Goal: Task Accomplishment & Management: Manage account settings

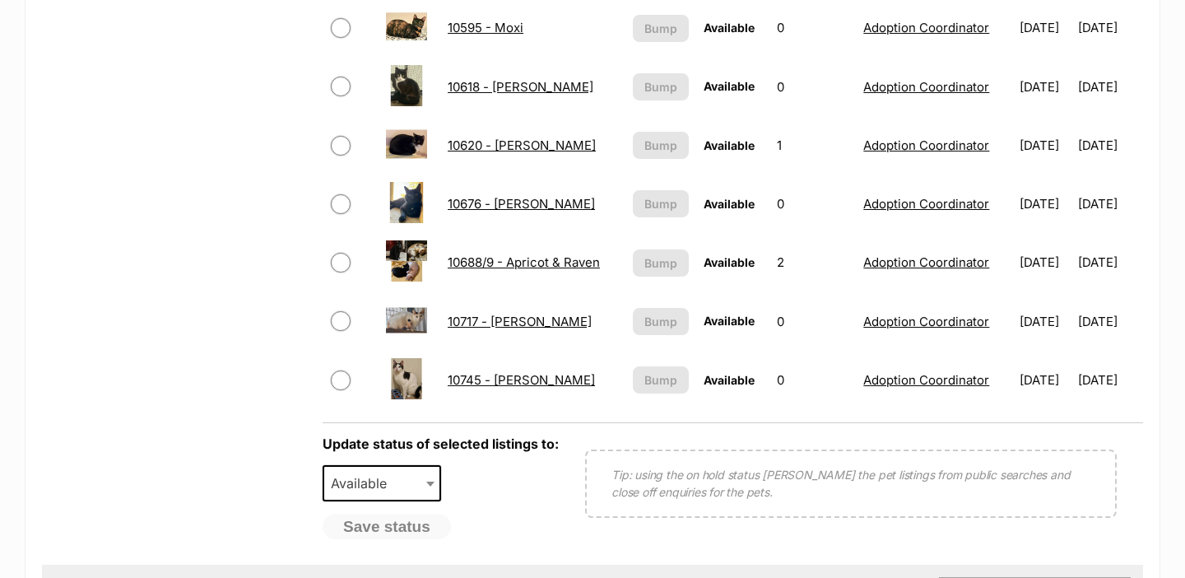
scroll to position [1418, 0]
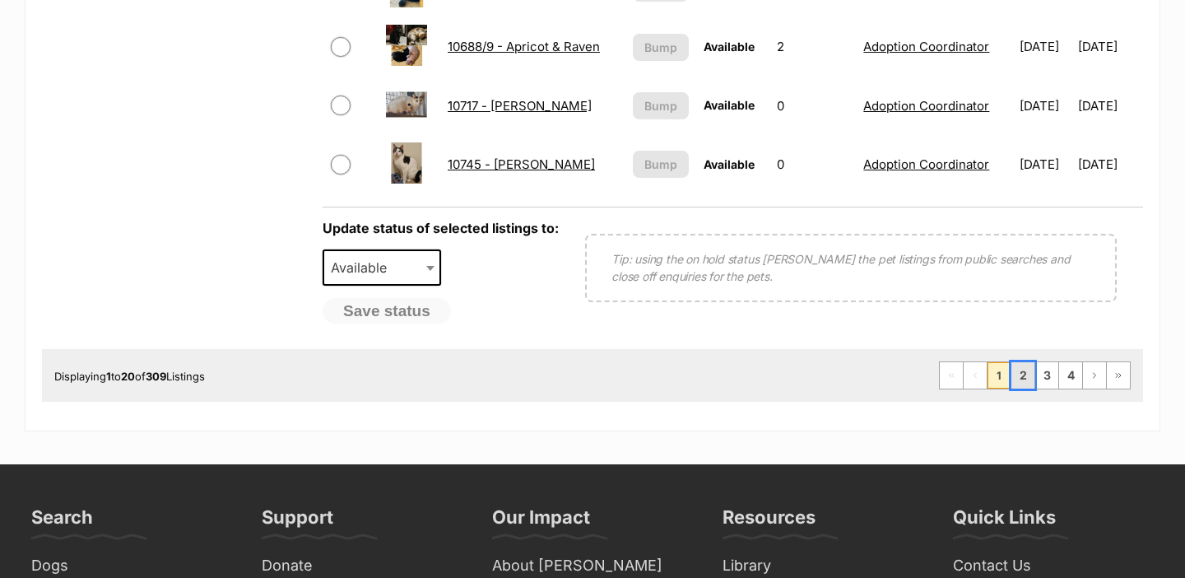
click at [1026, 381] on link "2" at bounding box center [1022, 375] width 23 height 26
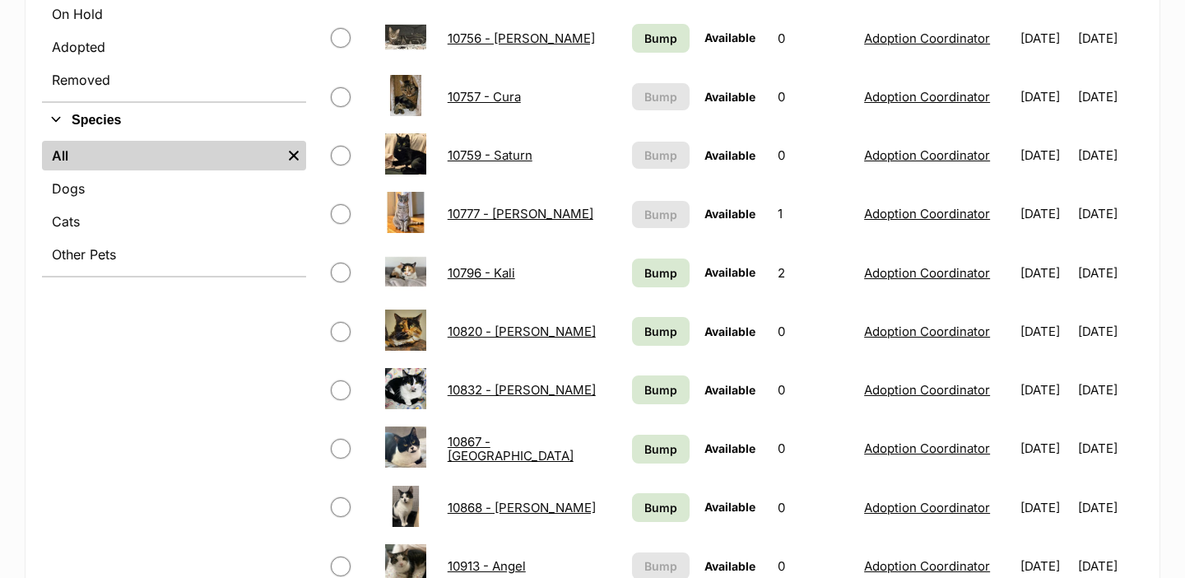
scroll to position [690, 0]
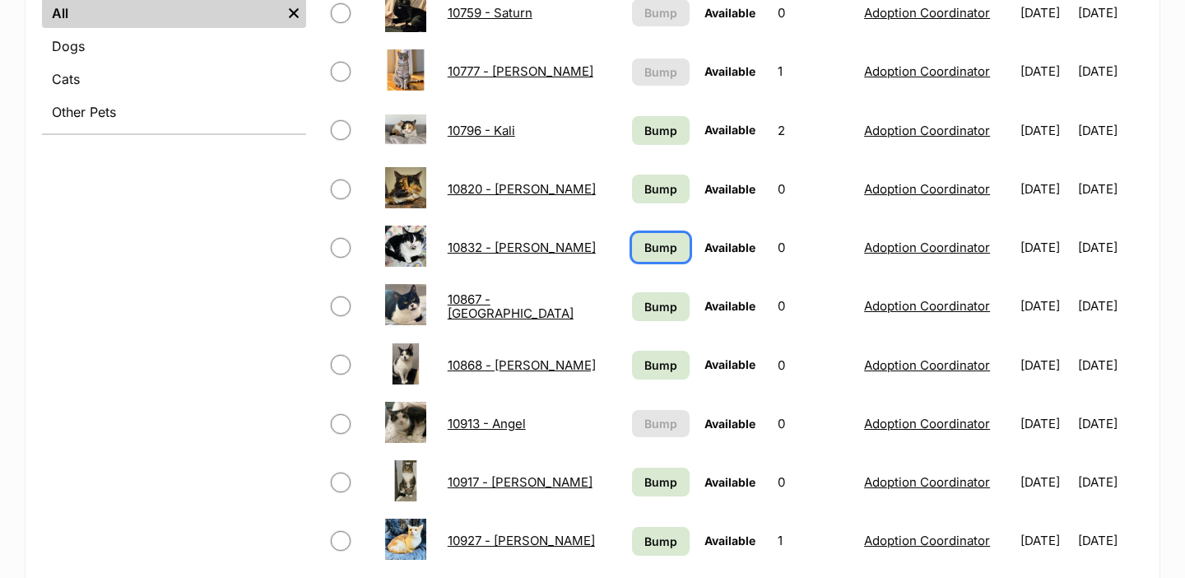
click at [654, 249] on span "Bump" at bounding box center [660, 247] width 33 height 17
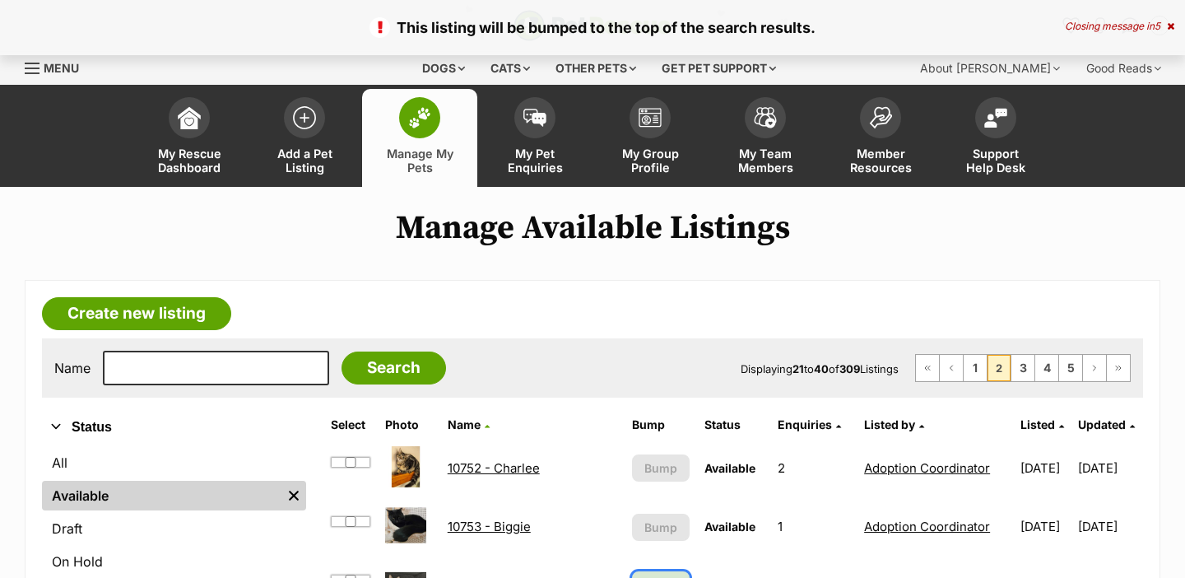
click at [650, 577] on span "Bump" at bounding box center [660, 585] width 33 height 17
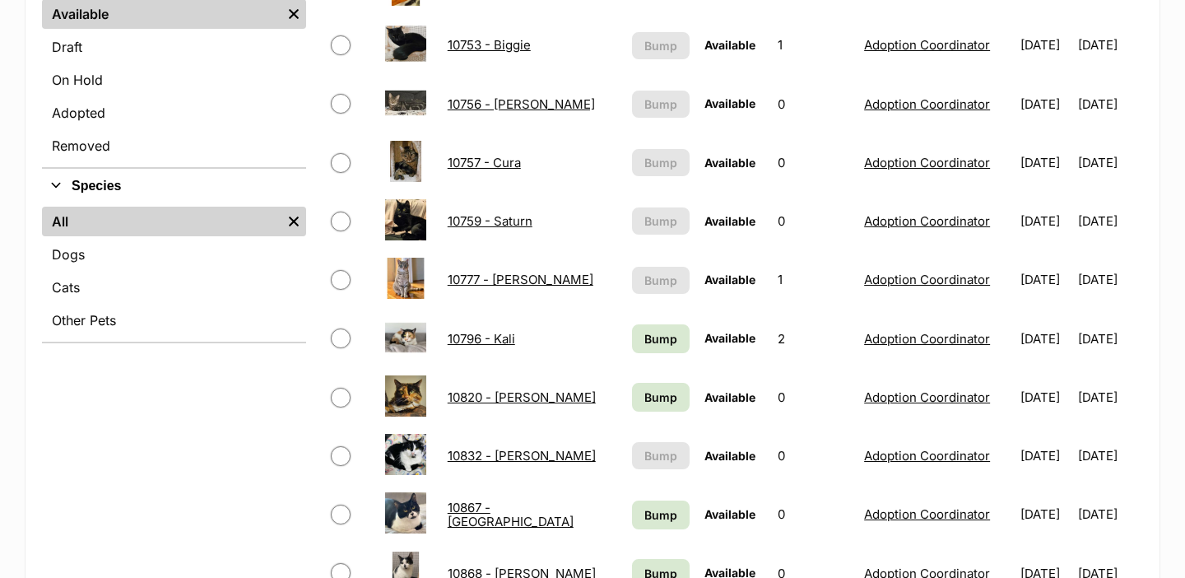
scroll to position [584, 0]
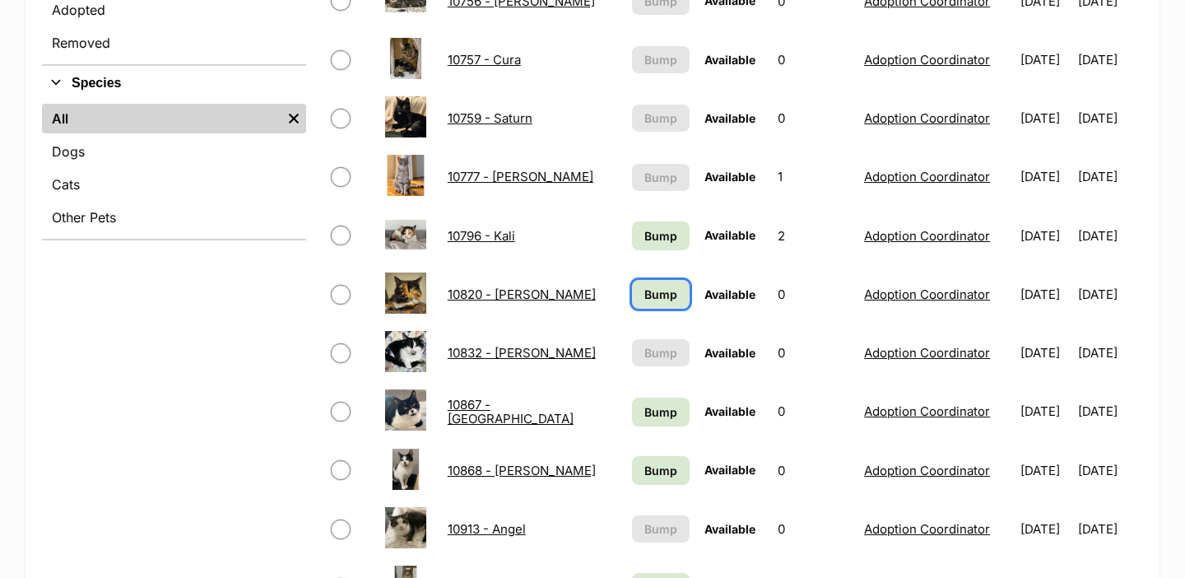
click at [648, 299] on span "Bump" at bounding box center [660, 294] width 33 height 17
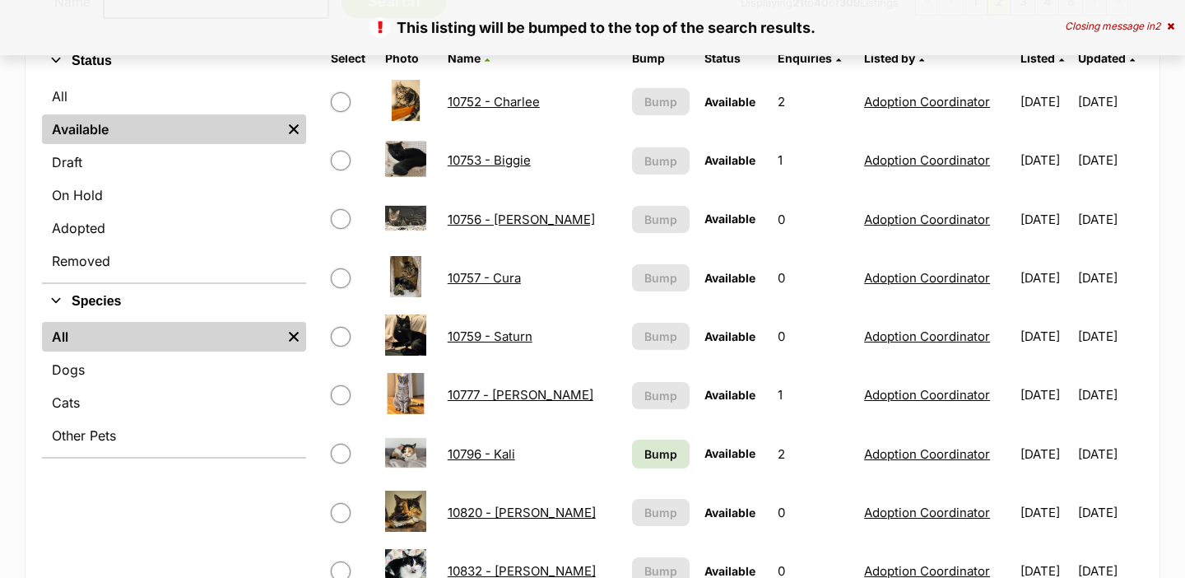
scroll to position [503, 0]
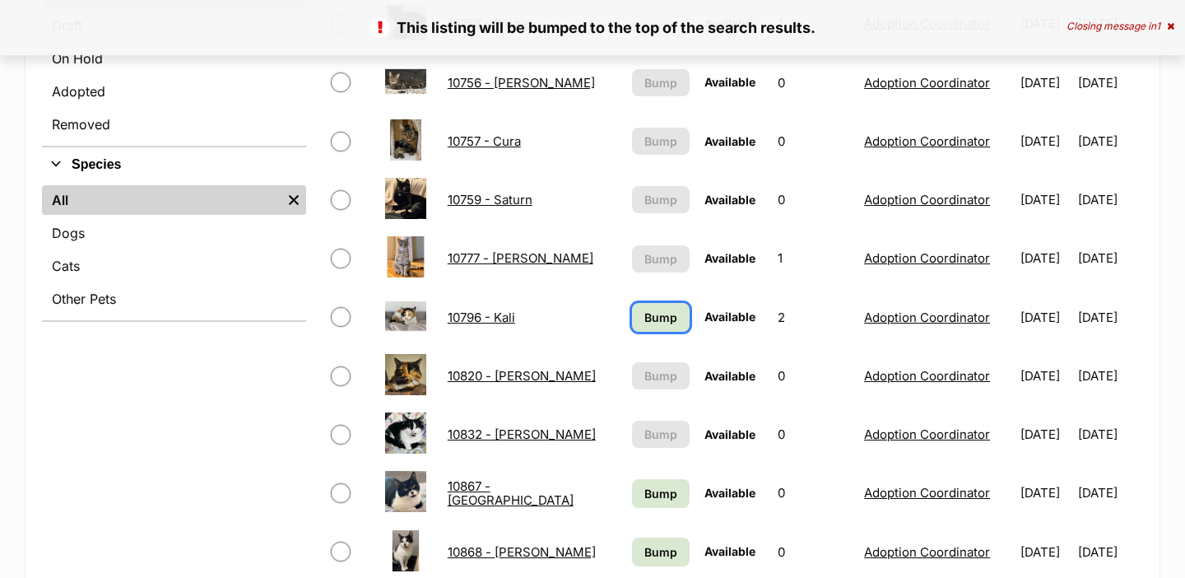
click at [648, 318] on span "Bump" at bounding box center [660, 317] width 33 height 17
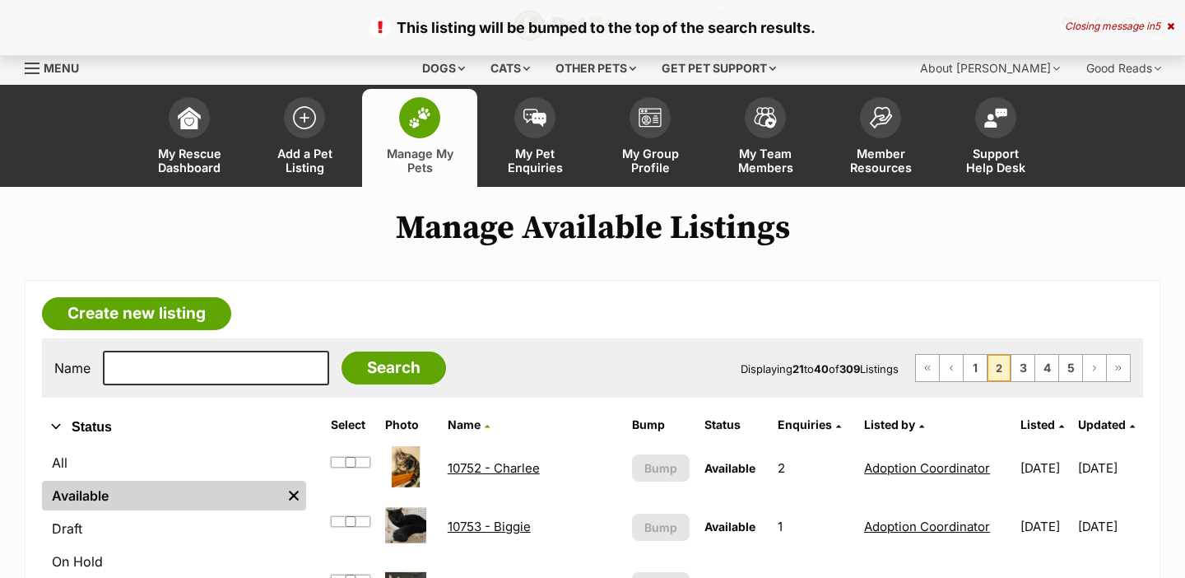
scroll to position [862, 0]
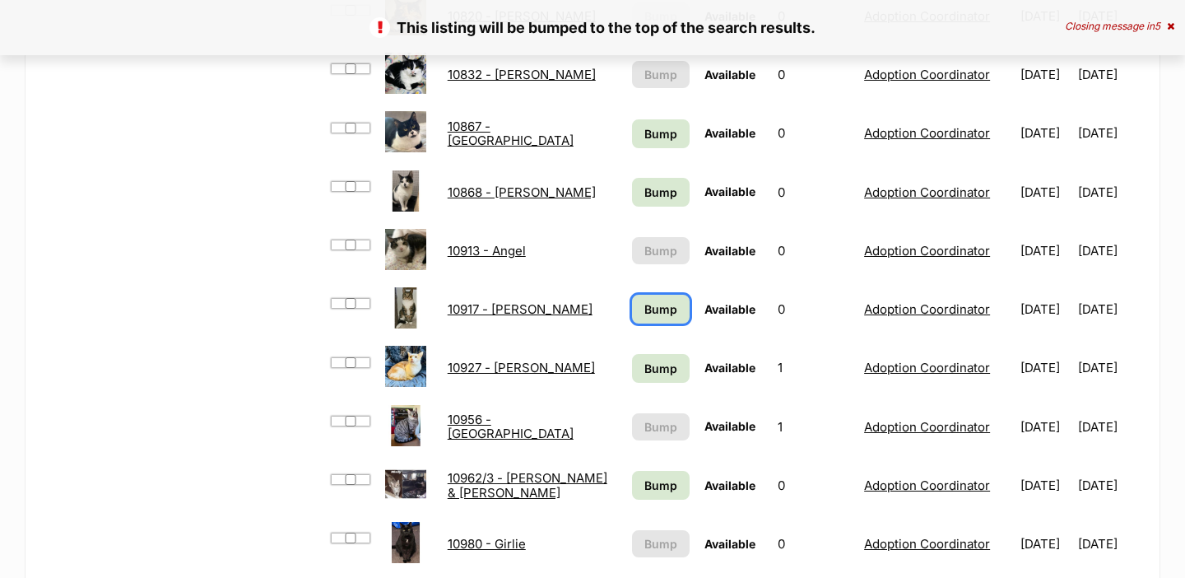
click at [648, 318] on link "Bump" at bounding box center [661, 309] width 58 height 29
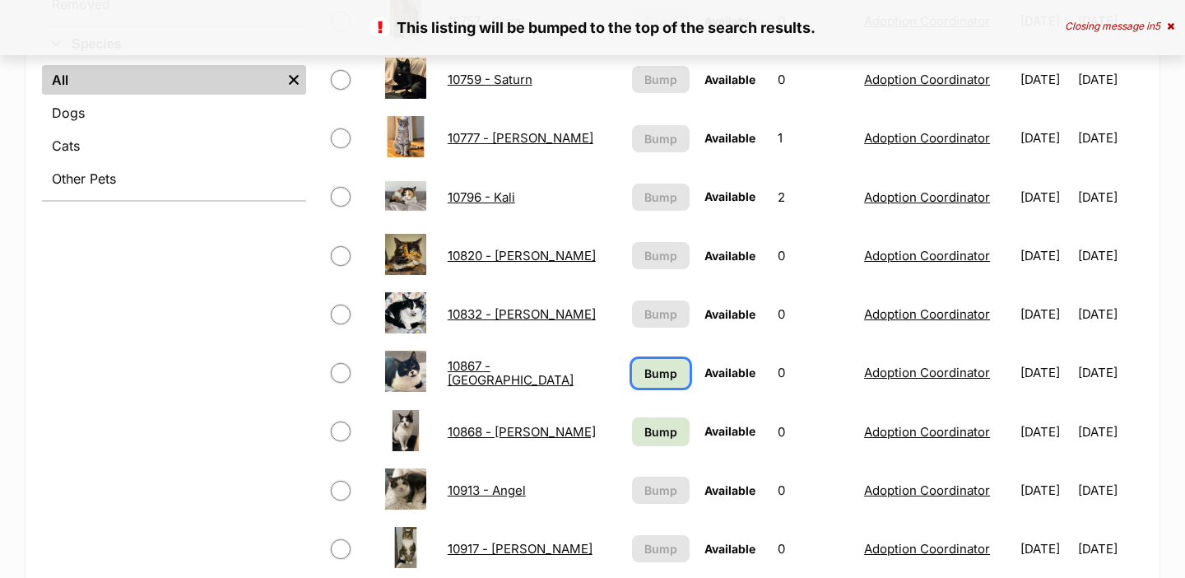
click at [644, 374] on span "Bump" at bounding box center [660, 373] width 33 height 17
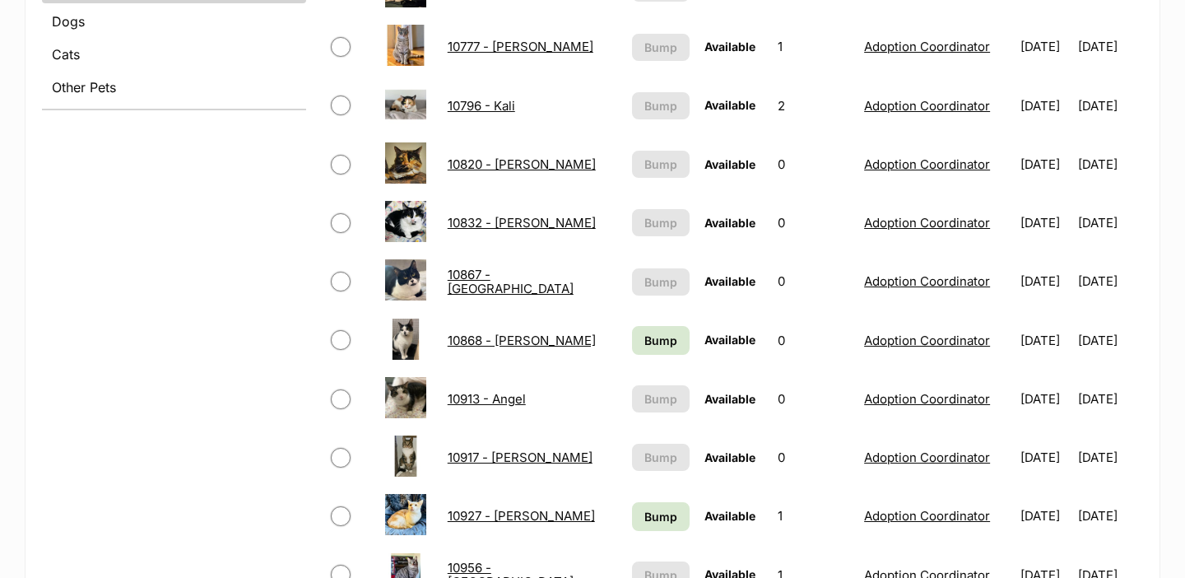
scroll to position [806, 0]
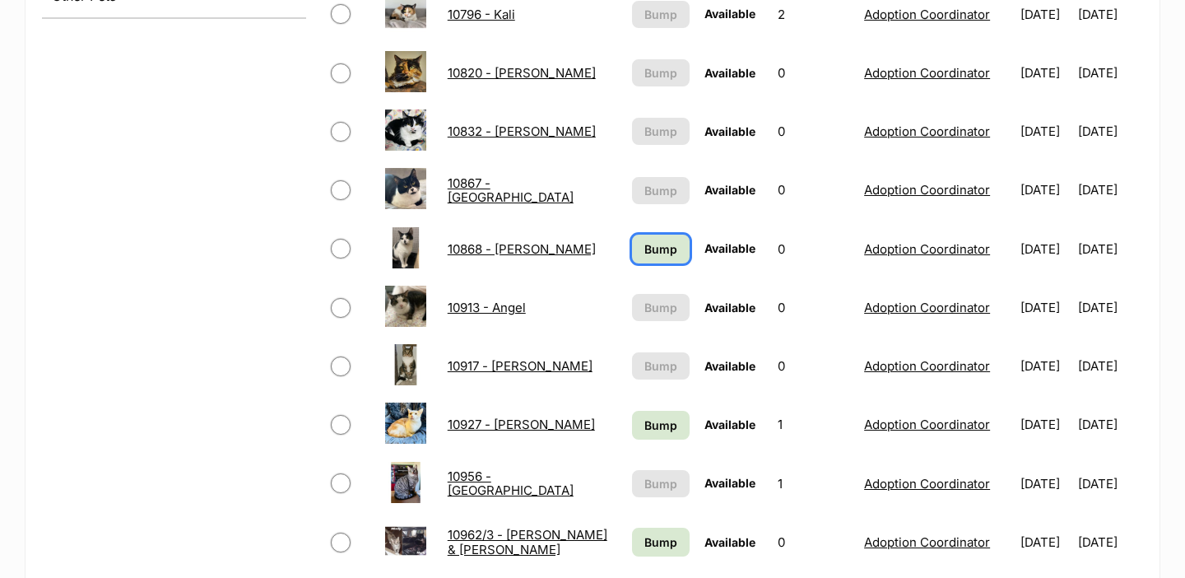
click at [643, 258] on link "Bump" at bounding box center [661, 249] width 58 height 29
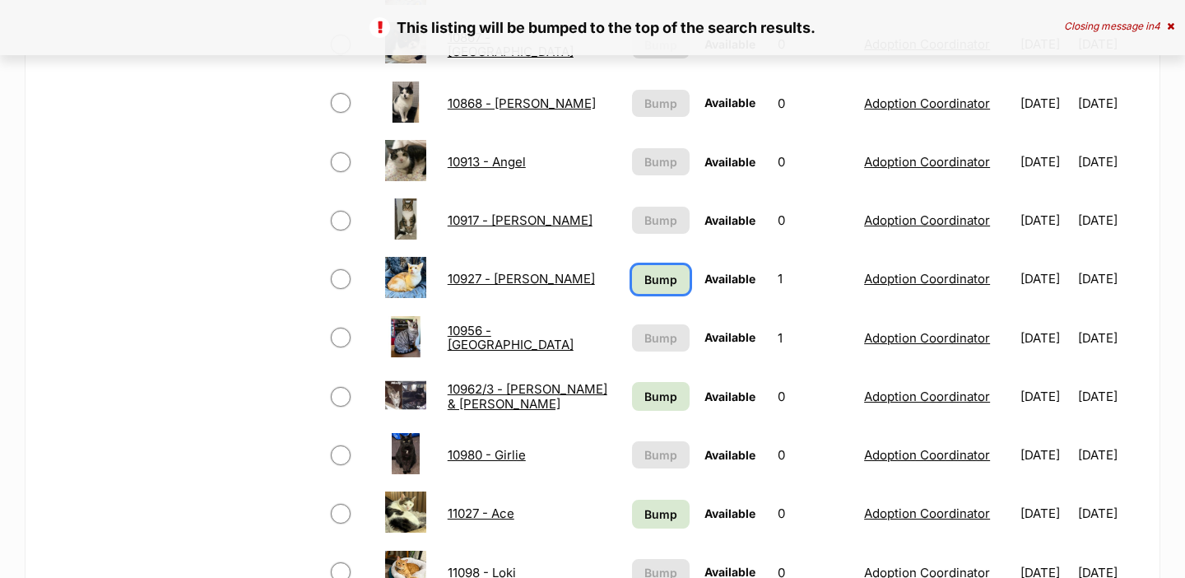
click at [644, 274] on span "Bump" at bounding box center [660, 279] width 33 height 17
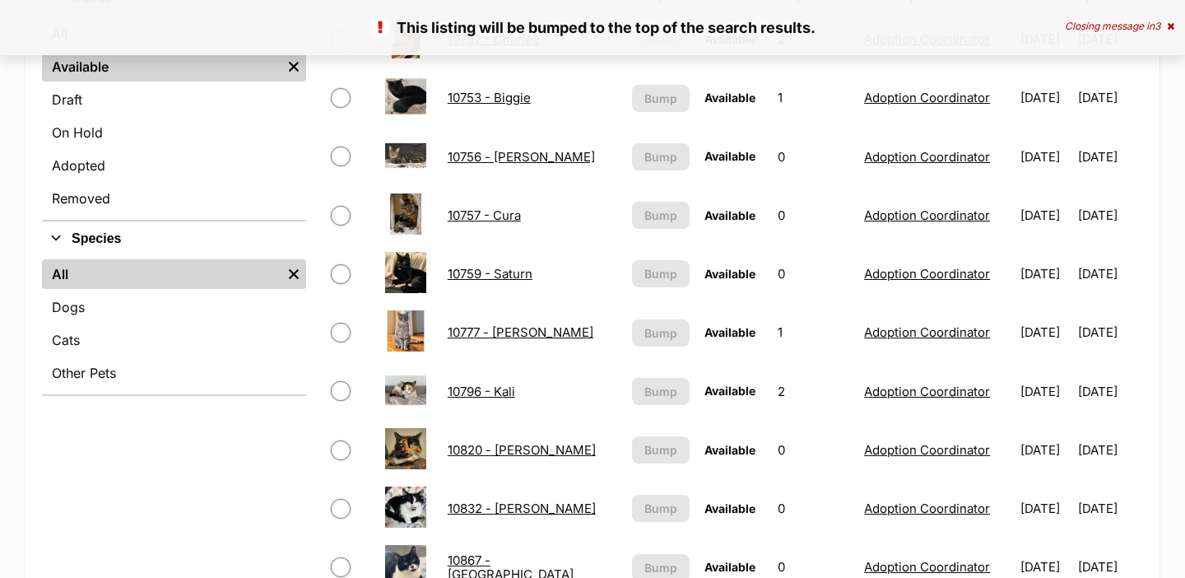
scroll to position [1038, 0]
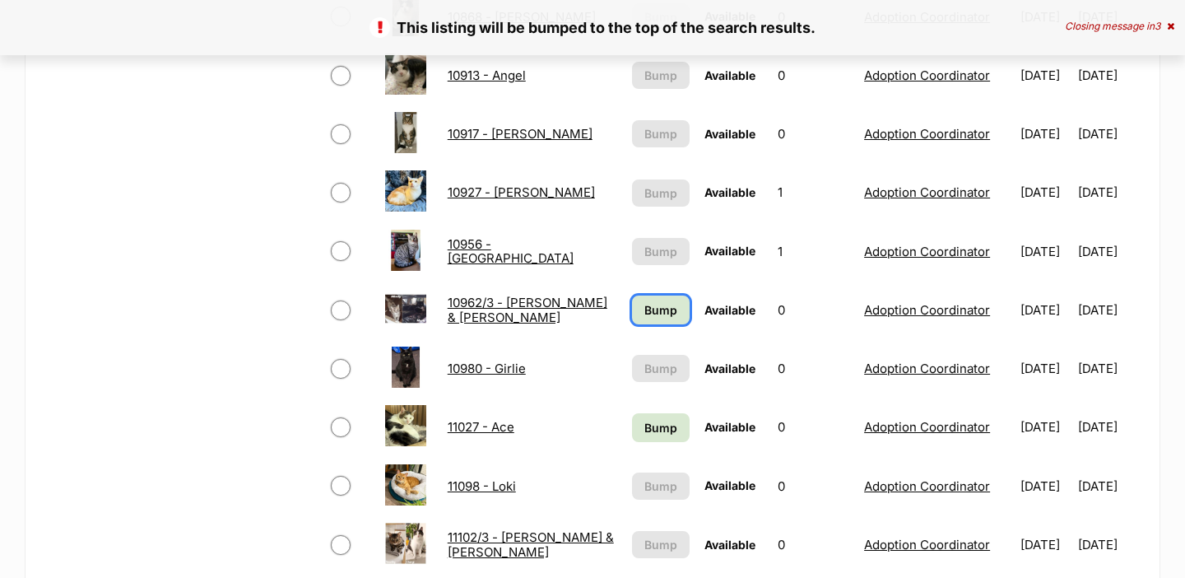
click at [644, 302] on span "Bump" at bounding box center [660, 309] width 33 height 17
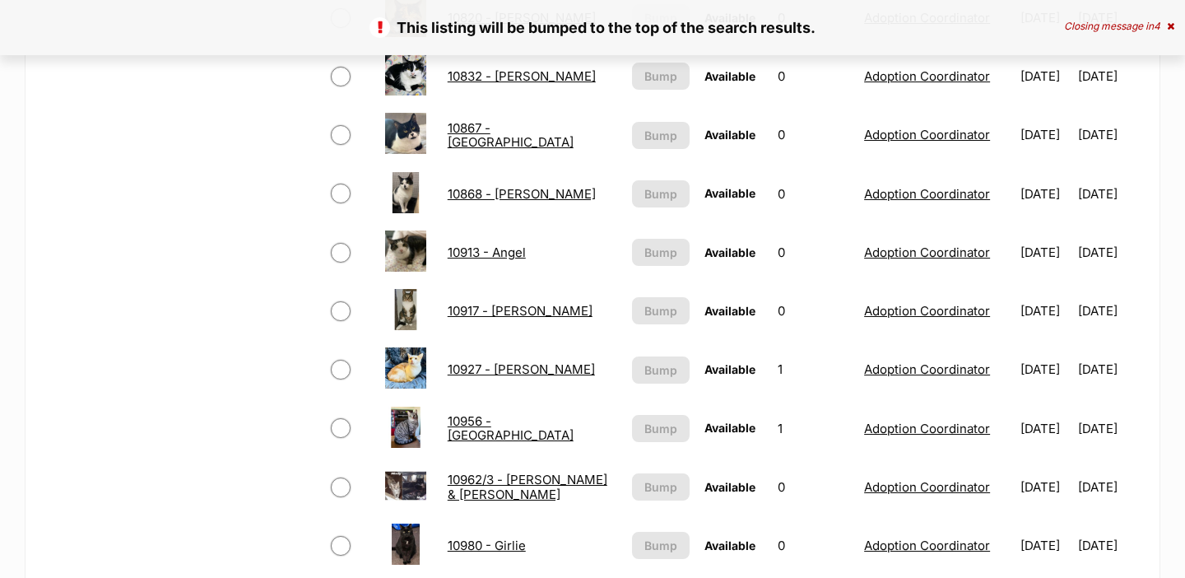
scroll to position [1164, 0]
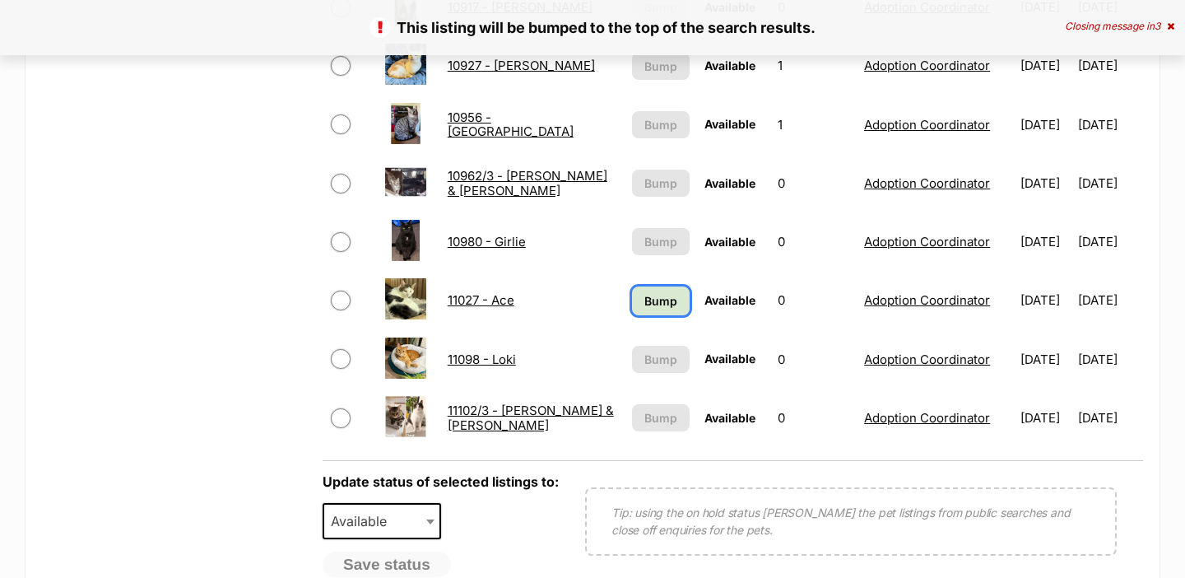
click at [644, 302] on span "Bump" at bounding box center [660, 300] width 33 height 17
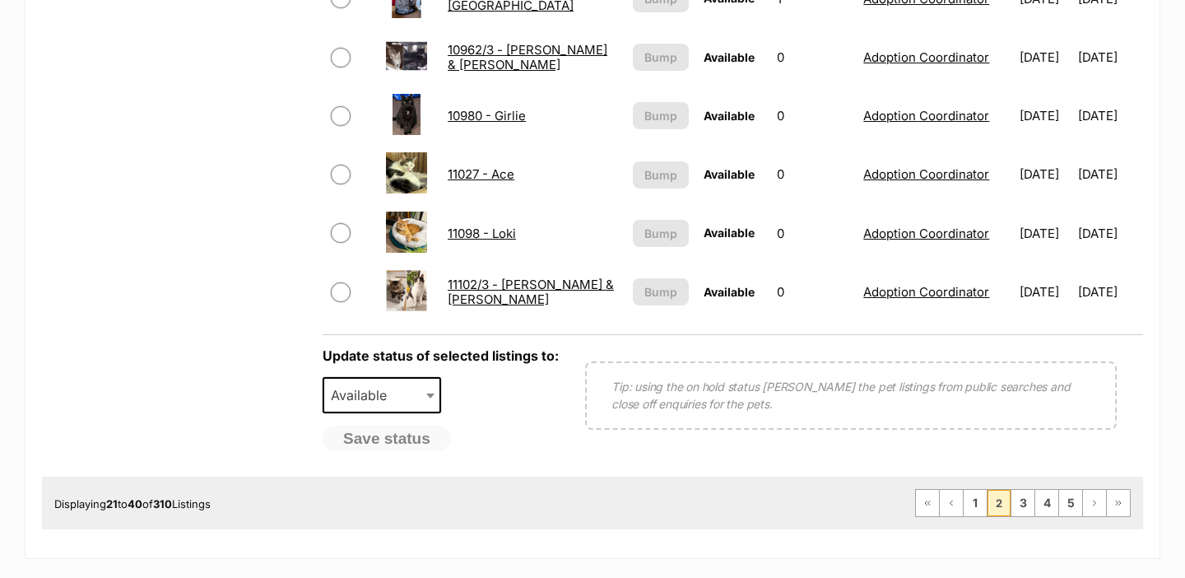
scroll to position [1305, 0]
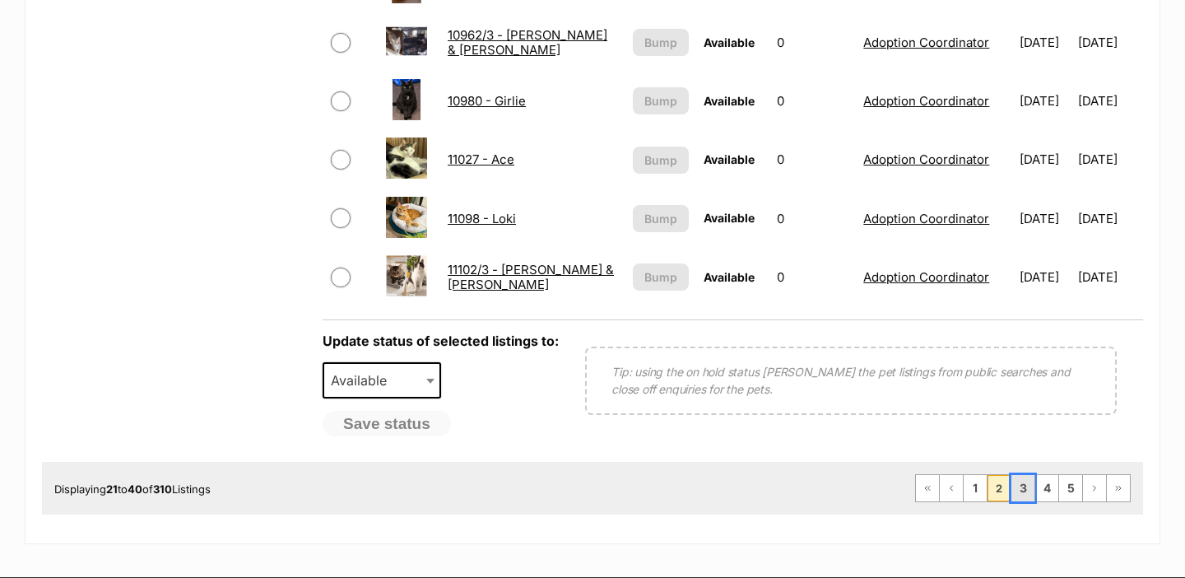
click at [1018, 490] on link "3" at bounding box center [1022, 488] width 23 height 26
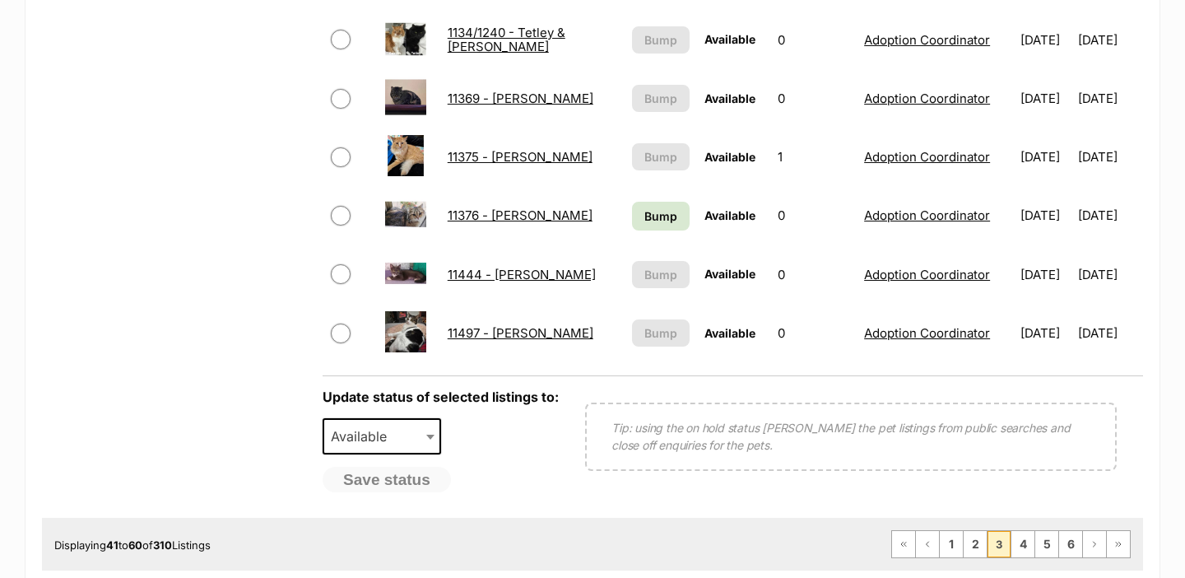
scroll to position [1366, 0]
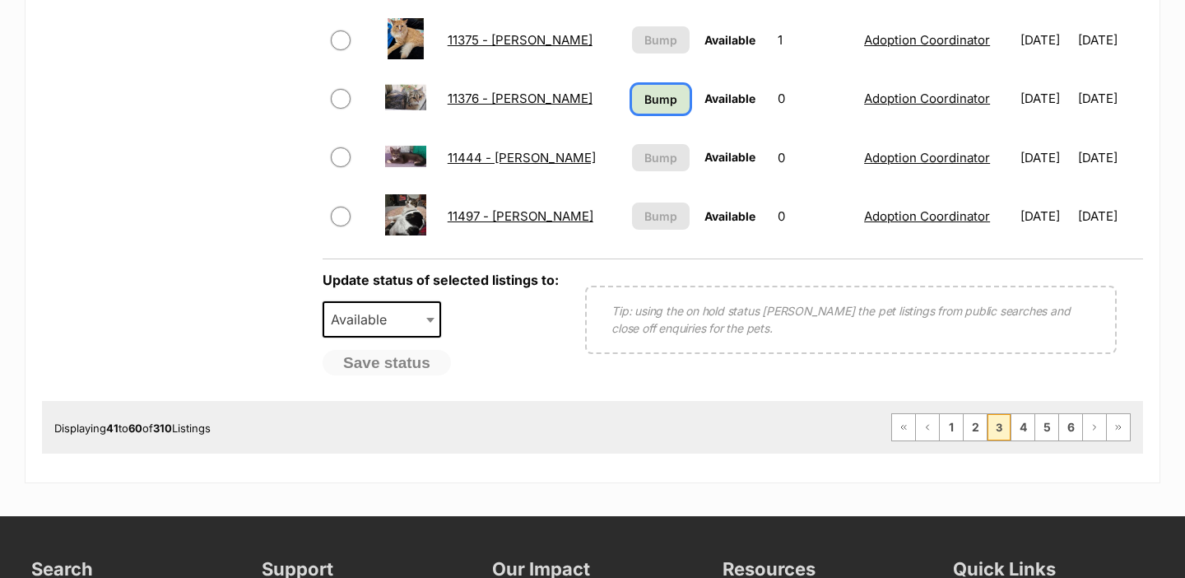
click at [645, 96] on span "Bump" at bounding box center [660, 99] width 33 height 17
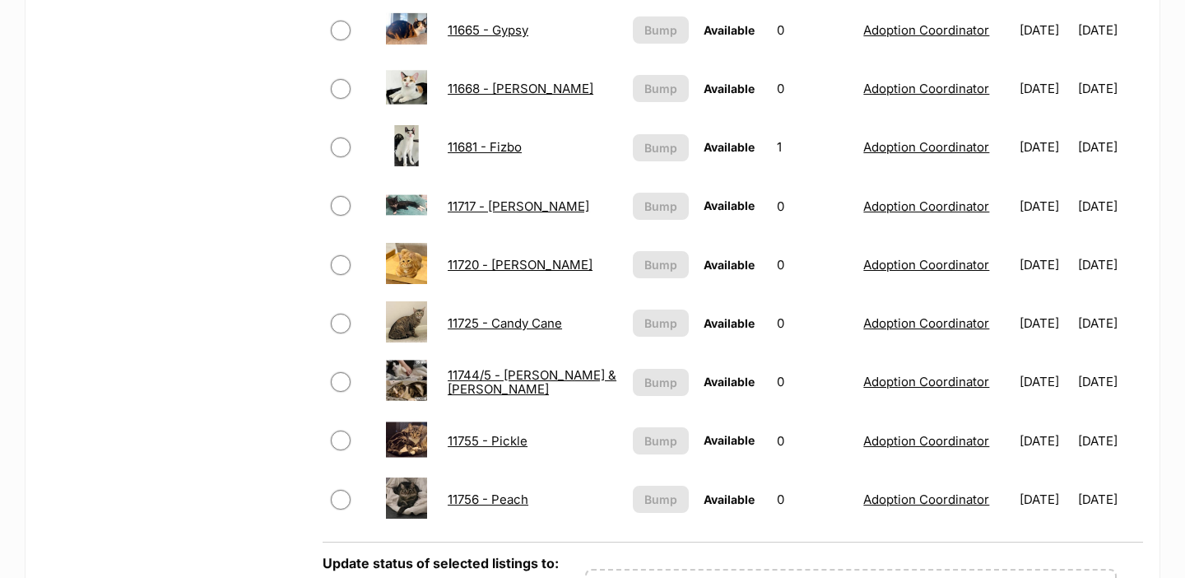
scroll to position [1321, 0]
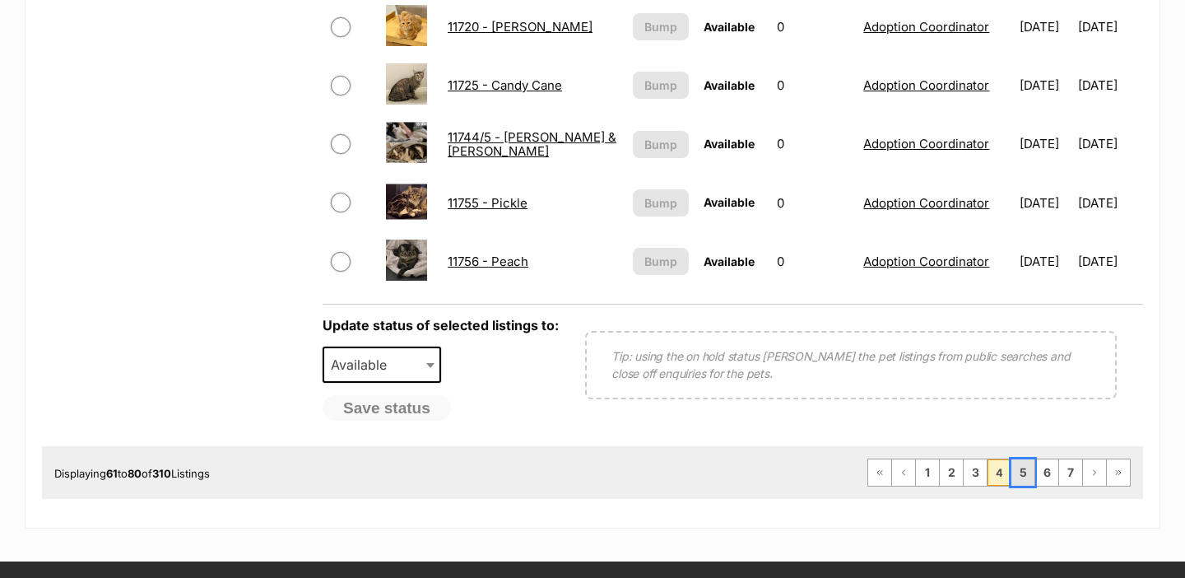
click at [1026, 466] on link "5" at bounding box center [1022, 472] width 23 height 26
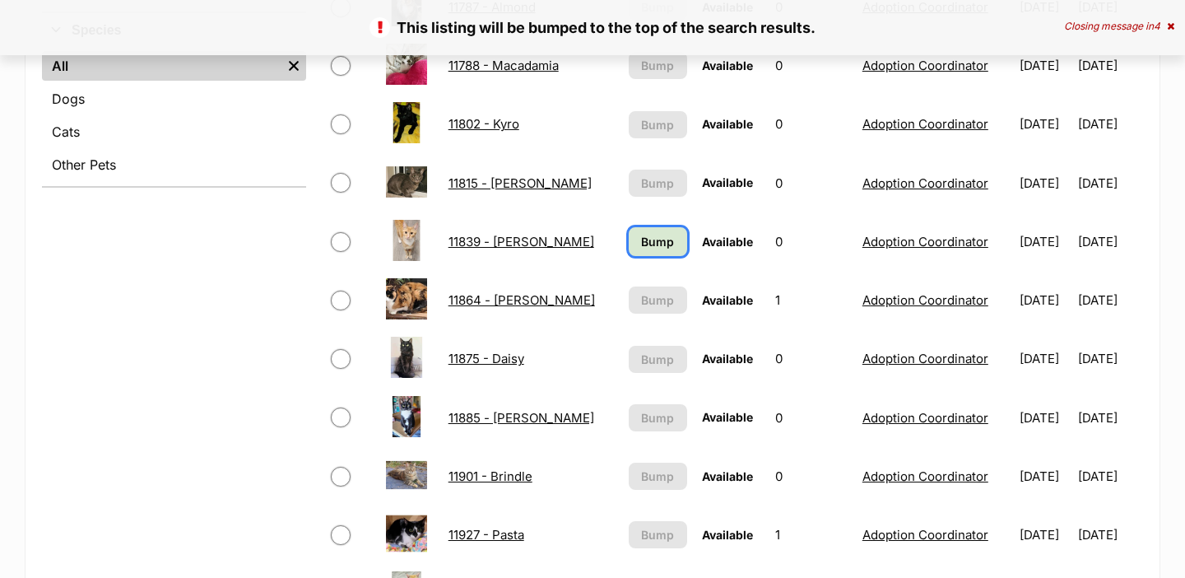
click at [641, 249] on span "Bump" at bounding box center [657, 241] width 33 height 17
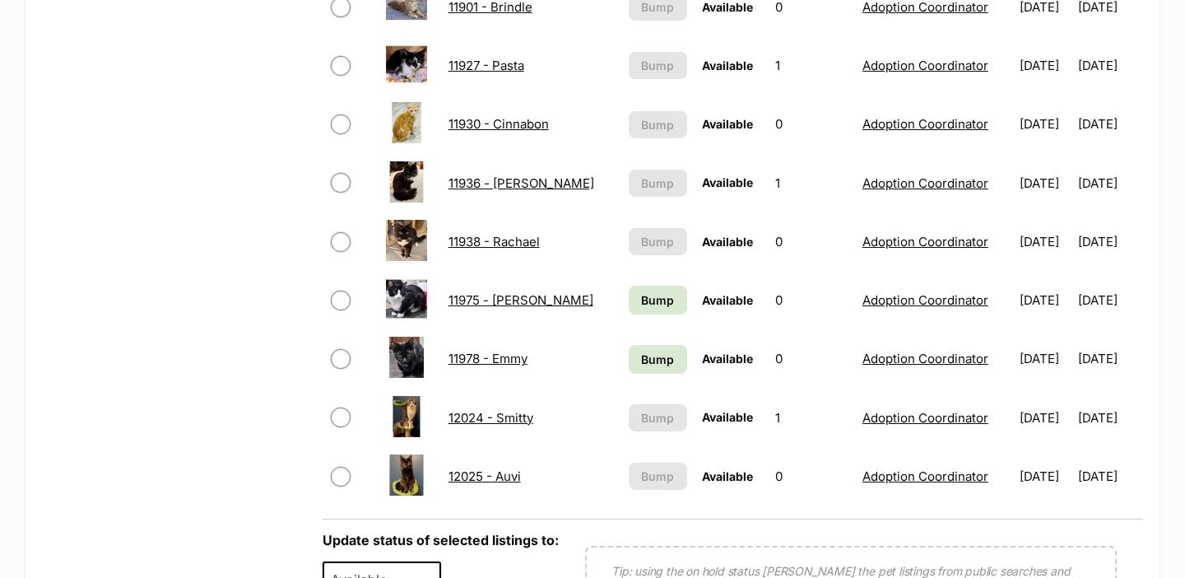
scroll to position [1108, 0]
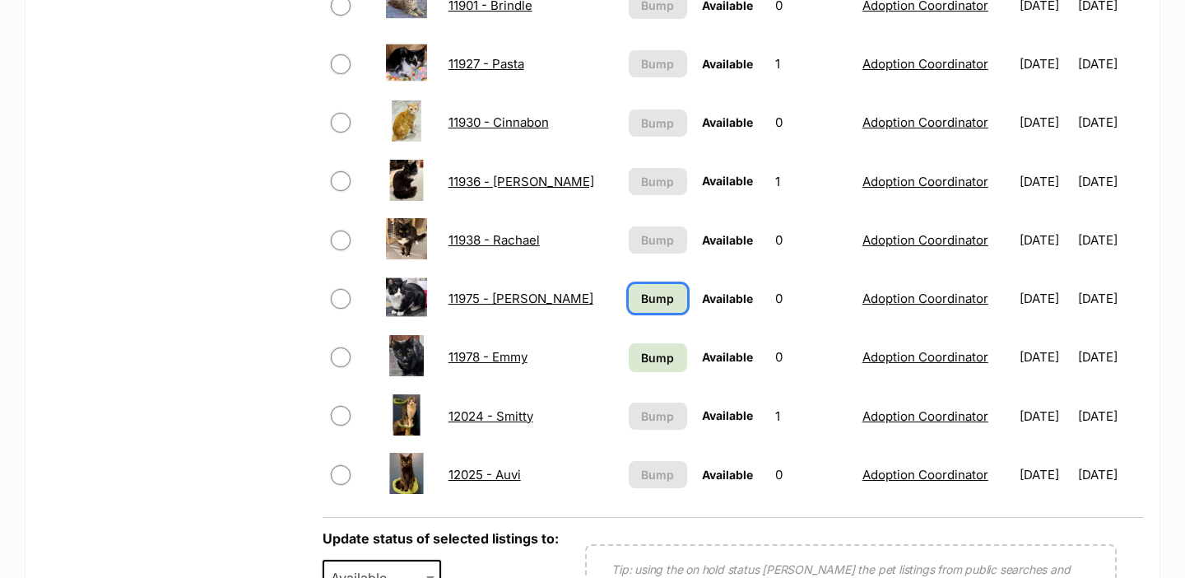
click at [641, 291] on span "Bump" at bounding box center [657, 298] width 33 height 17
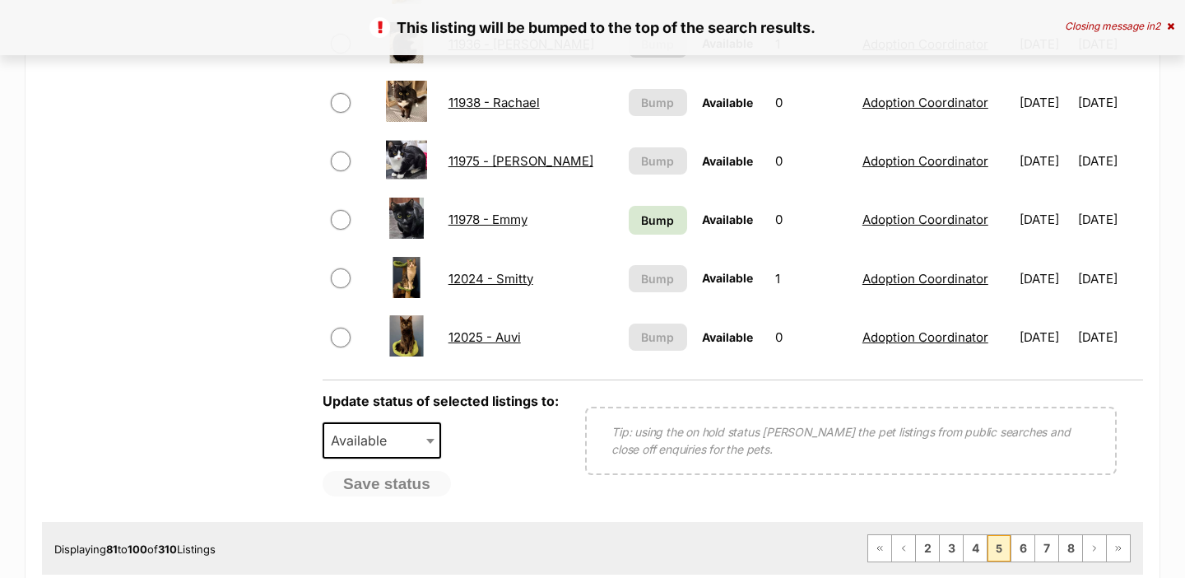
scroll to position [1335, 0]
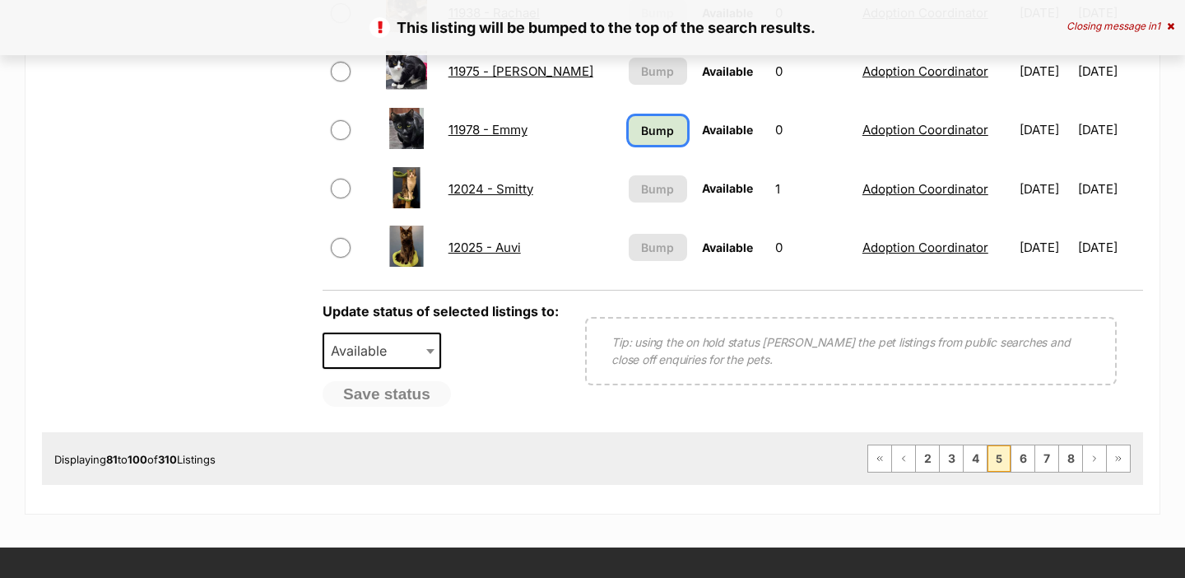
click at [641, 137] on span "Bump" at bounding box center [657, 130] width 33 height 17
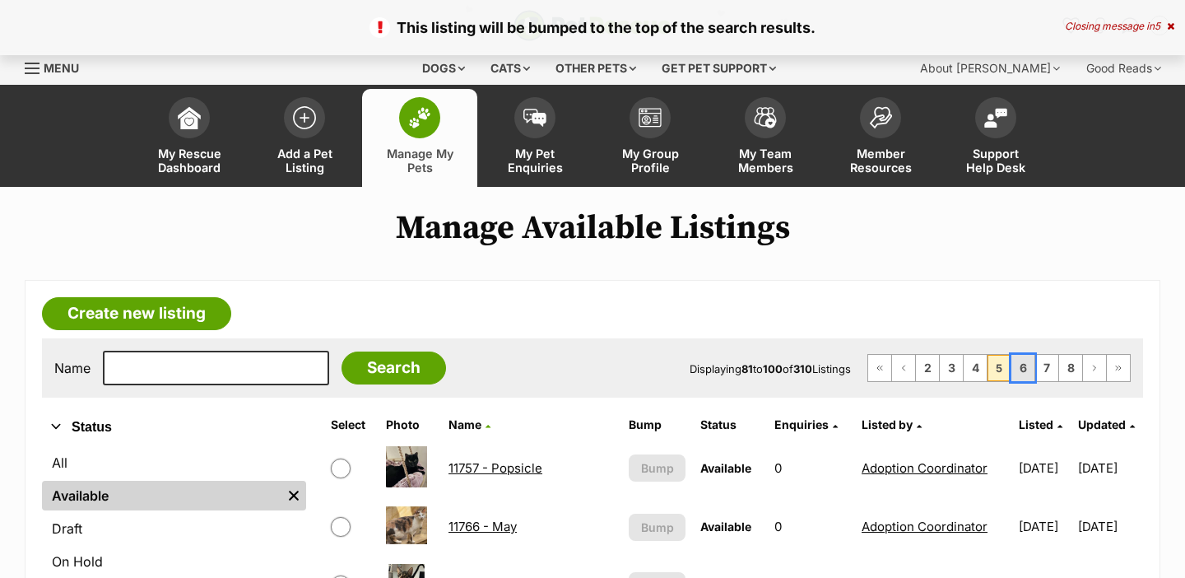
click at [1020, 368] on link "6" at bounding box center [1022, 368] width 23 height 26
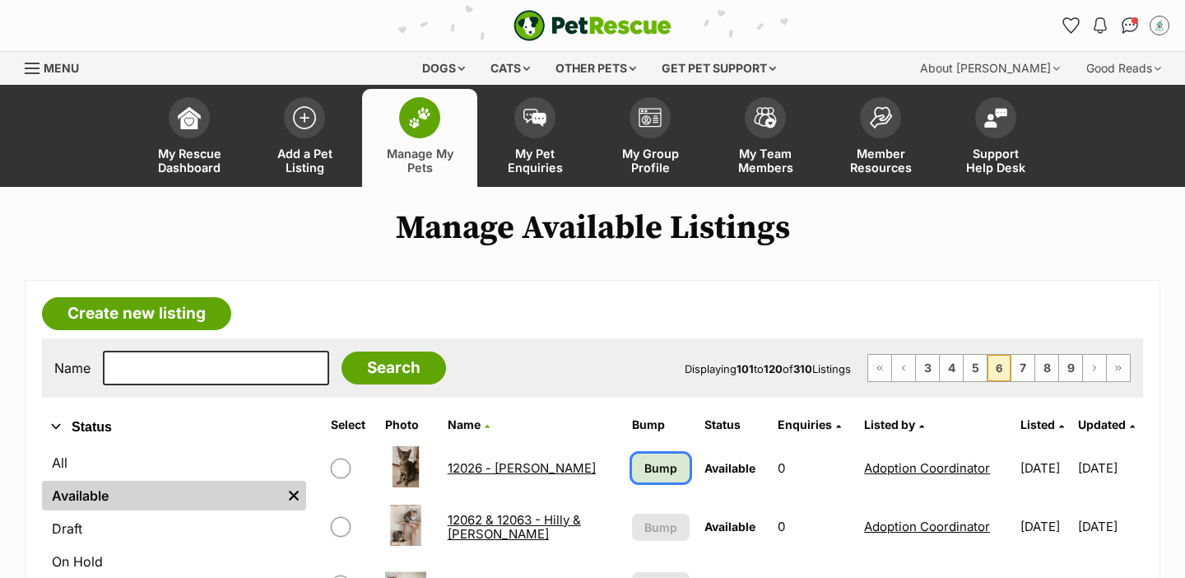
click at [648, 465] on span "Bump" at bounding box center [660, 467] width 33 height 17
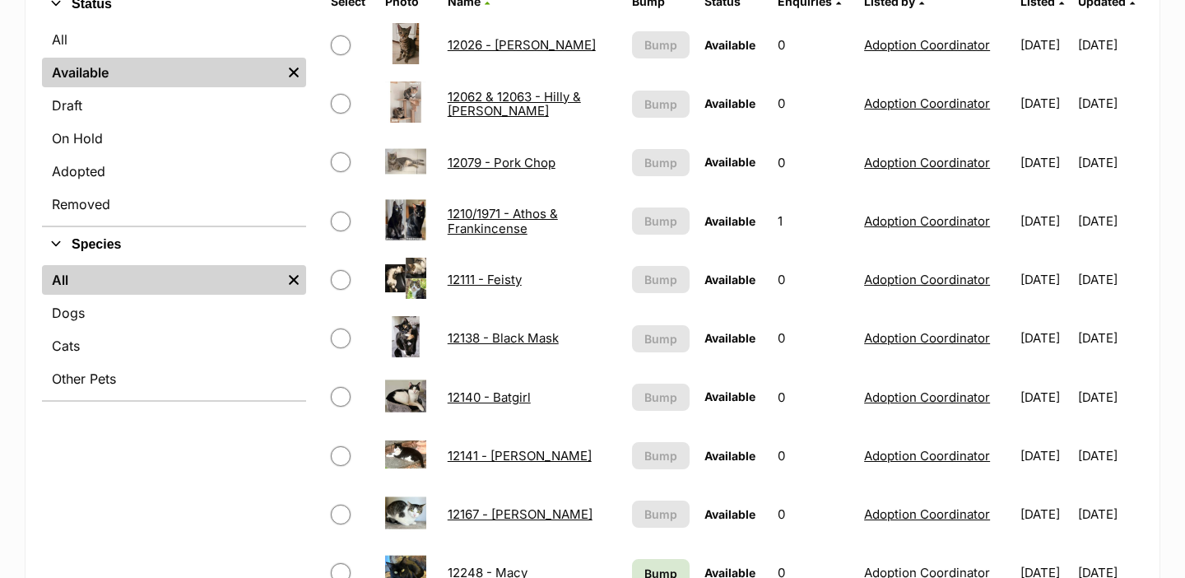
scroll to position [469, 0]
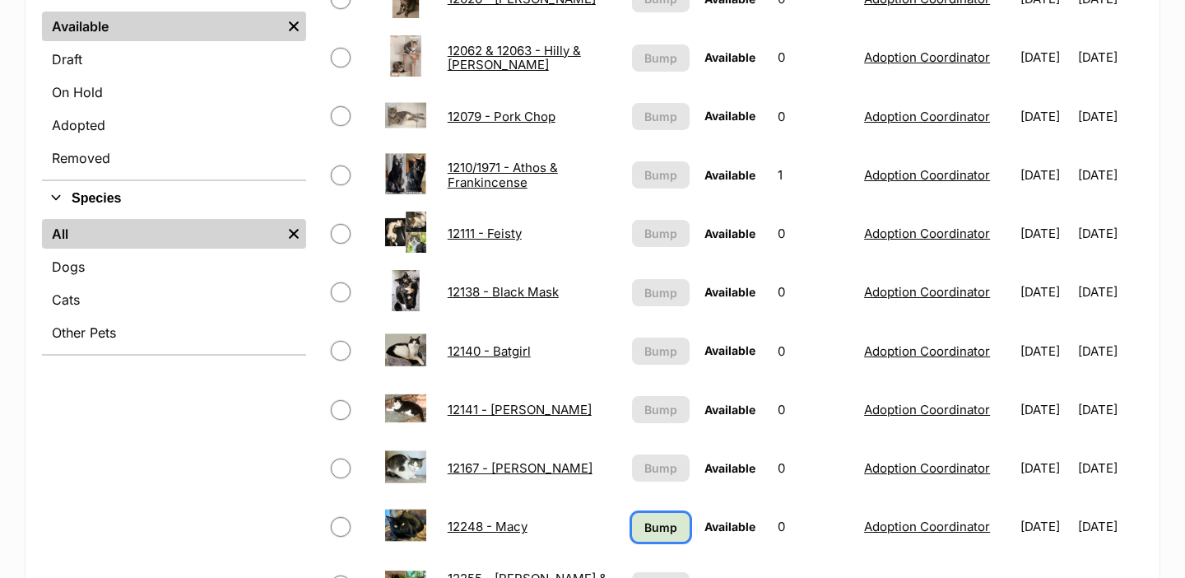
click at [635, 537] on link "Bump" at bounding box center [661, 527] width 58 height 29
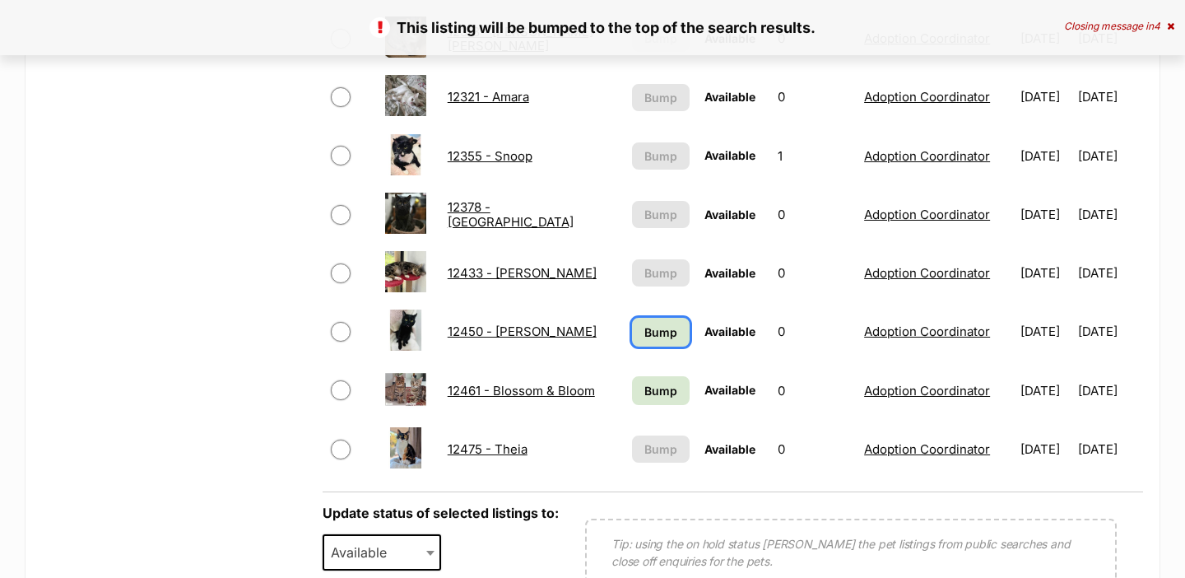
click at [648, 326] on span "Bump" at bounding box center [660, 331] width 33 height 17
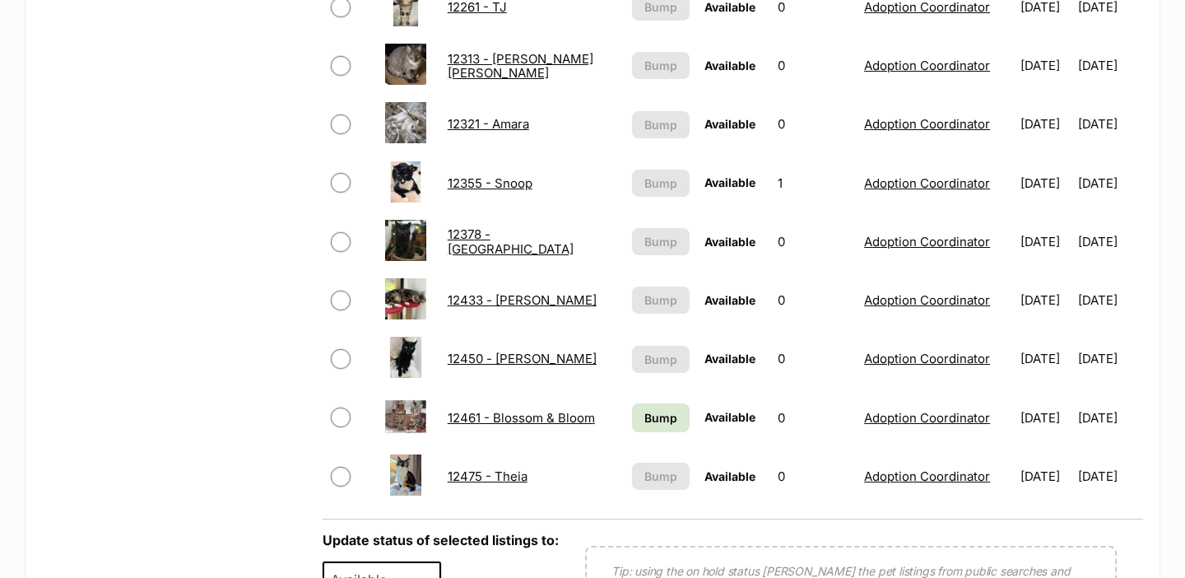
scroll to position [1117, 0]
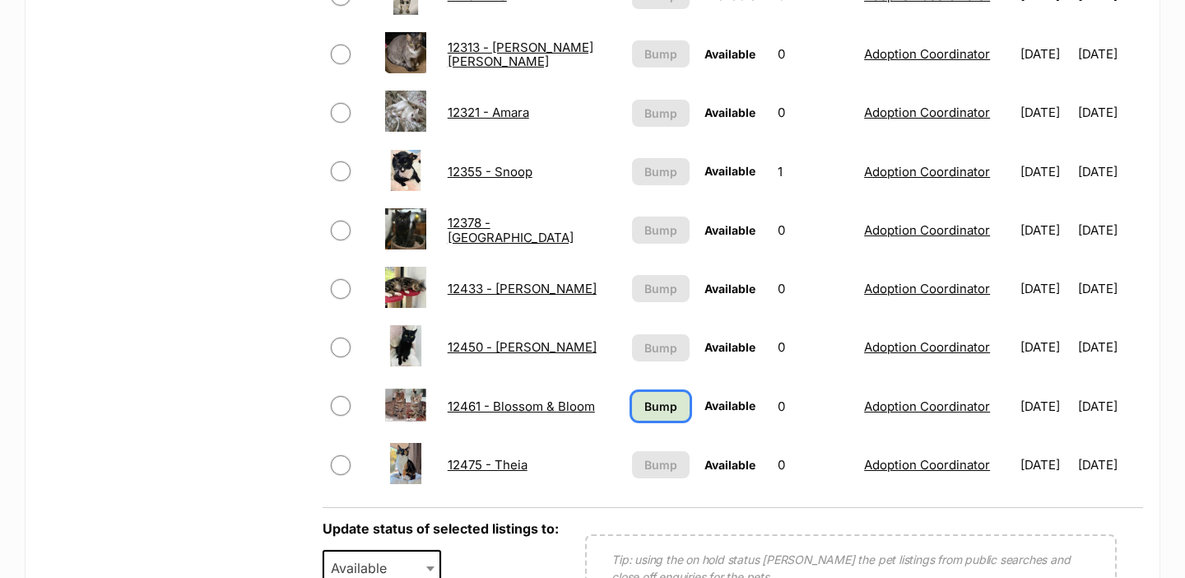
click at [644, 404] on span "Bump" at bounding box center [660, 405] width 33 height 17
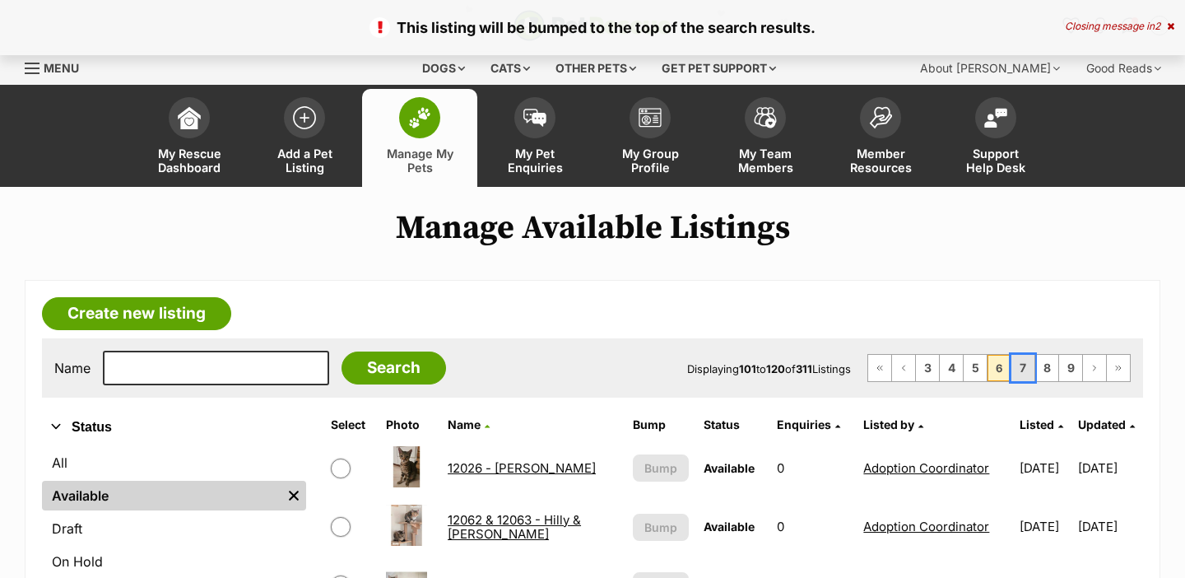
click at [1014, 380] on link "7" at bounding box center [1022, 368] width 23 height 26
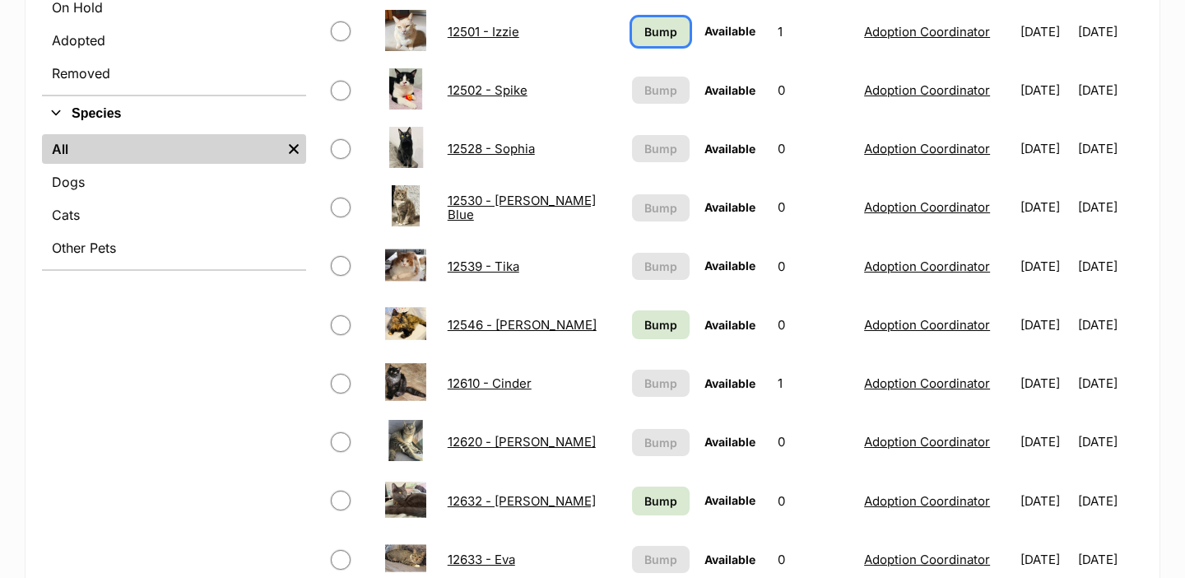
click at [644, 27] on span "Bump" at bounding box center [660, 31] width 33 height 17
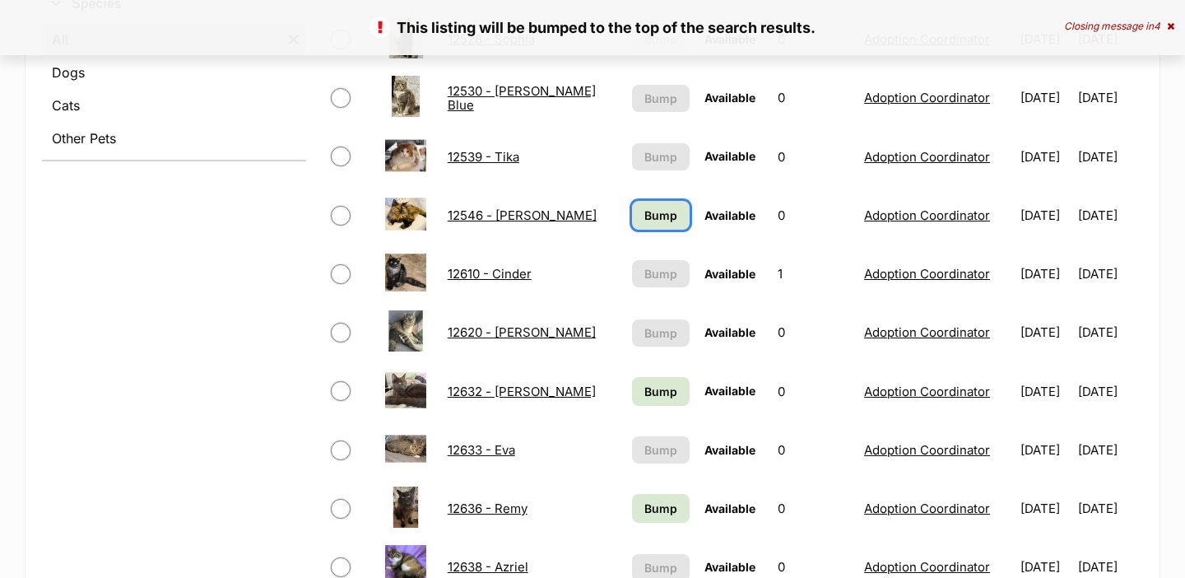
click at [644, 219] on span "Bump" at bounding box center [660, 215] width 33 height 17
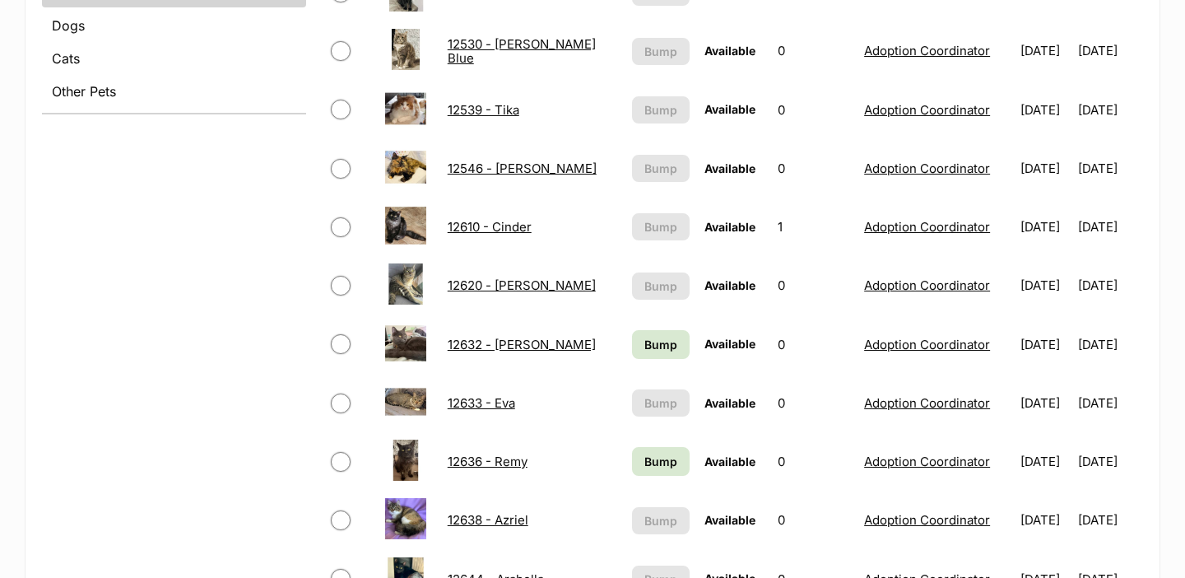
scroll to position [725, 0]
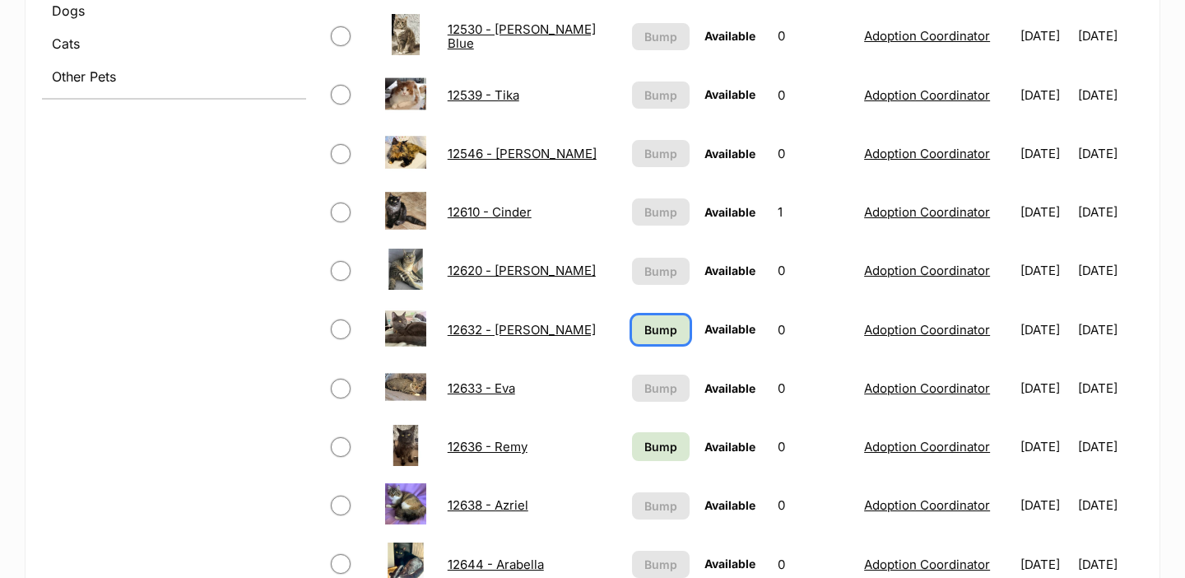
click at [644, 328] on span "Bump" at bounding box center [660, 329] width 33 height 17
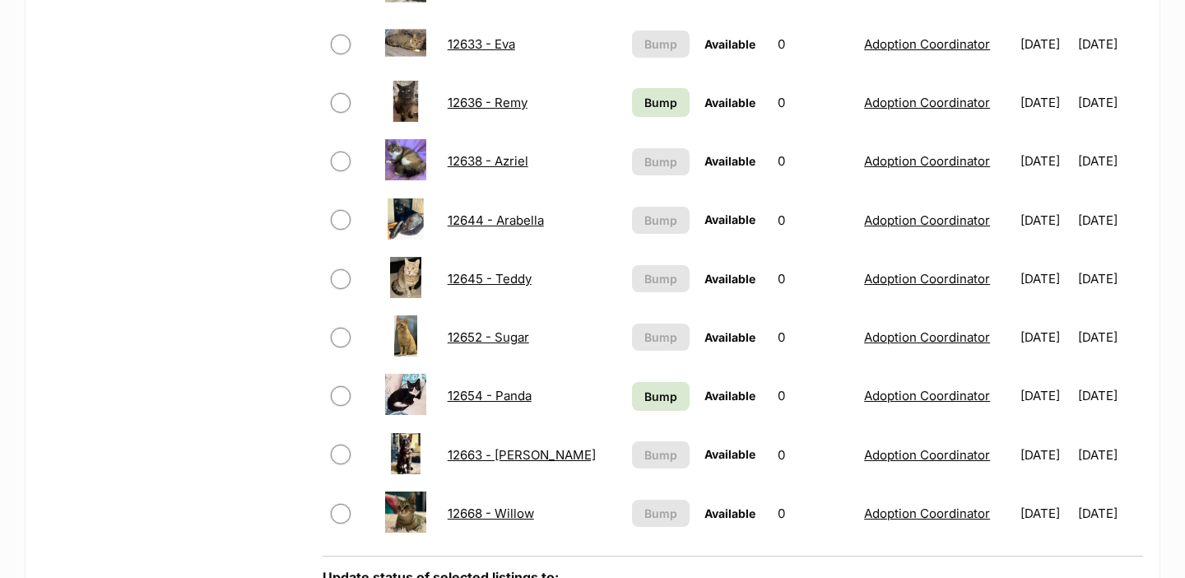
scroll to position [1178, 0]
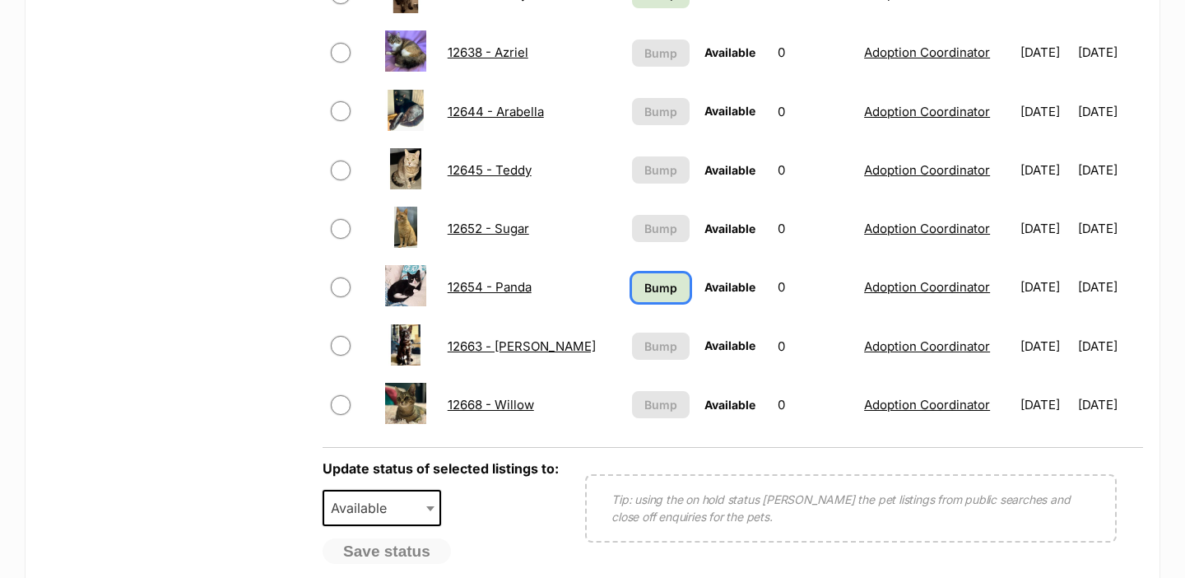
click at [644, 293] on span "Bump" at bounding box center [660, 287] width 33 height 17
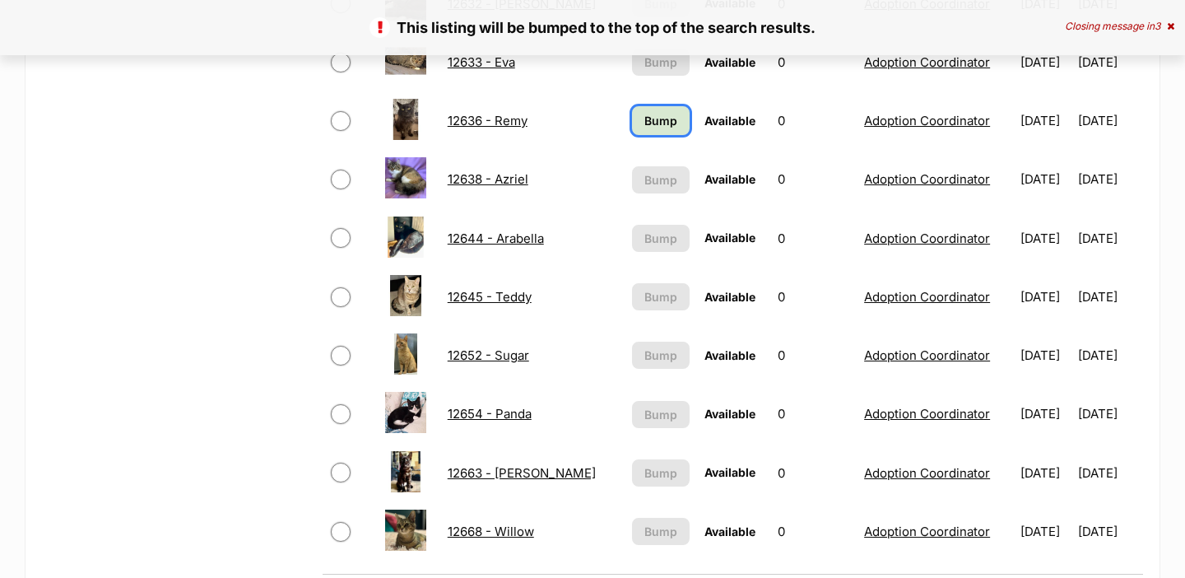
click at [632, 109] on link "Bump" at bounding box center [661, 120] width 58 height 29
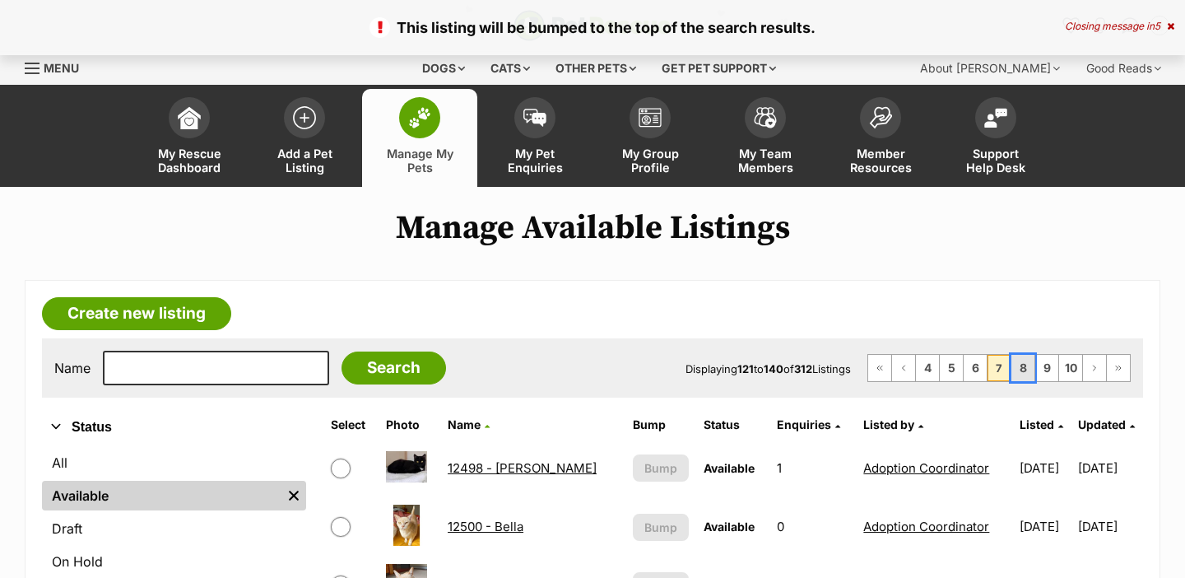
click at [1018, 363] on link "8" at bounding box center [1022, 368] width 23 height 26
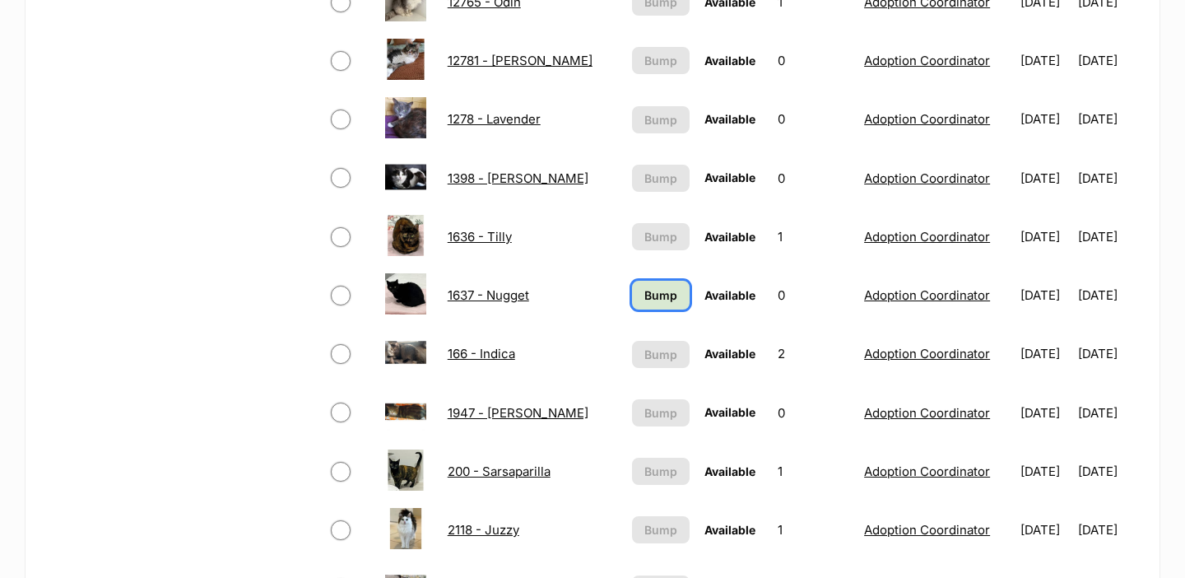
click at [644, 295] on span "Bump" at bounding box center [660, 294] width 33 height 17
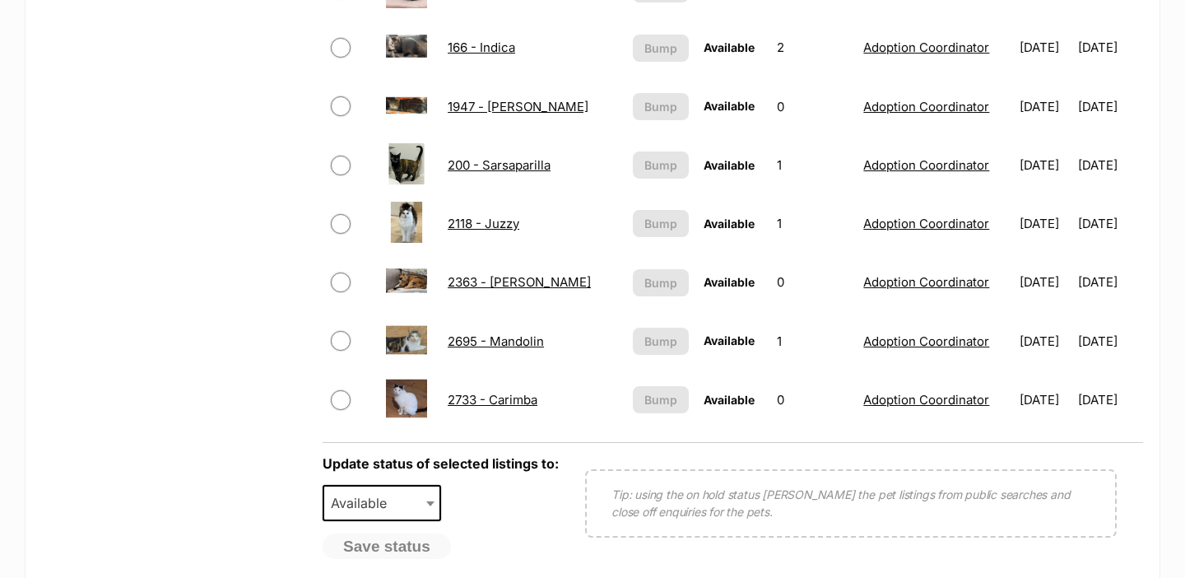
scroll to position [1253, 0]
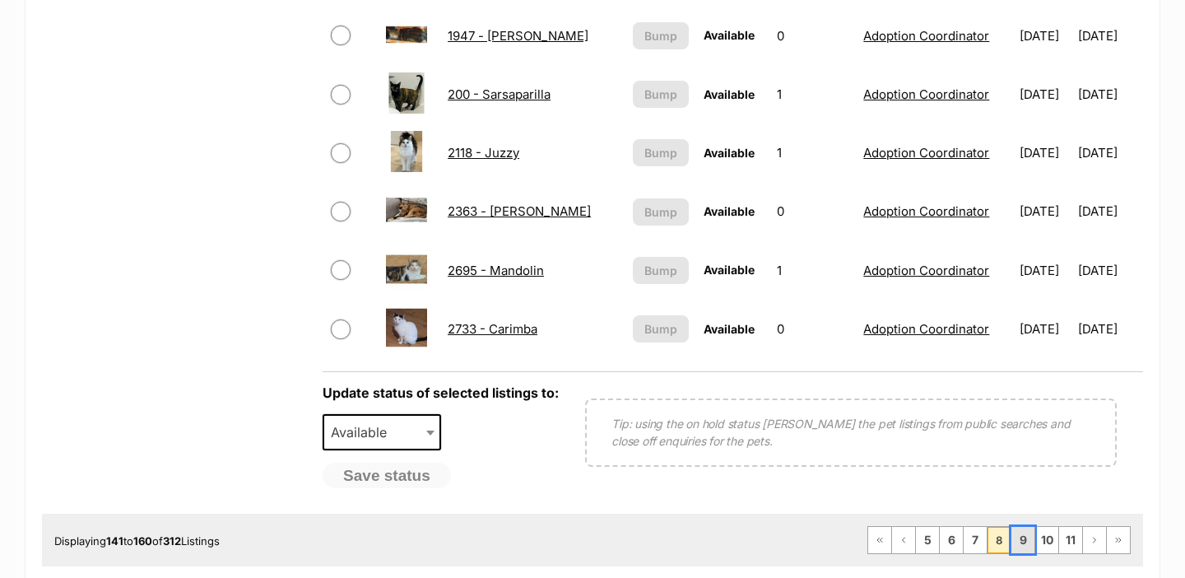
click at [1021, 542] on link "9" at bounding box center [1022, 540] width 23 height 26
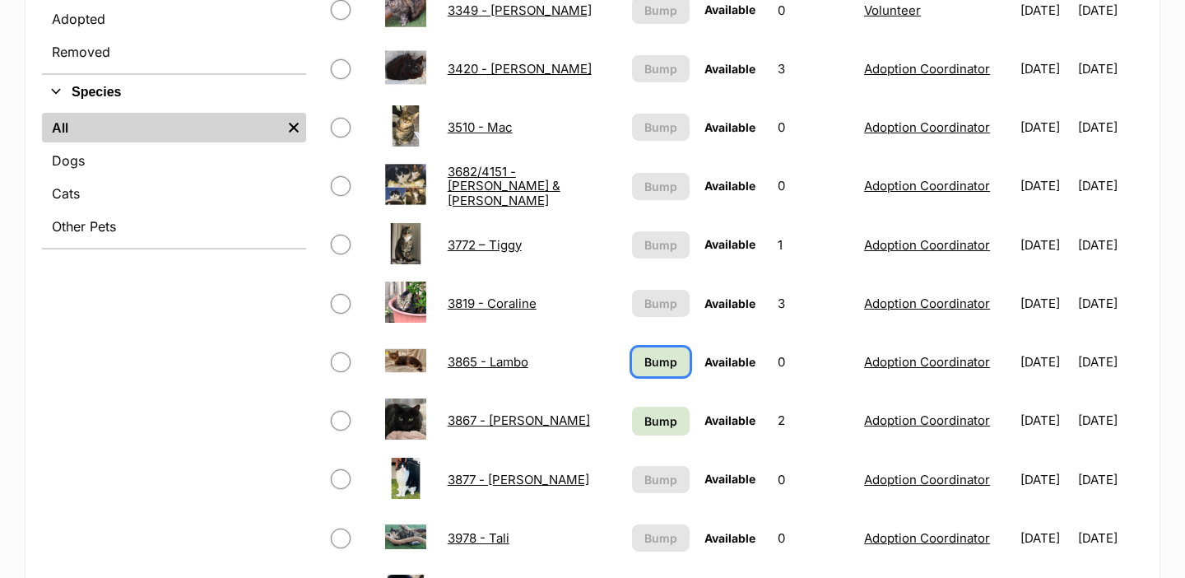
click at [644, 353] on span "Bump" at bounding box center [660, 361] width 33 height 17
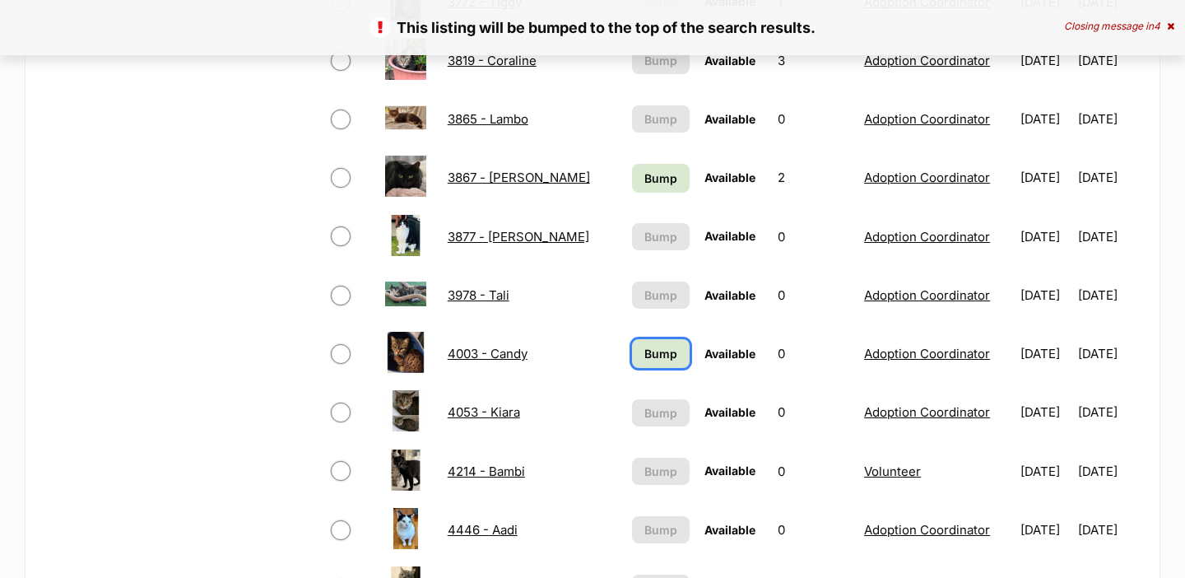
click at [639, 362] on link "Bump" at bounding box center [661, 353] width 58 height 29
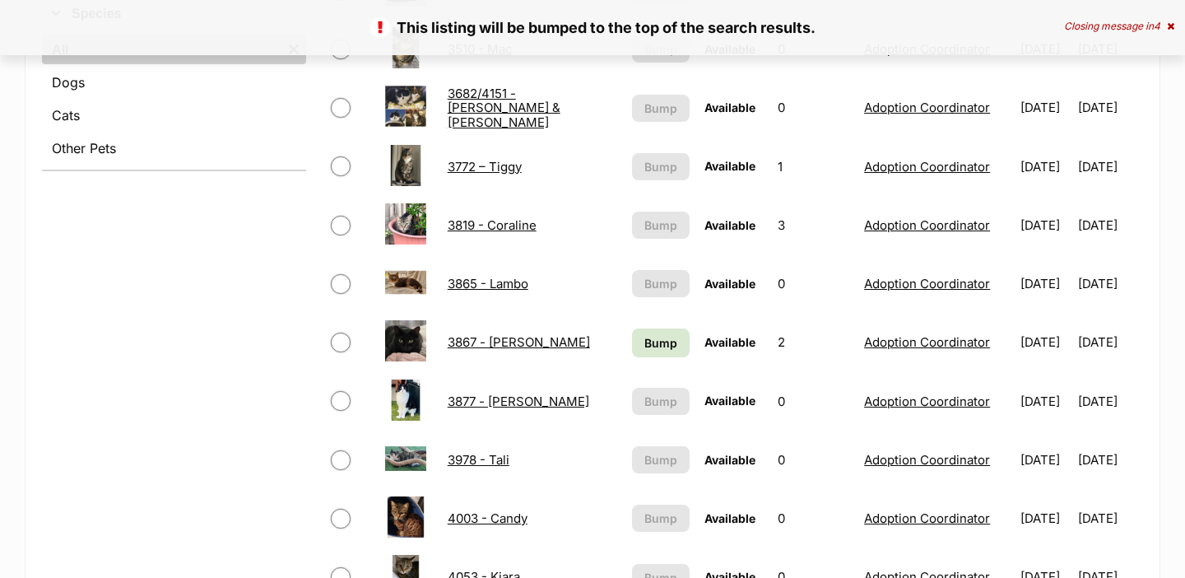
scroll to position [718, 0]
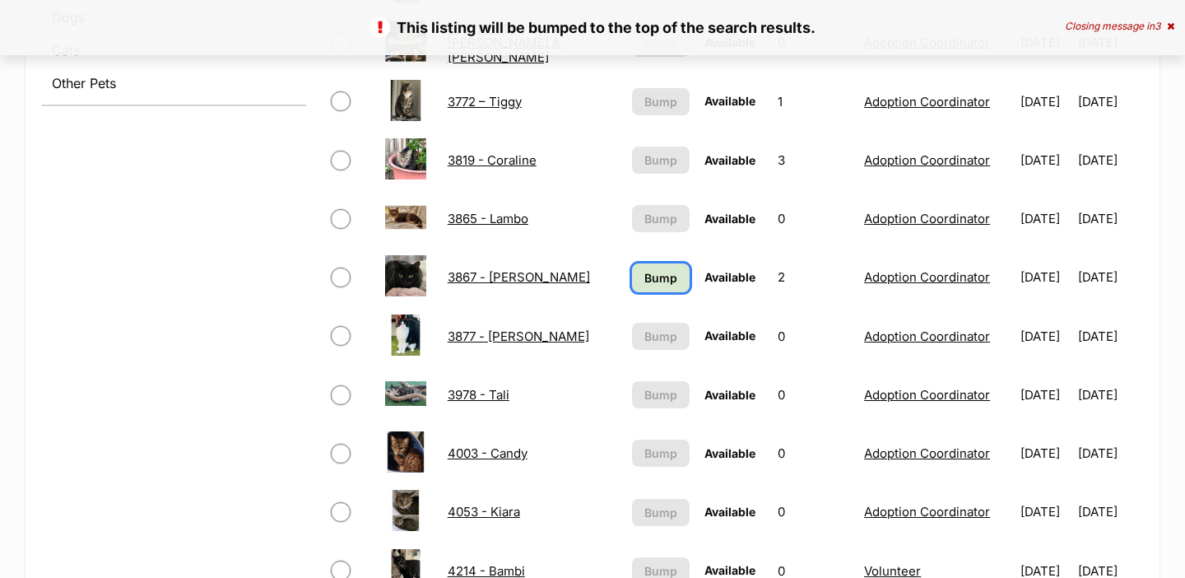
click at [651, 290] on link "Bump" at bounding box center [661, 277] width 58 height 29
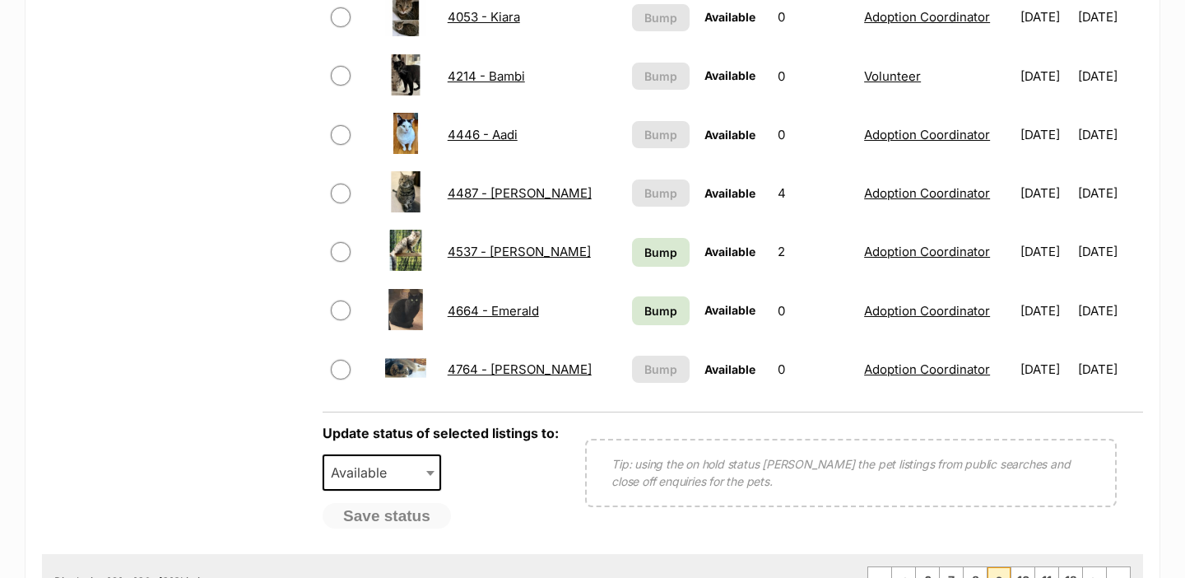
scroll to position [1289, 0]
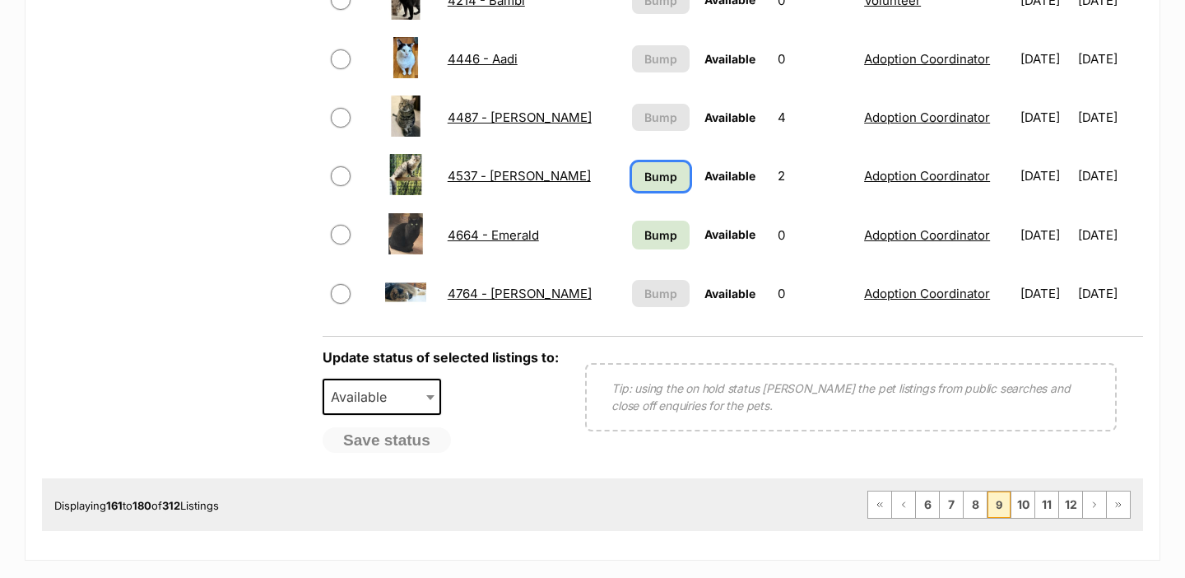
click at [637, 185] on link "Bump" at bounding box center [661, 176] width 58 height 29
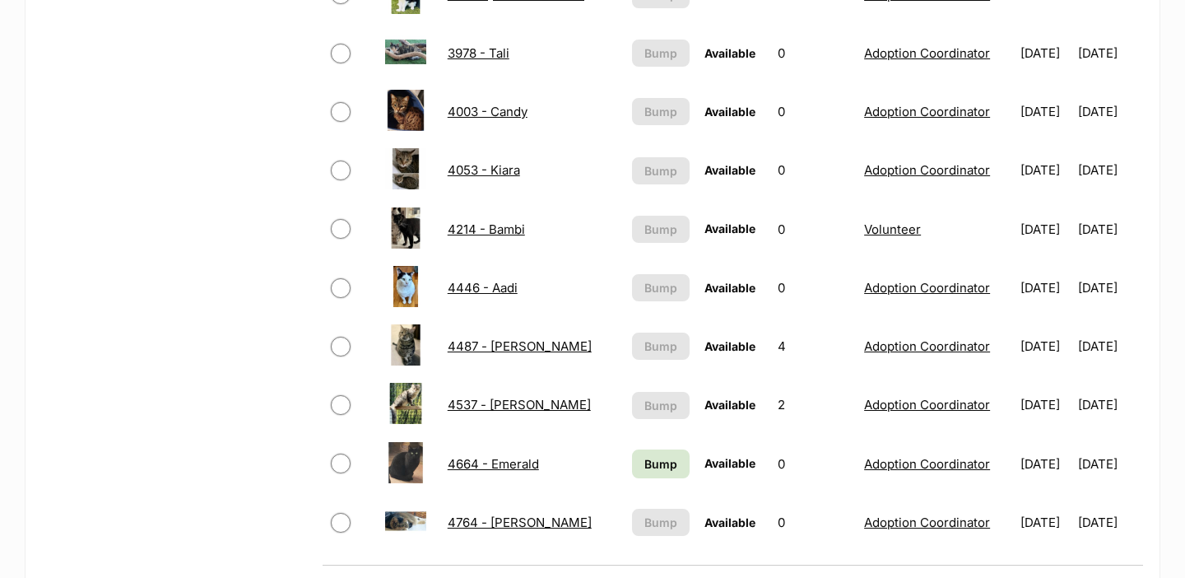
scroll to position [1140, 0]
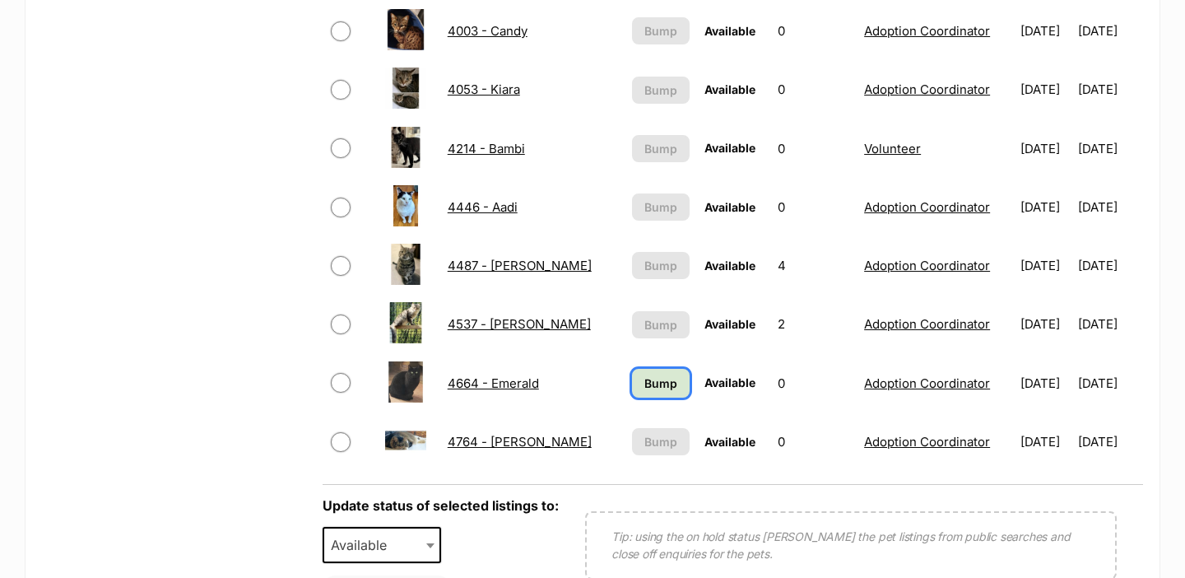
click at [646, 383] on span "Bump" at bounding box center [660, 382] width 33 height 17
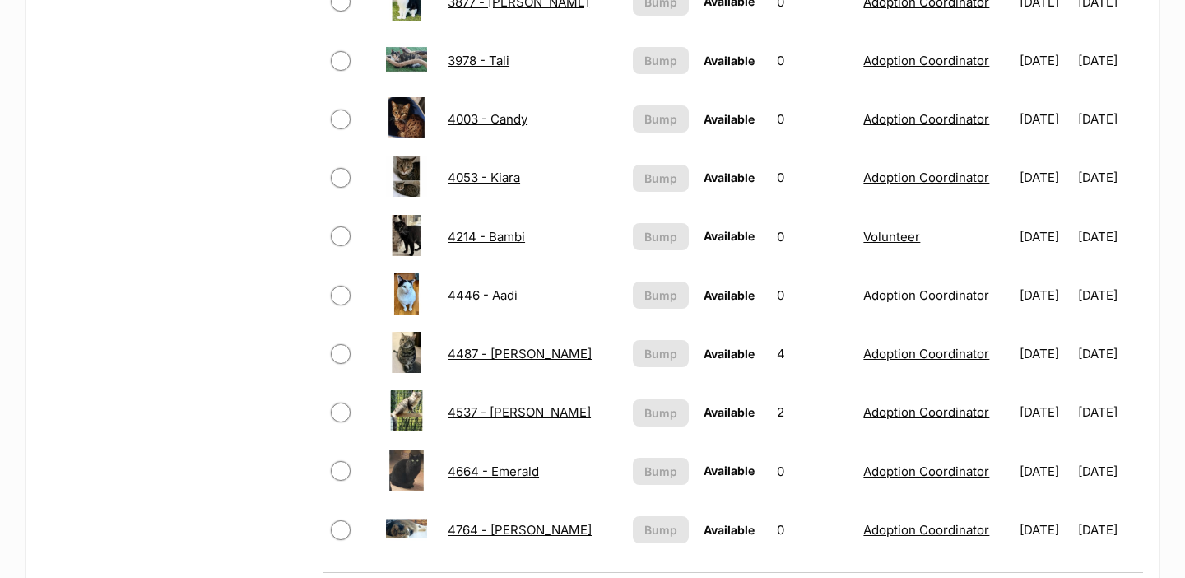
scroll to position [1309, 0]
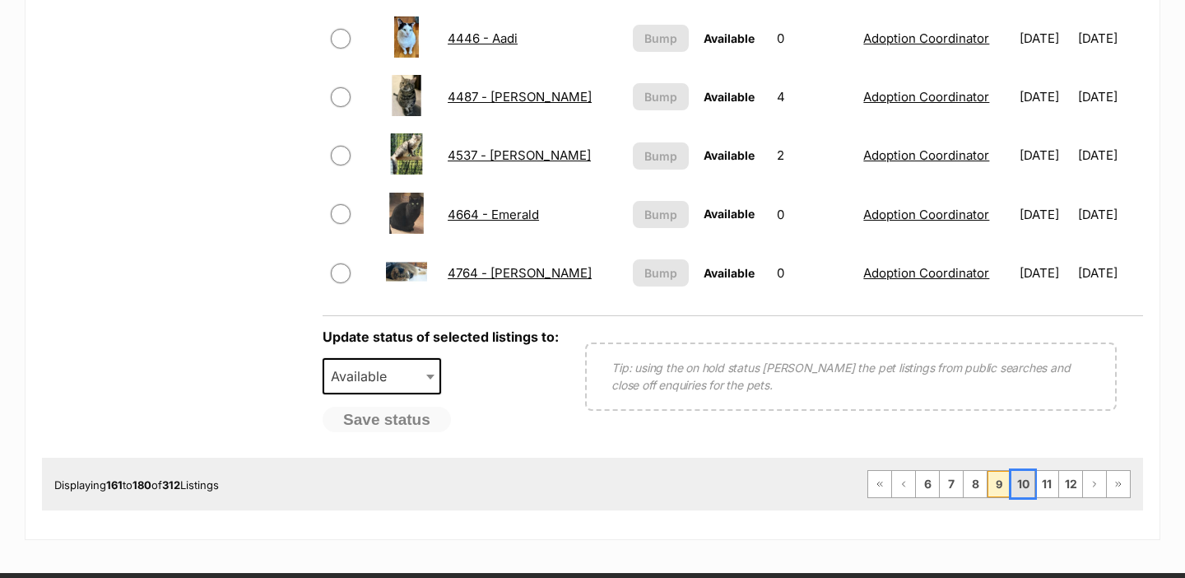
click at [1024, 489] on link "10" at bounding box center [1022, 484] width 23 height 26
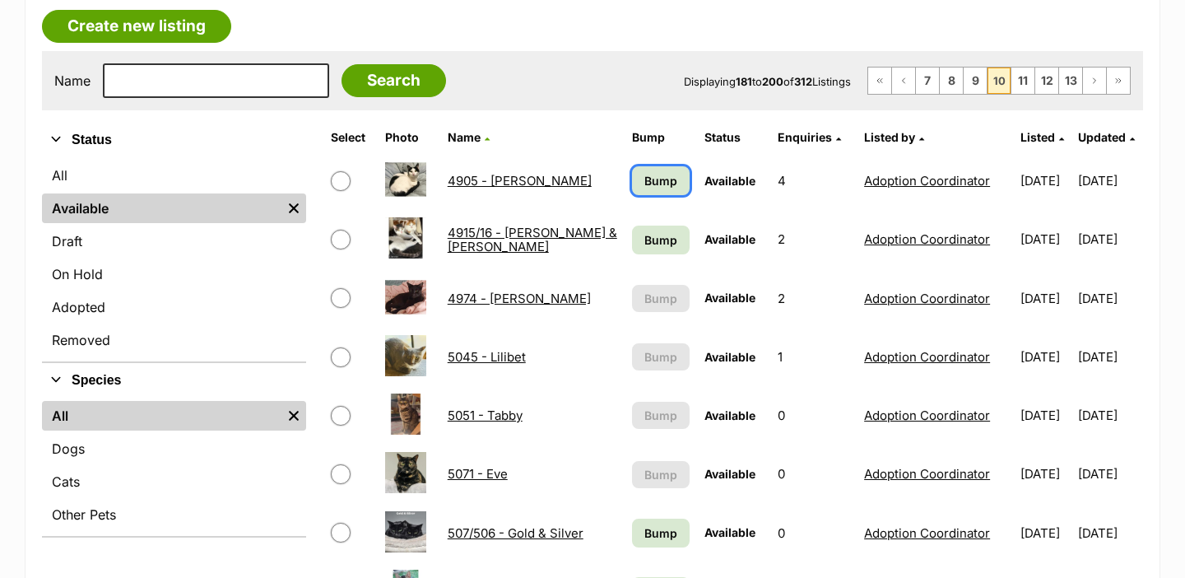
click at [644, 188] on span "Bump" at bounding box center [660, 180] width 33 height 17
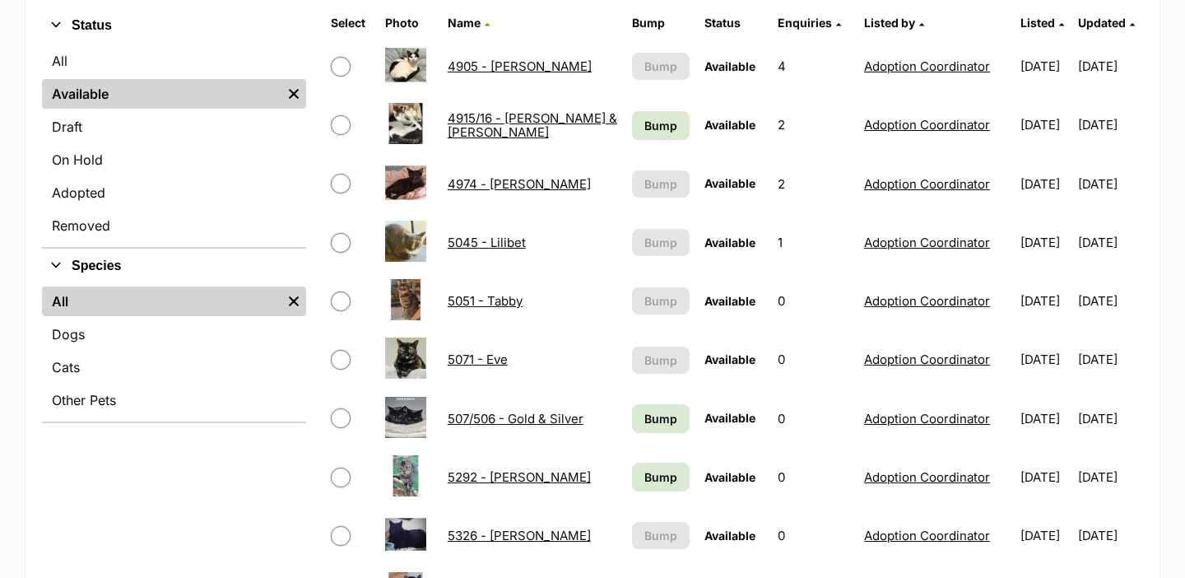
scroll to position [442, 0]
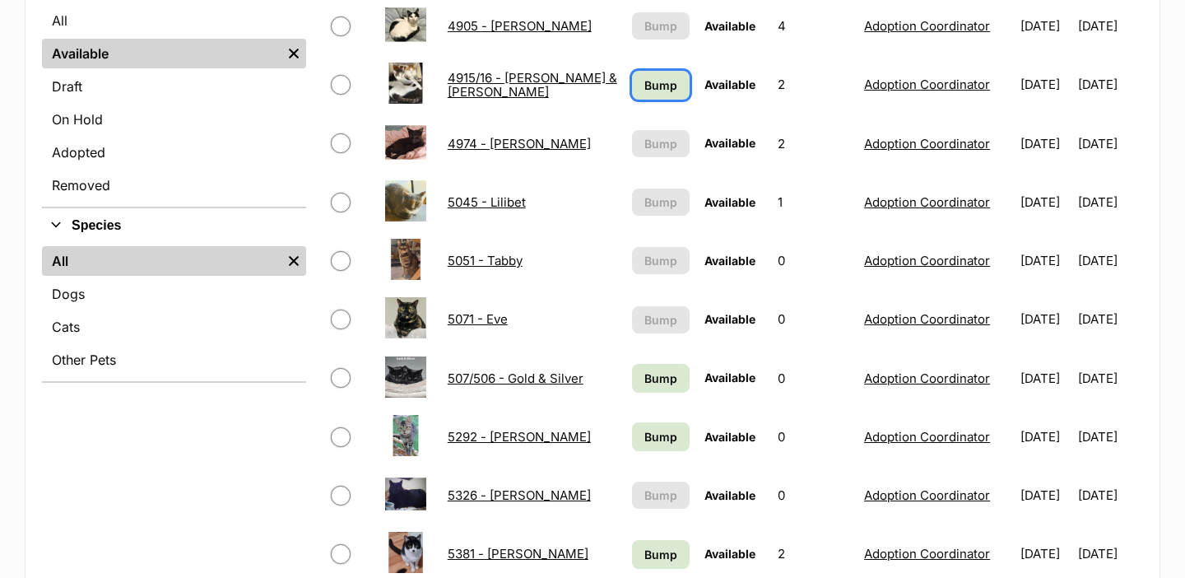
click at [645, 90] on span "Bump" at bounding box center [660, 85] width 33 height 17
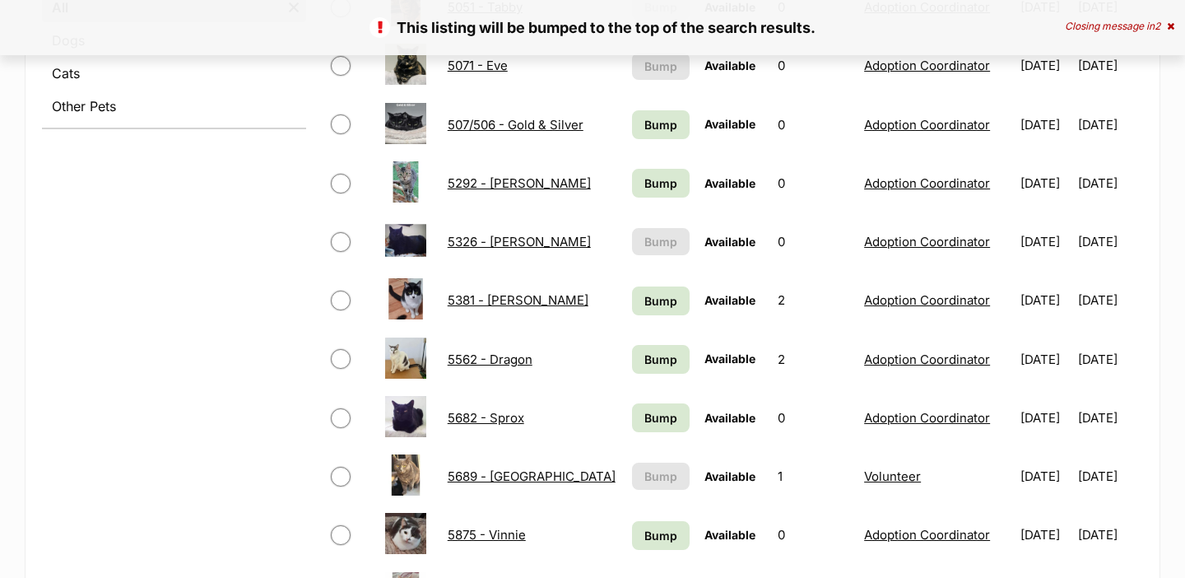
scroll to position [826, 0]
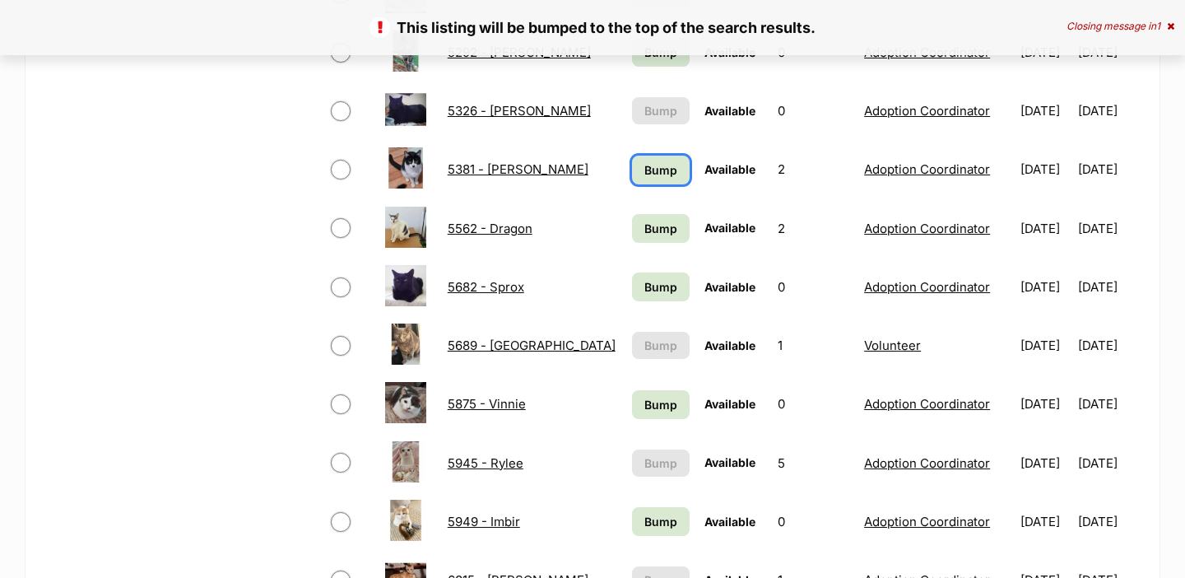
click at [644, 170] on span "Bump" at bounding box center [660, 169] width 33 height 17
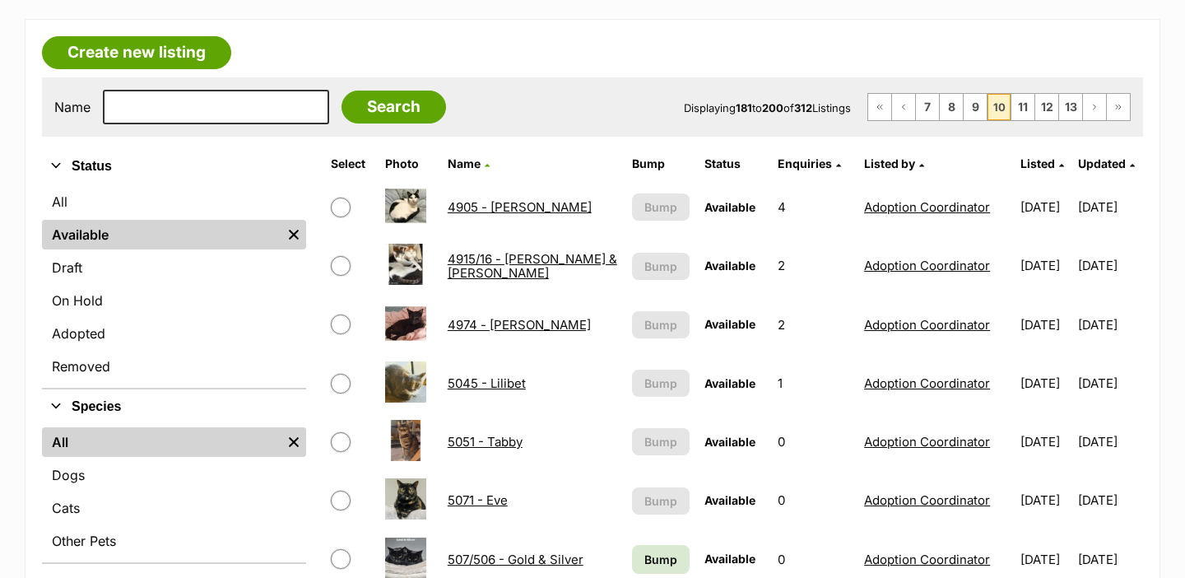
scroll to position [446, 0]
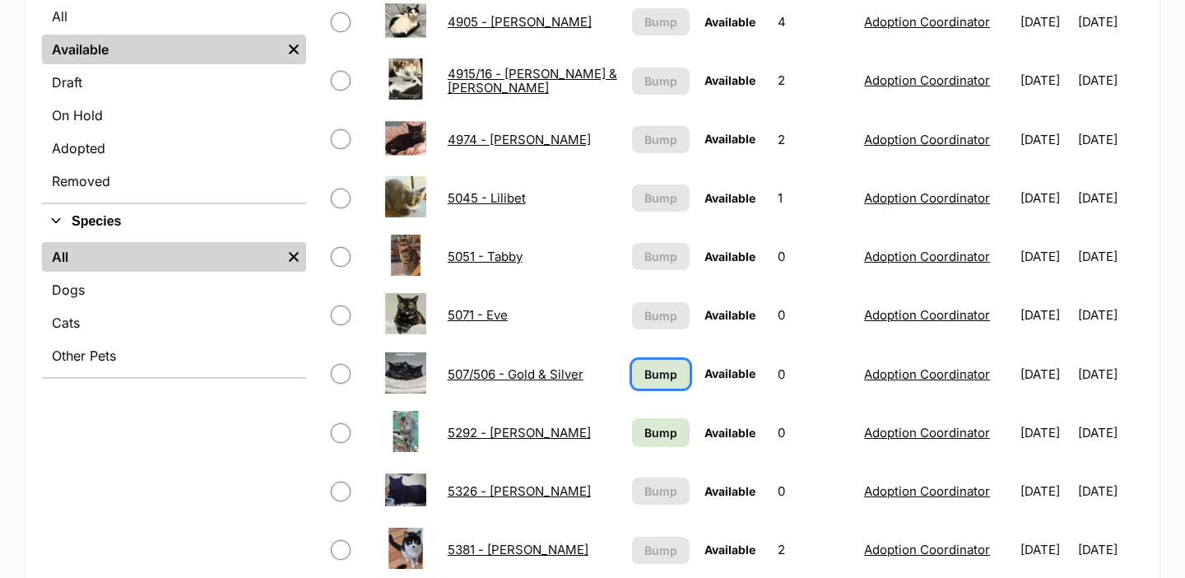
click at [644, 374] on span "Bump" at bounding box center [660, 373] width 33 height 17
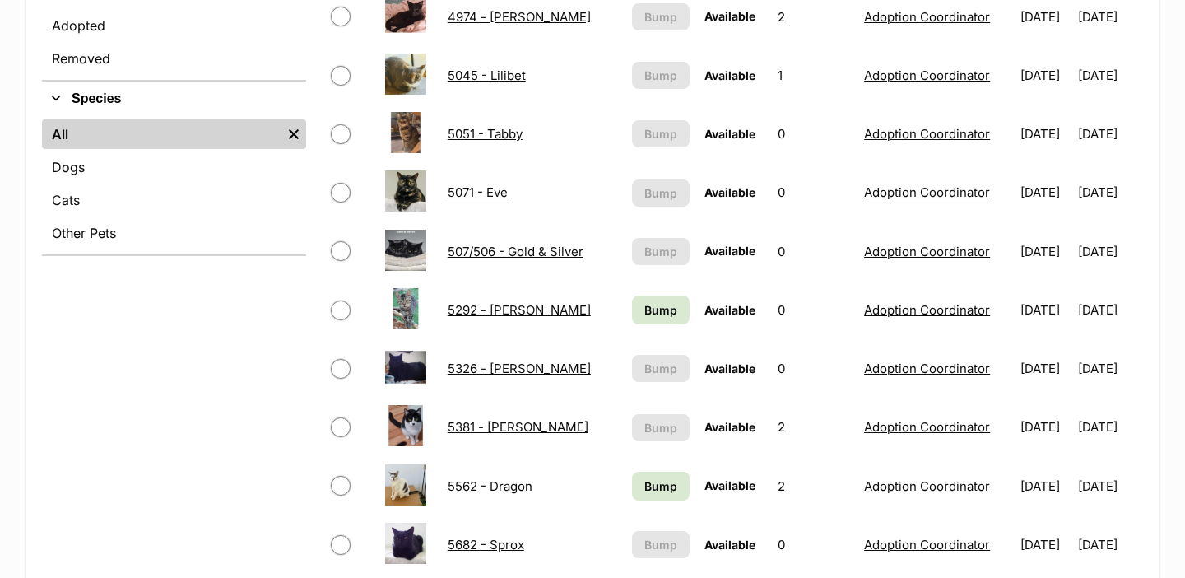
scroll to position [833, 0]
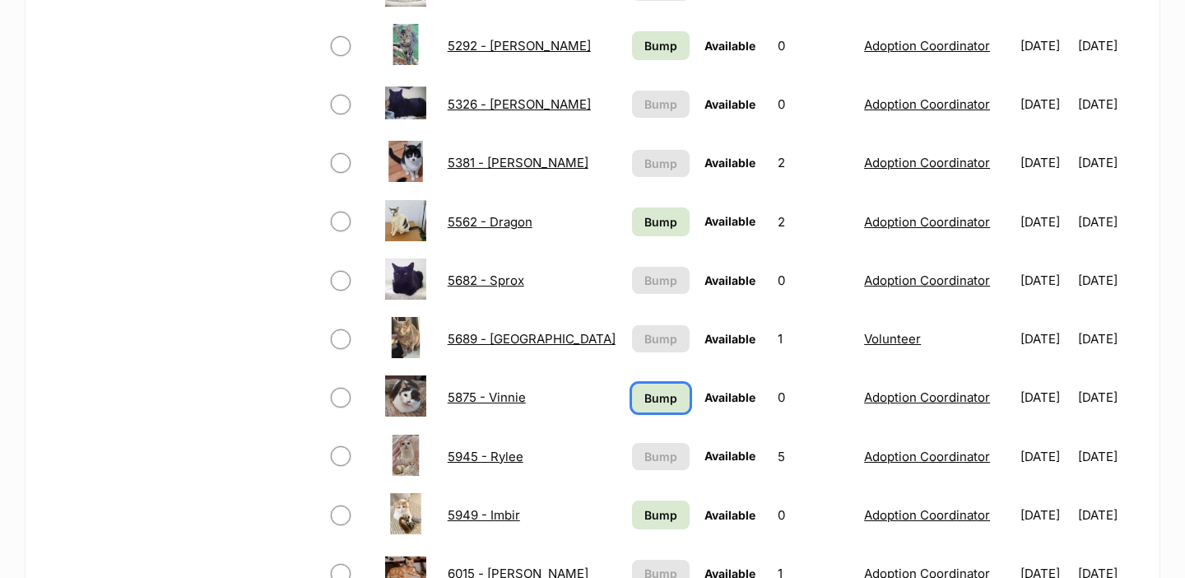
click at [644, 390] on span "Bump" at bounding box center [660, 397] width 33 height 17
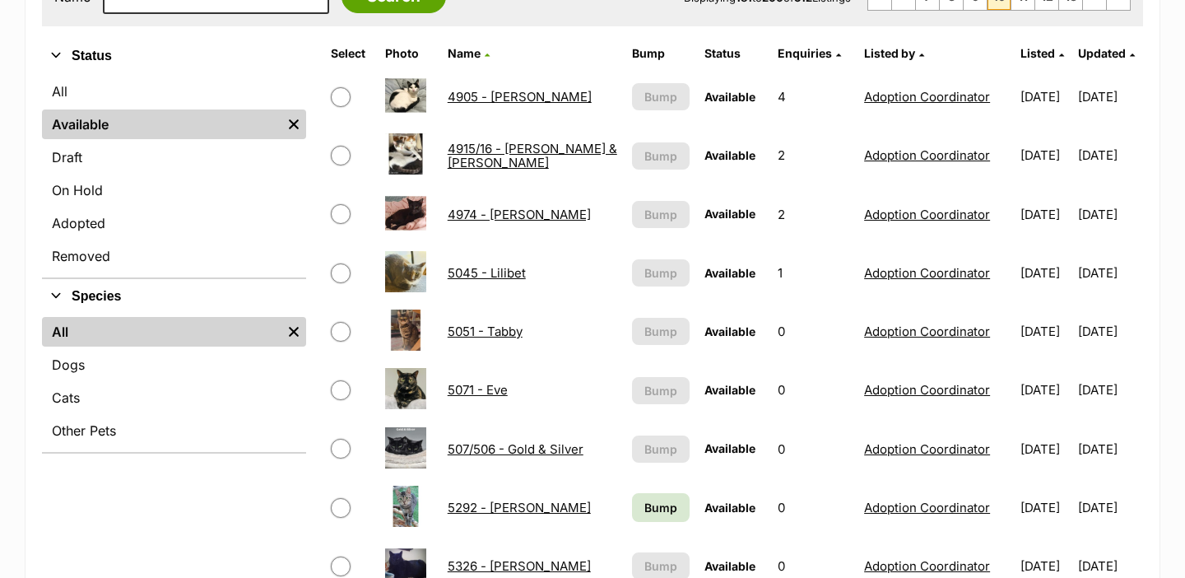
scroll to position [634, 0]
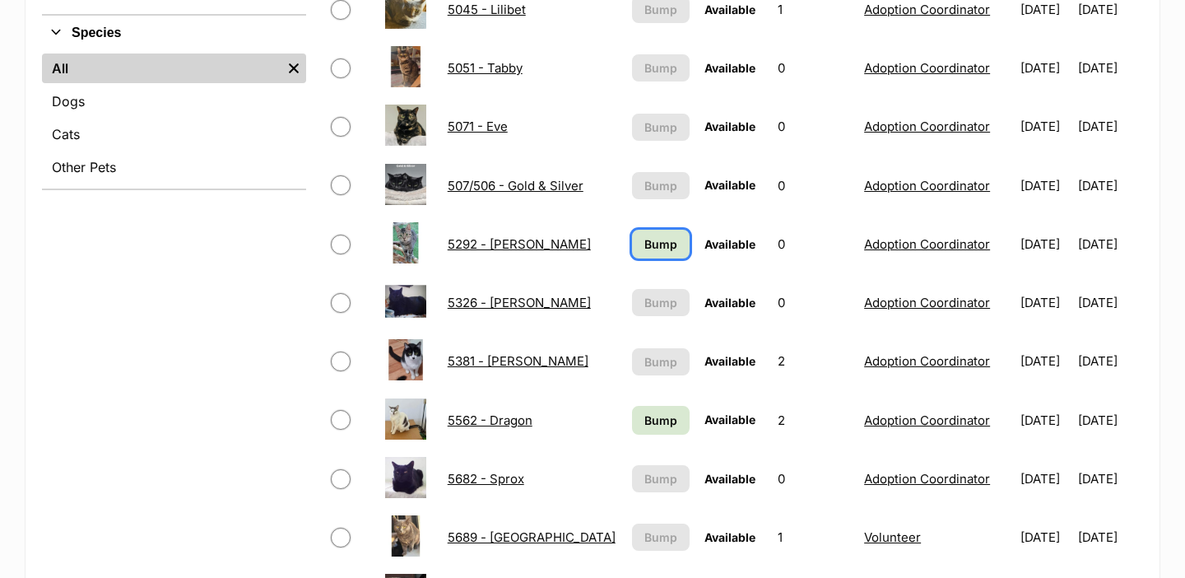
click at [653, 239] on span "Bump" at bounding box center [660, 243] width 33 height 17
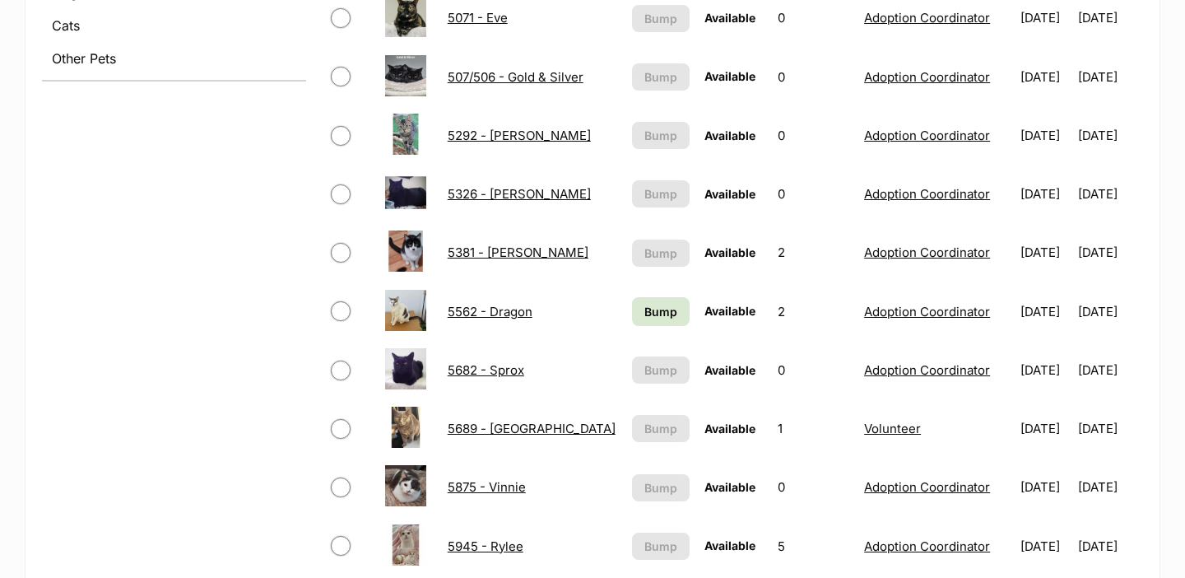
scroll to position [745, 0]
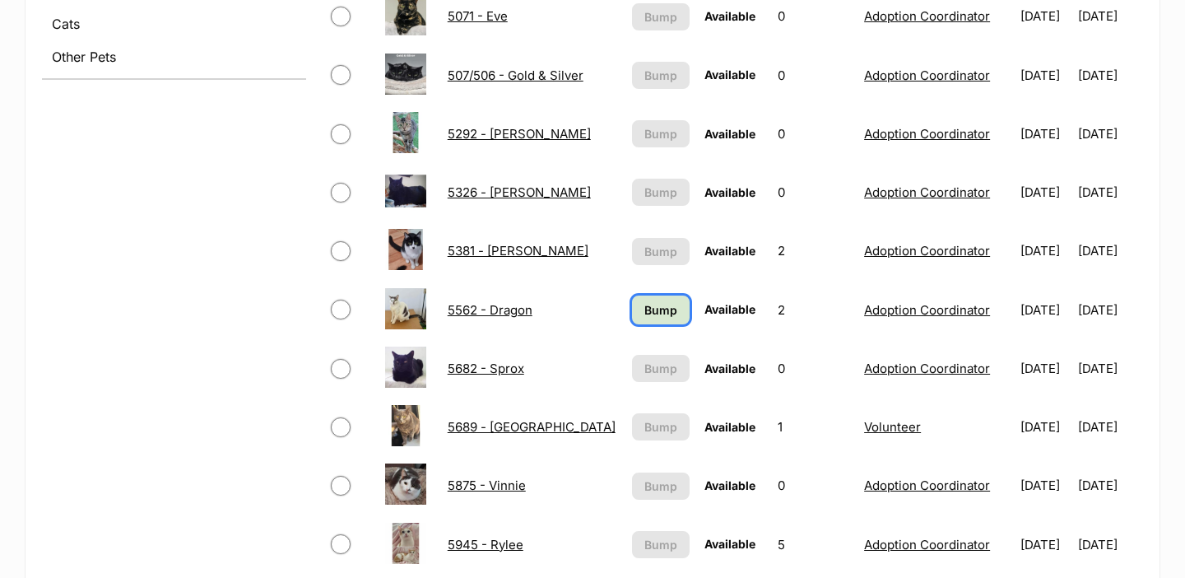
click at [647, 303] on span "Bump" at bounding box center [660, 309] width 33 height 17
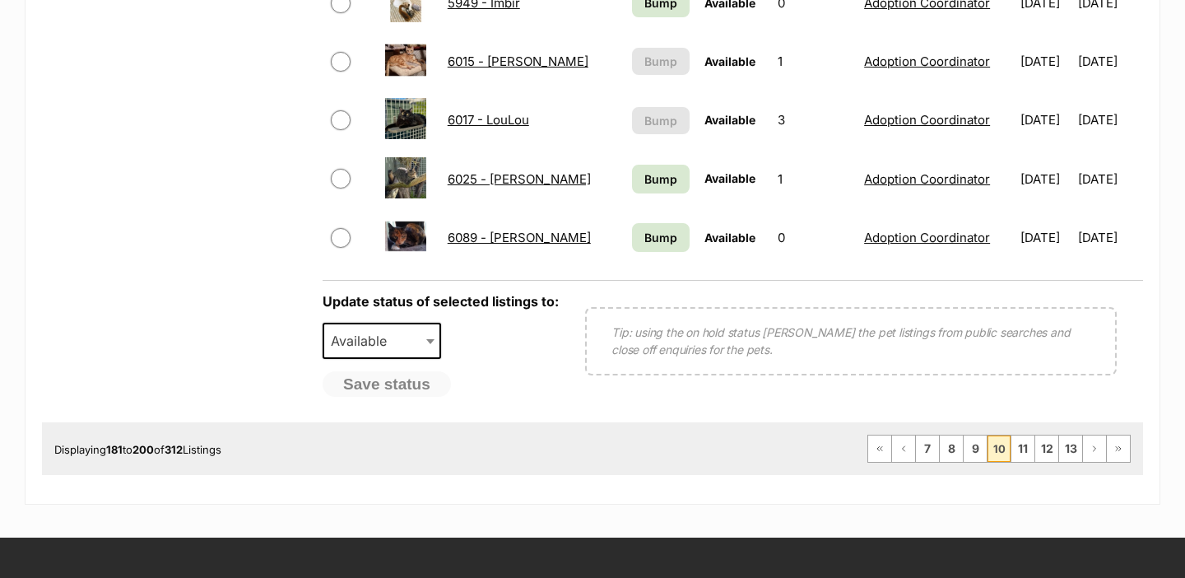
scroll to position [1358, 0]
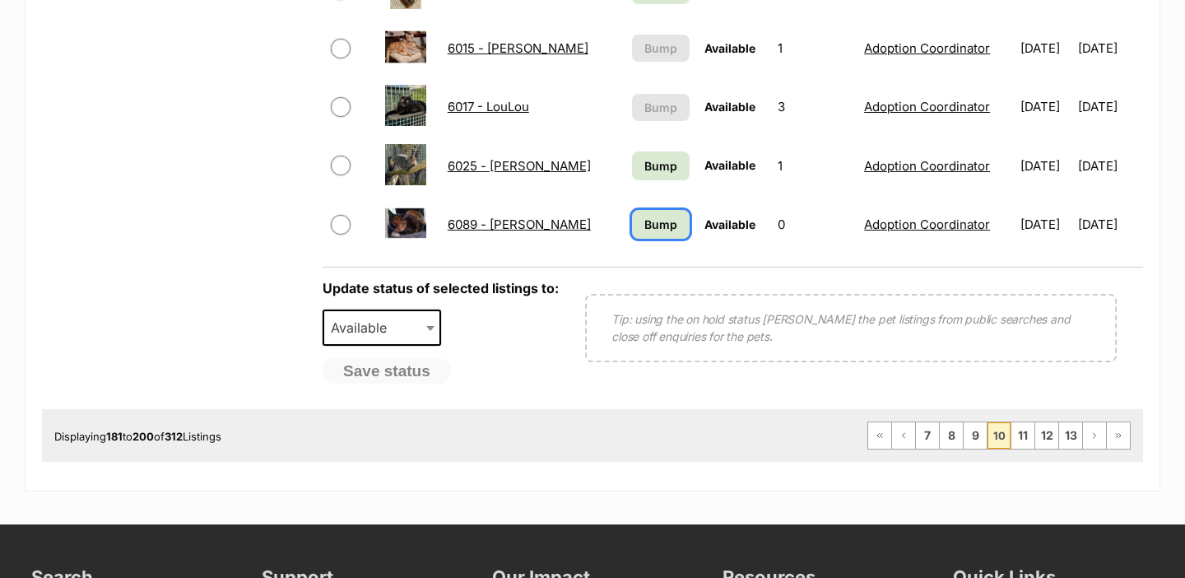
click at [644, 226] on span "Bump" at bounding box center [660, 224] width 33 height 17
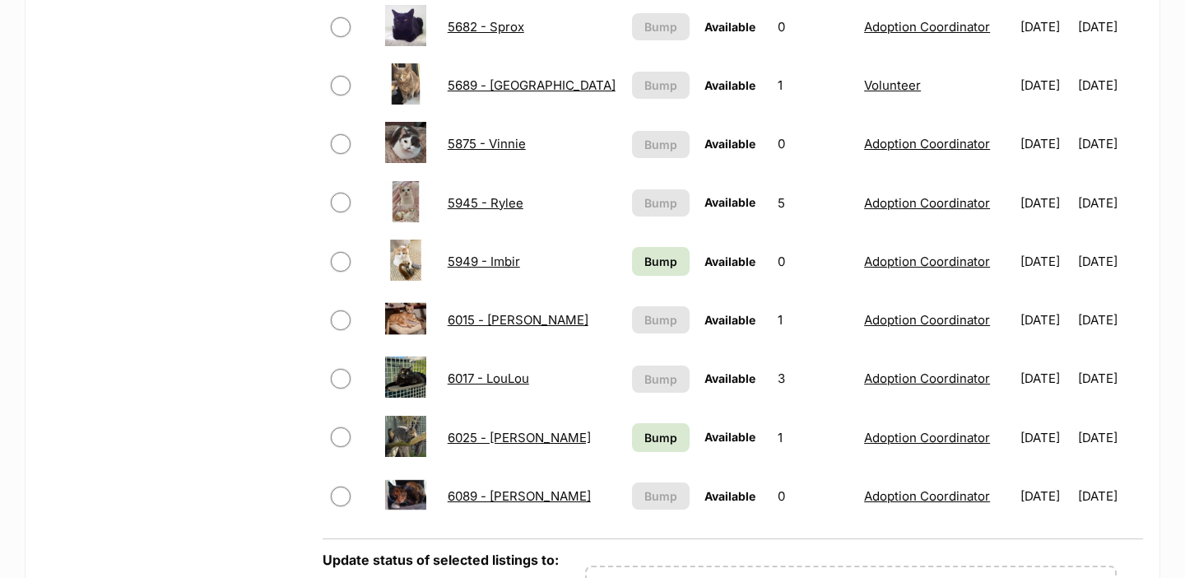
scroll to position [1093, 0]
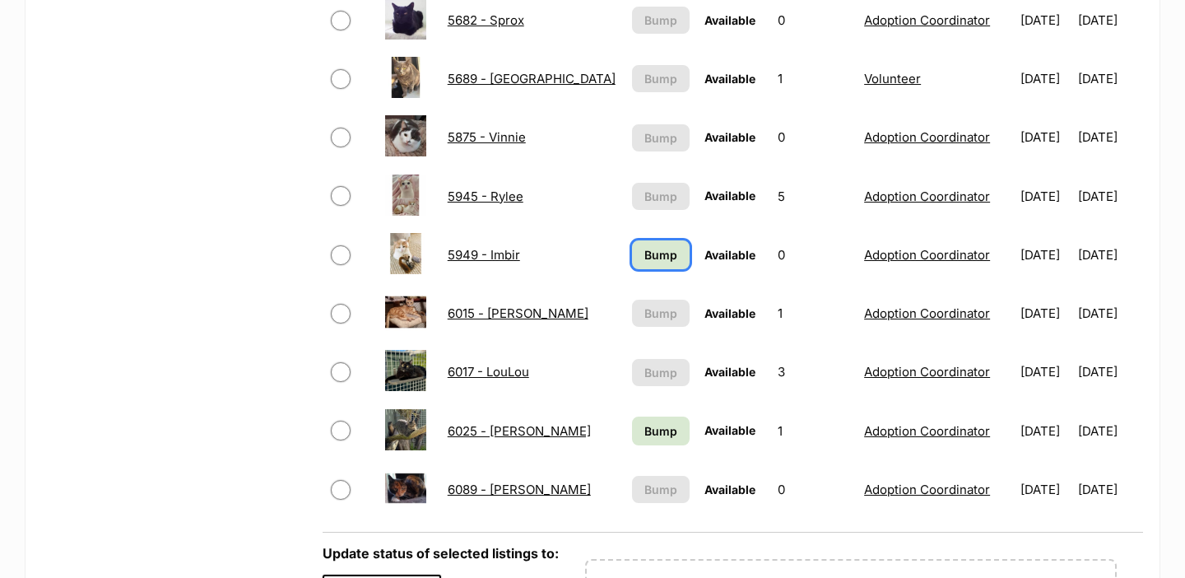
click at [644, 247] on span "Bump" at bounding box center [660, 254] width 33 height 17
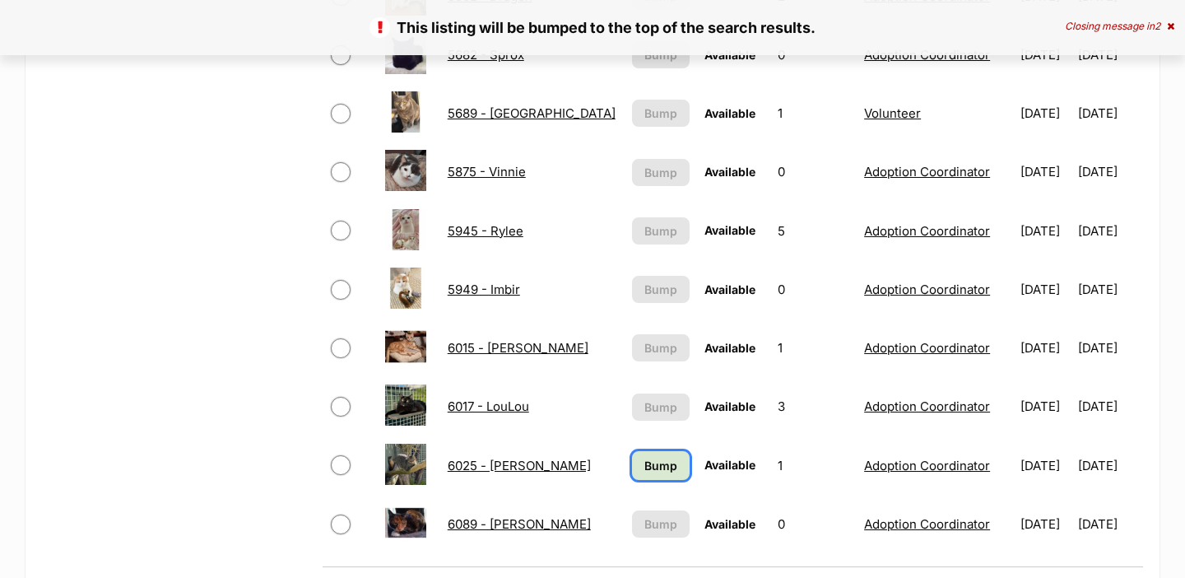
click at [650, 470] on span "Bump" at bounding box center [660, 465] width 33 height 17
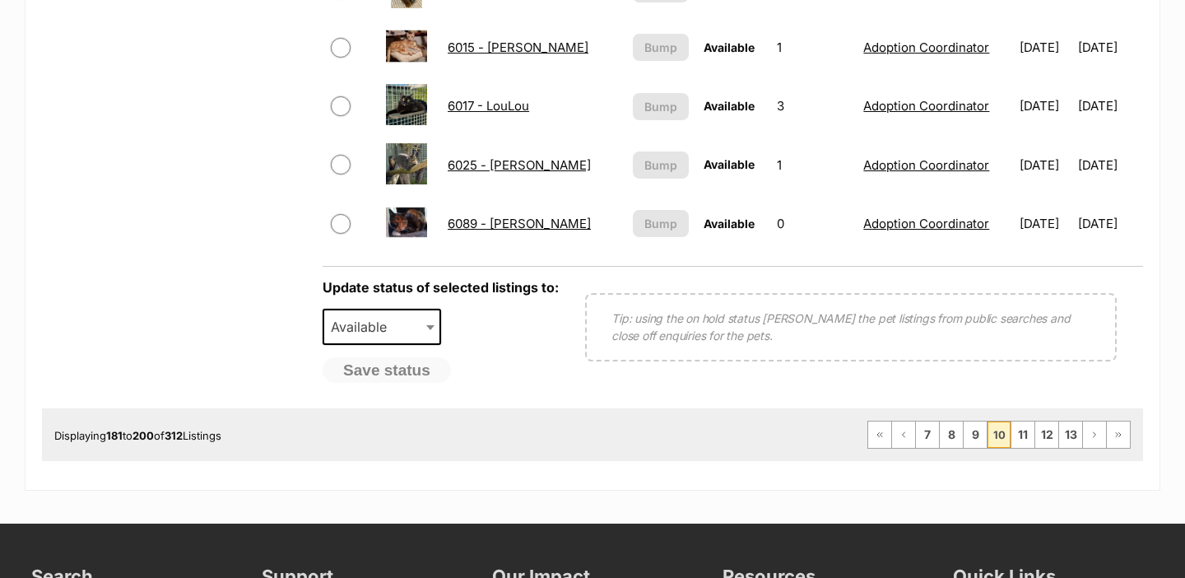
scroll to position [1397, 0]
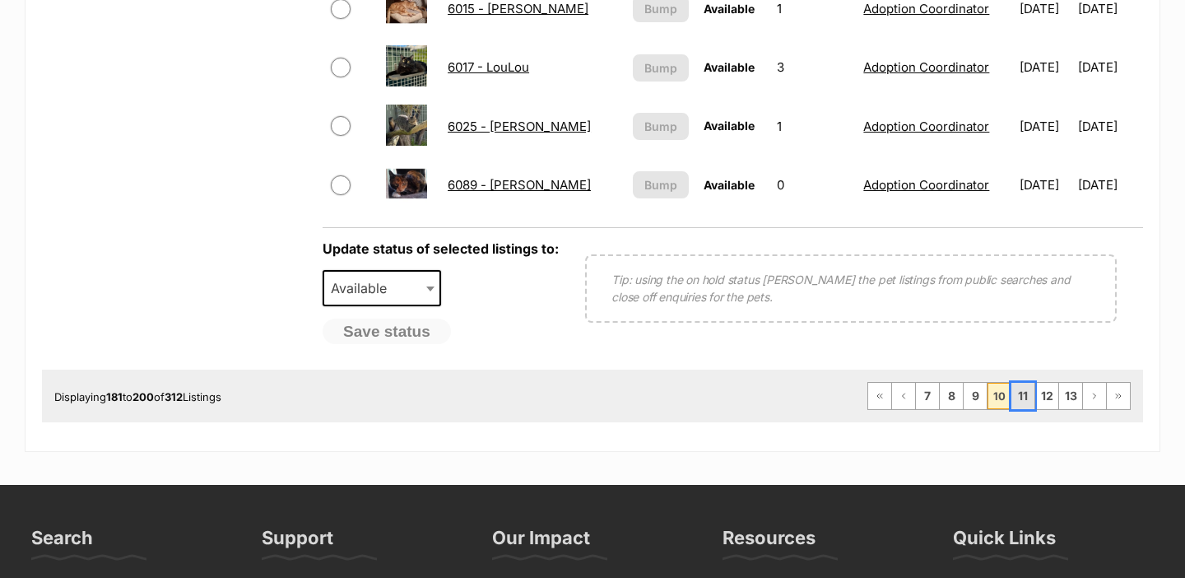
click at [1025, 397] on link "11" at bounding box center [1022, 396] width 23 height 26
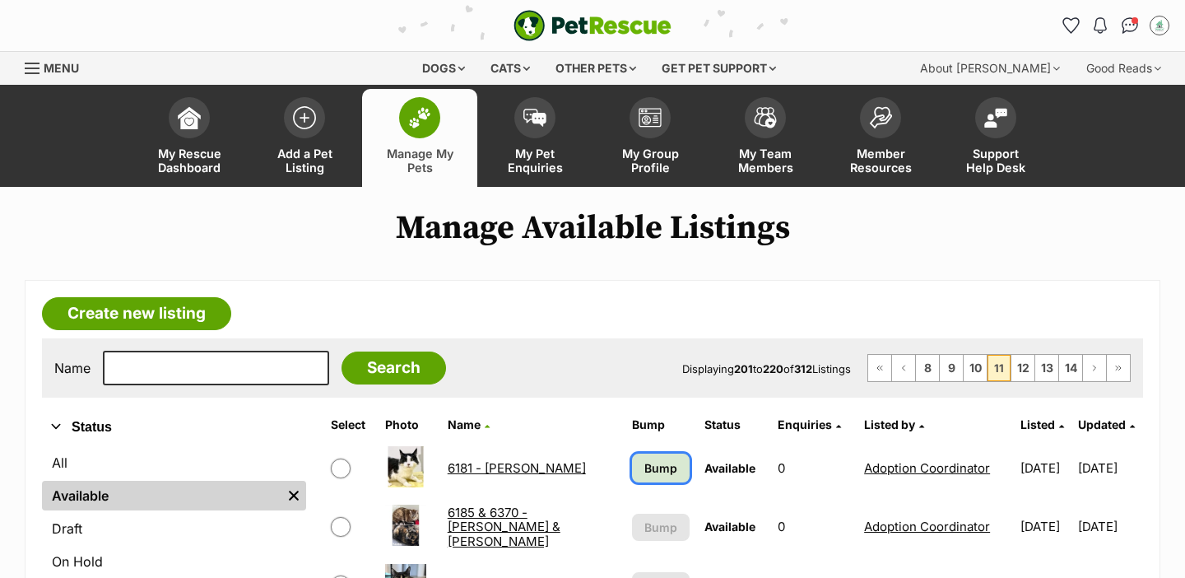
click at [648, 467] on span "Bump" at bounding box center [660, 467] width 33 height 17
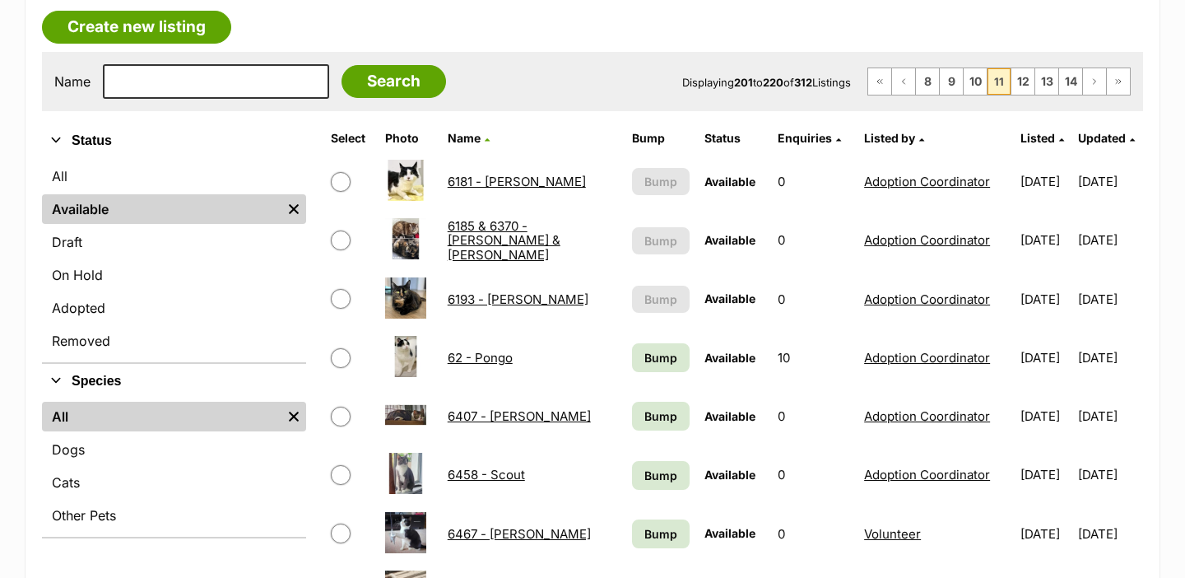
scroll to position [290, 0]
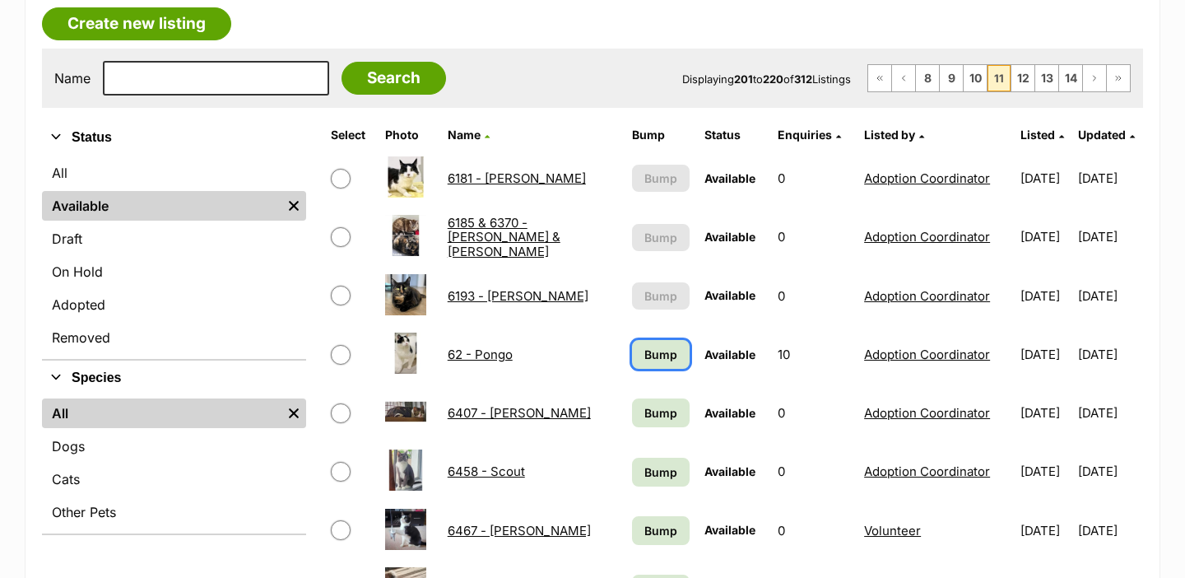
click at [646, 359] on span "Bump" at bounding box center [660, 354] width 33 height 17
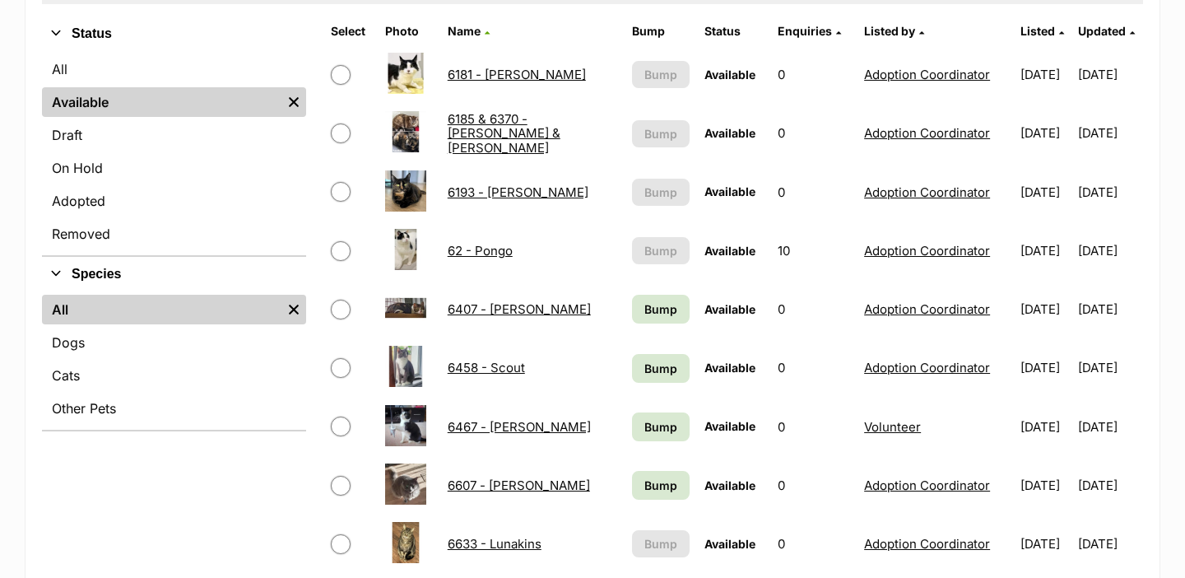
scroll to position [559, 0]
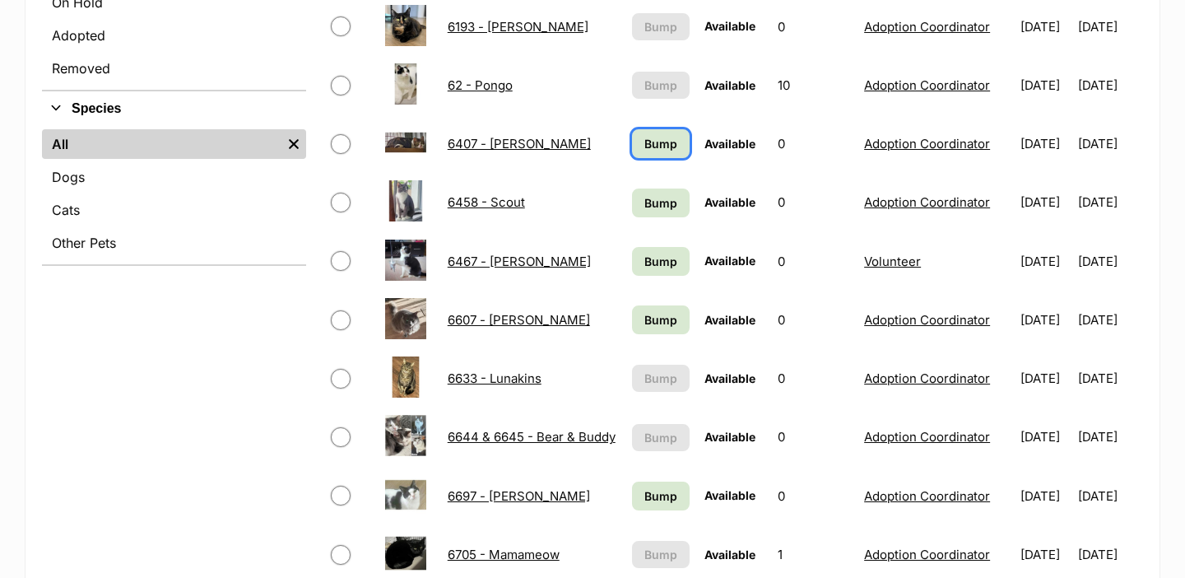
click at [644, 137] on span "Bump" at bounding box center [660, 143] width 33 height 17
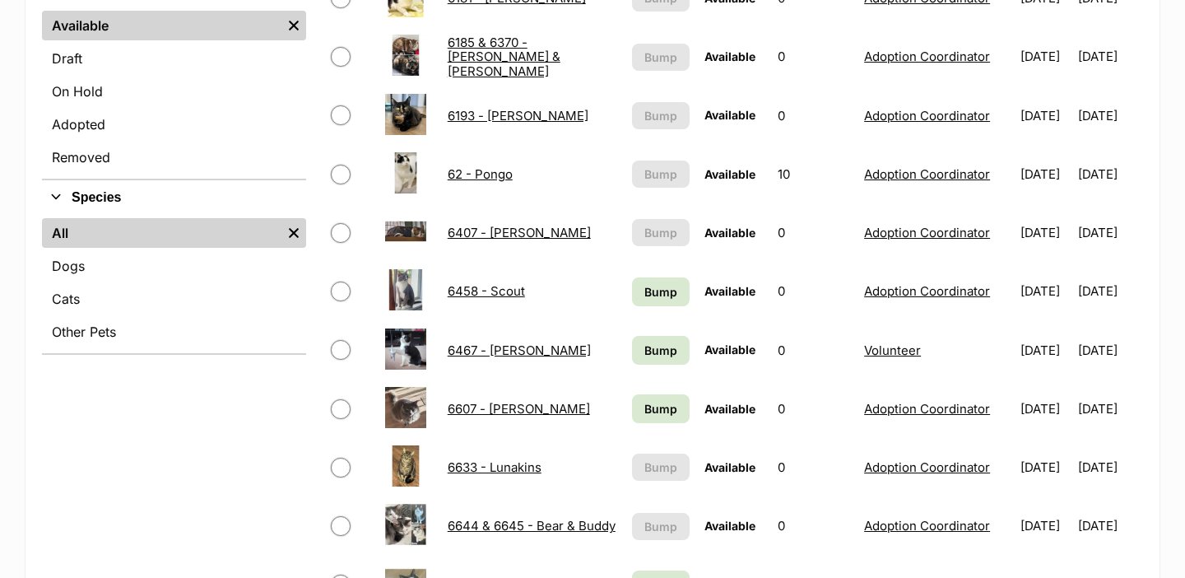
scroll to position [573, 0]
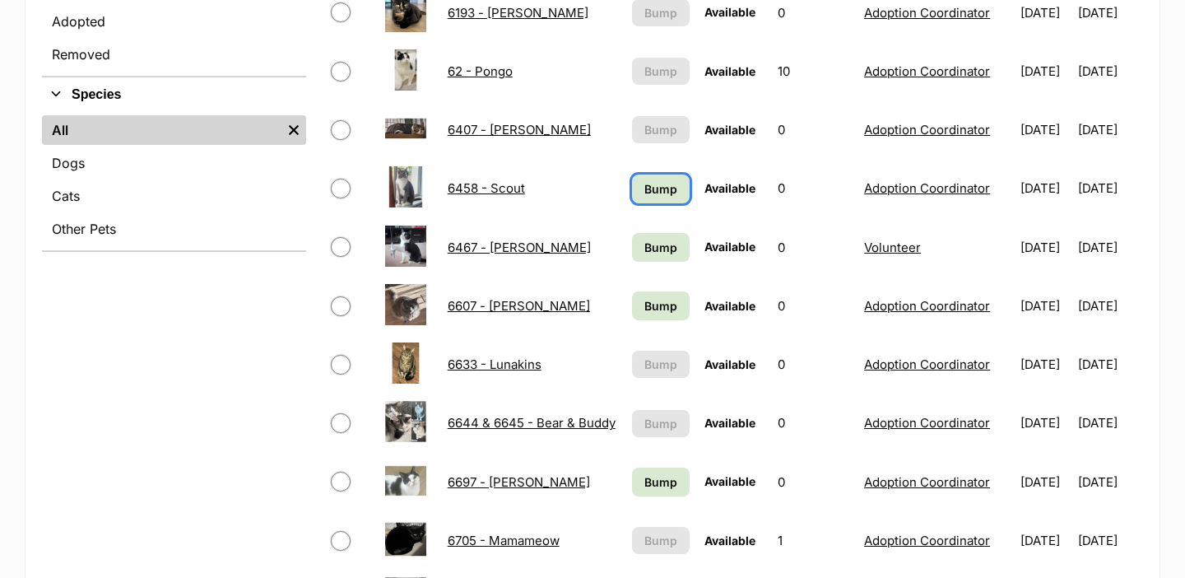
click at [644, 185] on span "Bump" at bounding box center [660, 188] width 33 height 17
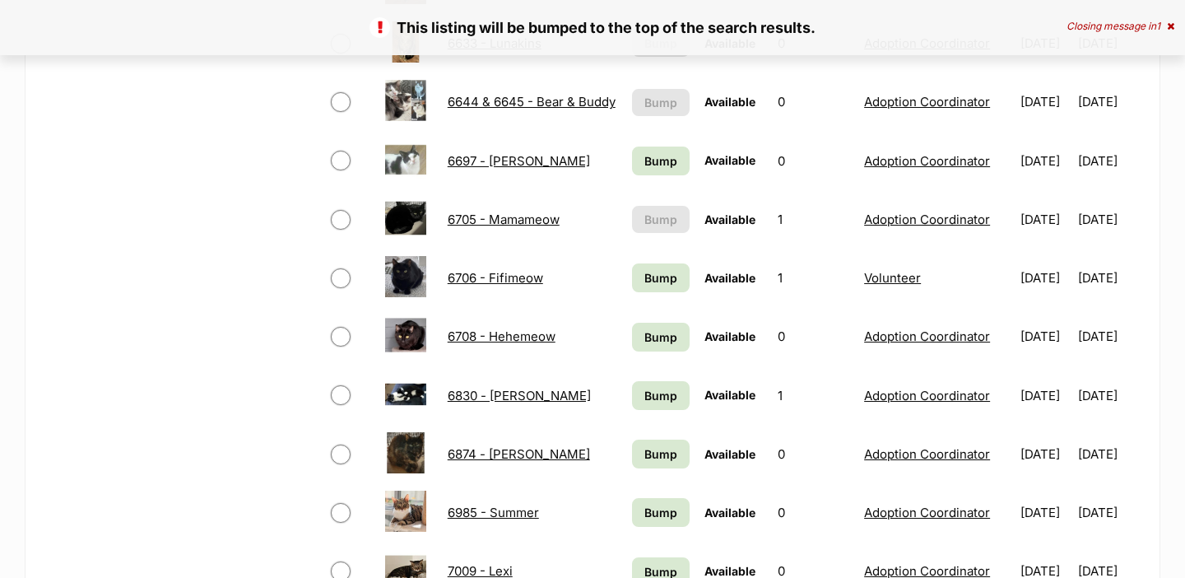
scroll to position [917, 0]
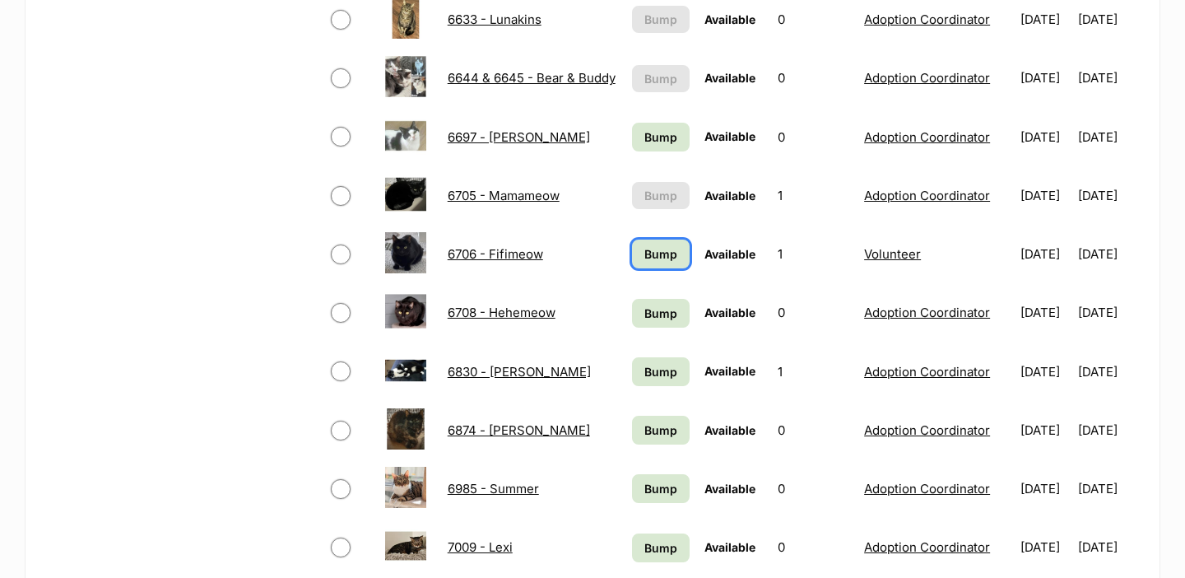
click at [644, 258] on span "Bump" at bounding box center [660, 253] width 33 height 17
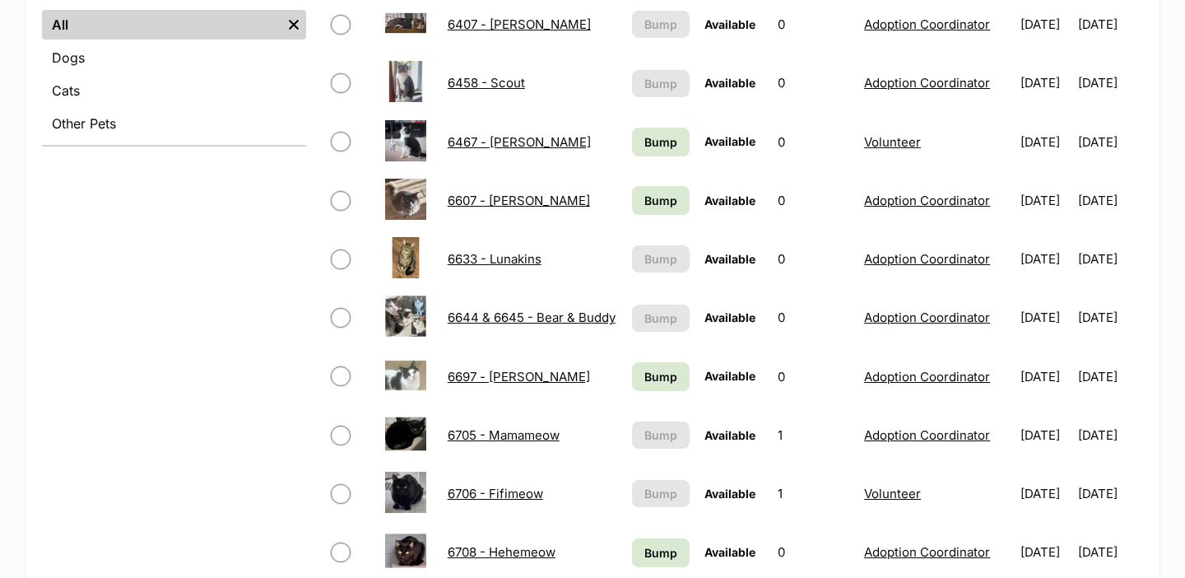
scroll to position [696, 0]
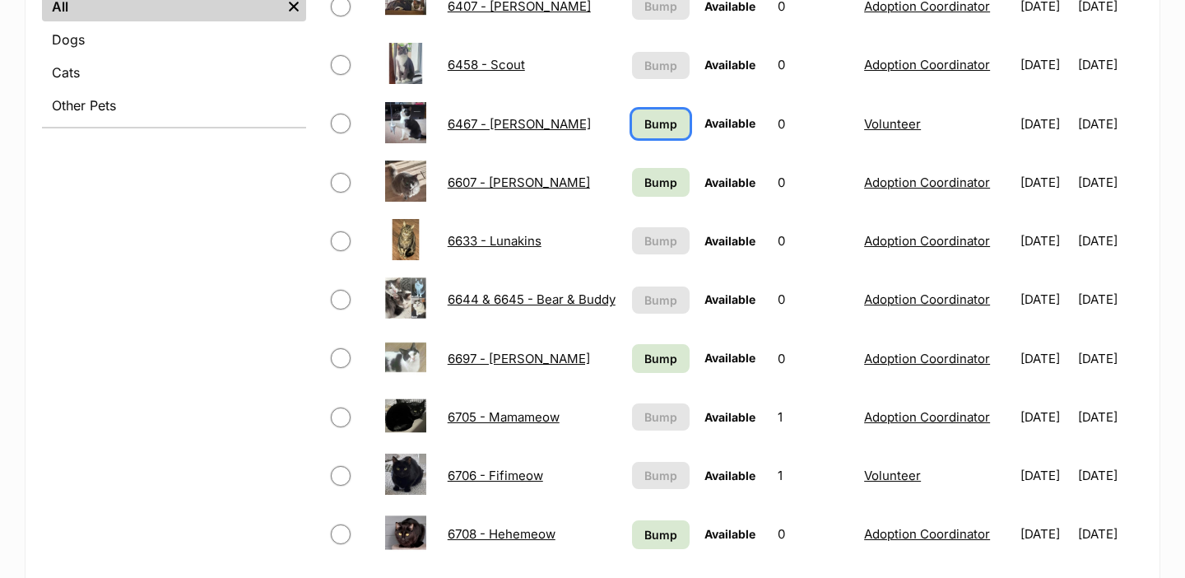
click at [644, 132] on span "Bump" at bounding box center [660, 123] width 33 height 17
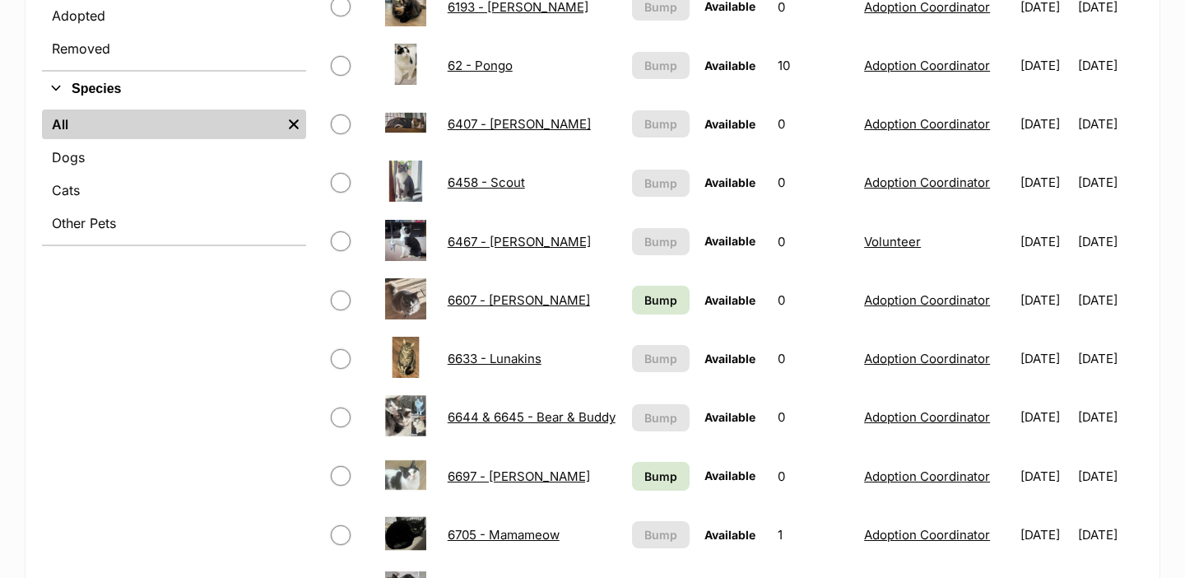
scroll to position [770, 0]
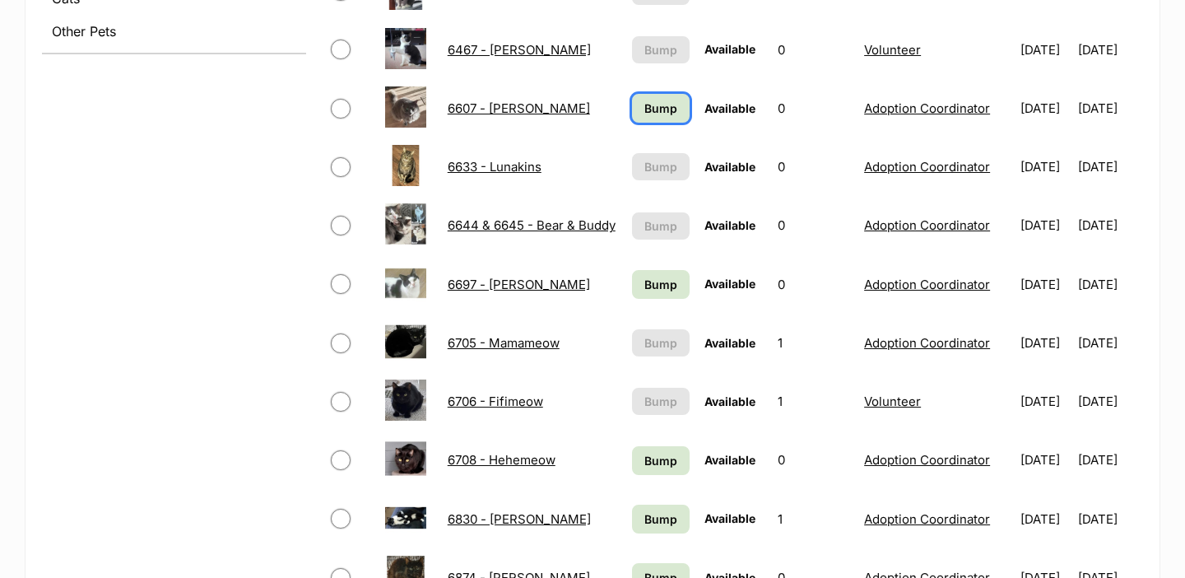
click at [640, 117] on link "Bump" at bounding box center [661, 108] width 58 height 29
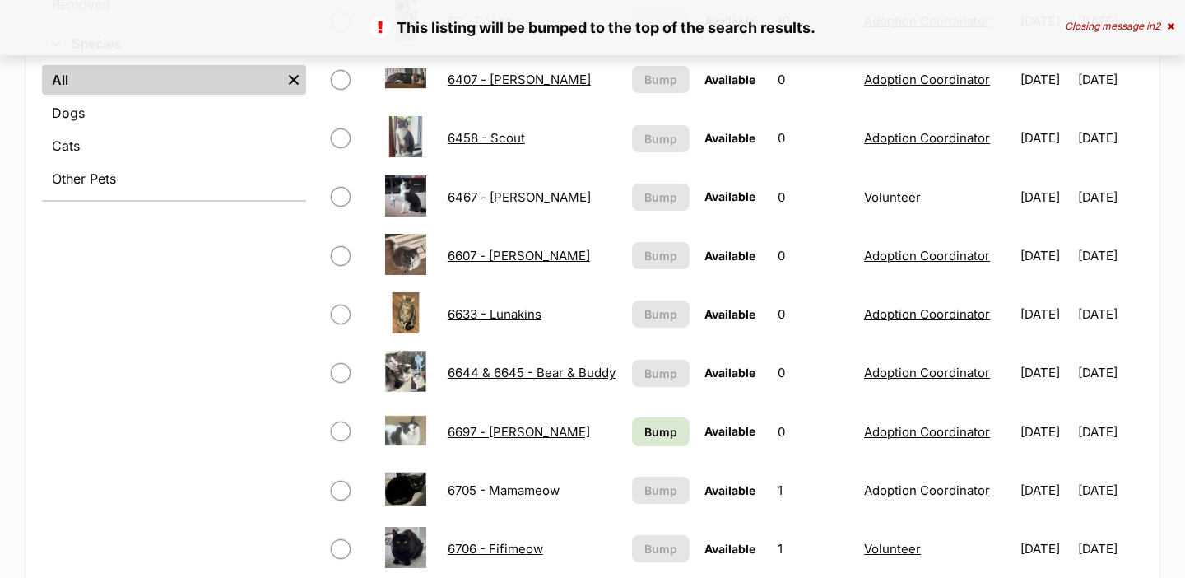
scroll to position [653, 0]
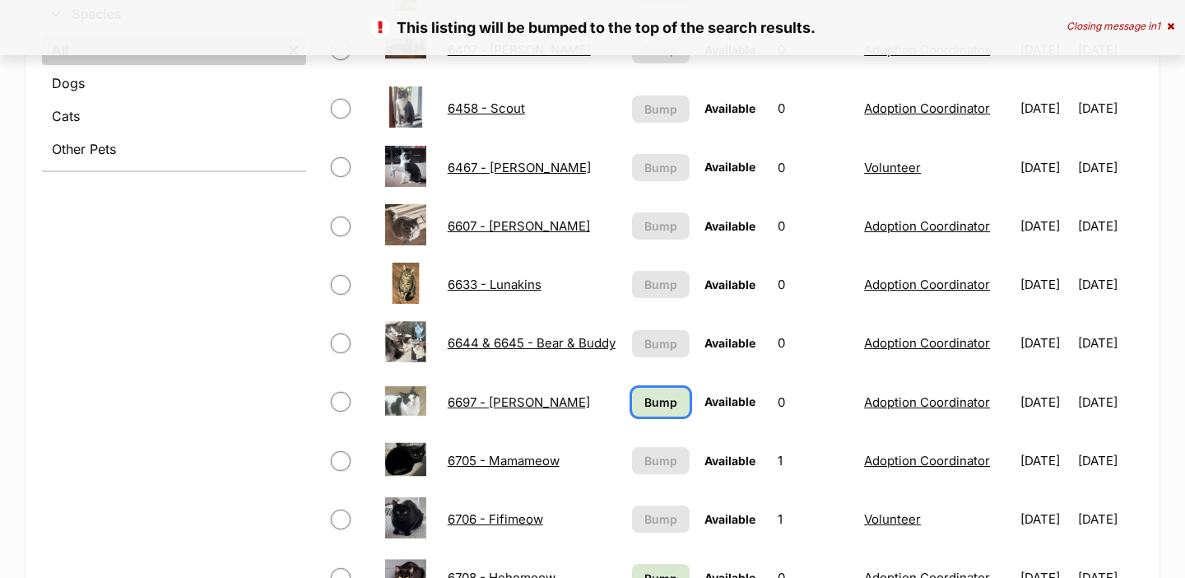
click at [644, 399] on span "Bump" at bounding box center [660, 401] width 33 height 17
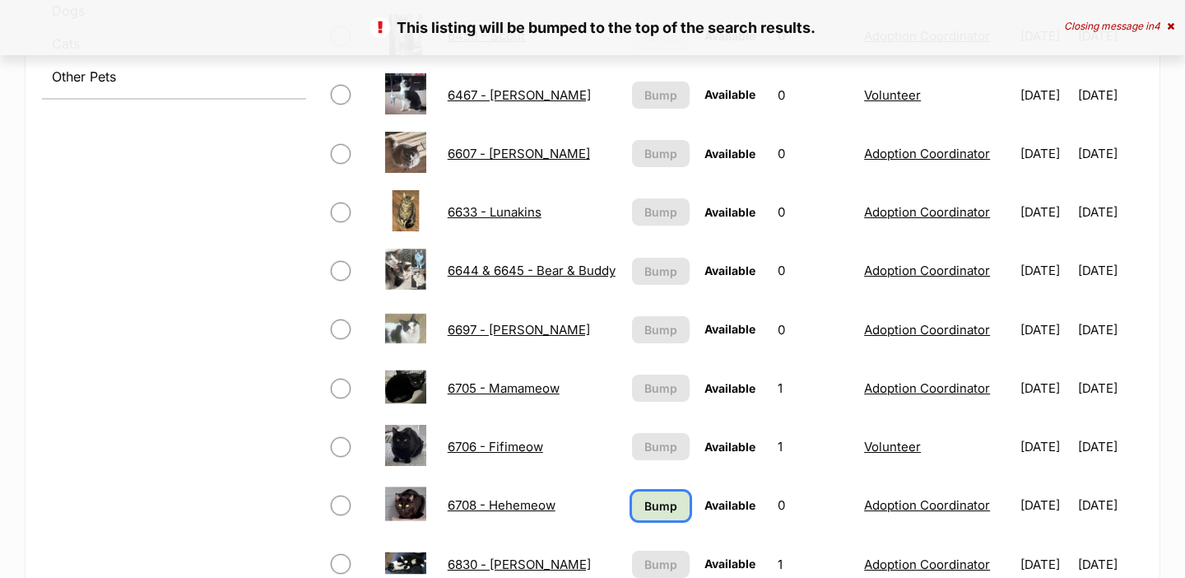
click at [644, 499] on span "Bump" at bounding box center [660, 505] width 33 height 17
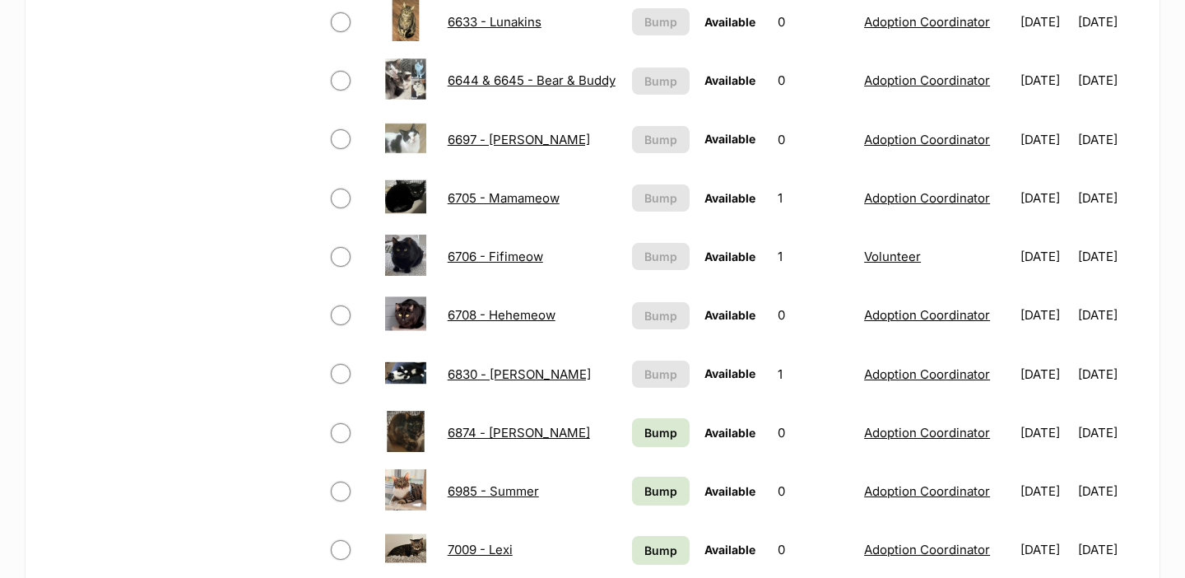
scroll to position [1016, 0]
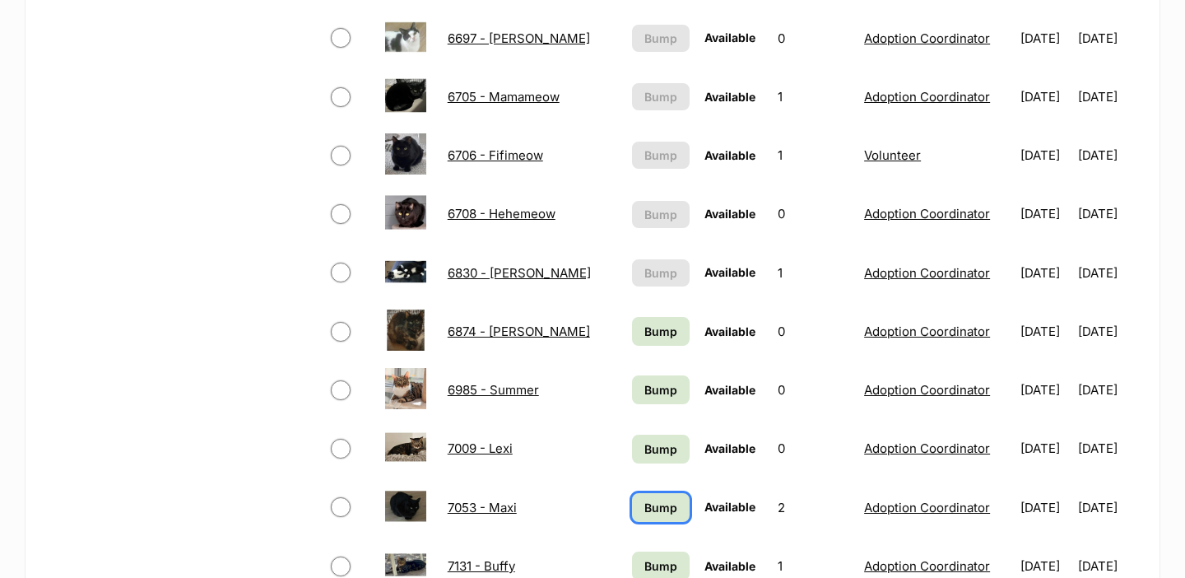
click at [644, 499] on span "Bump" at bounding box center [660, 507] width 33 height 17
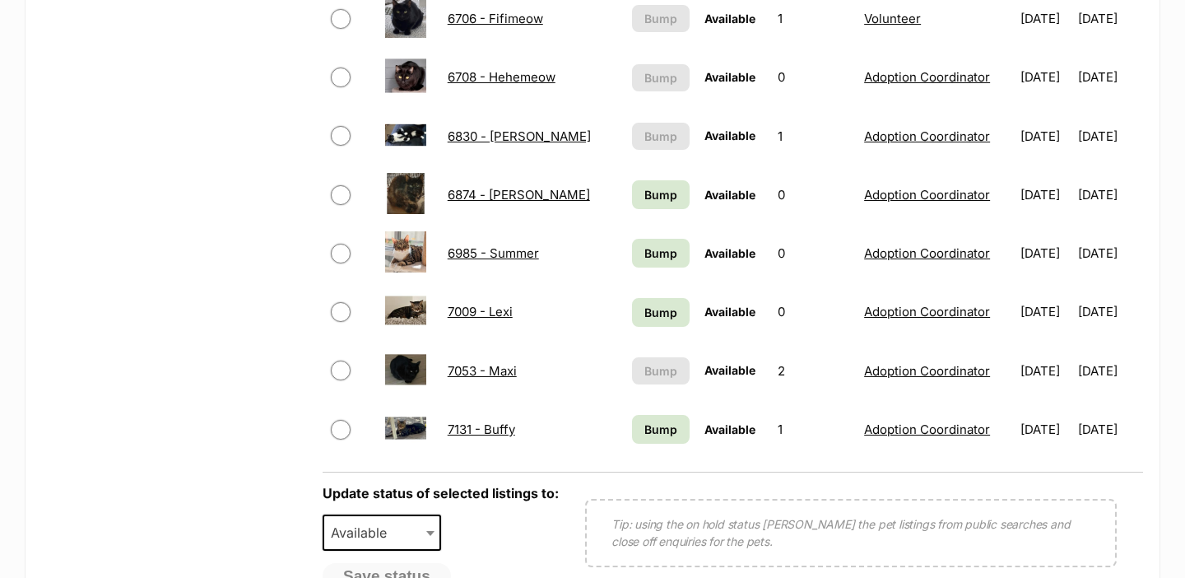
scroll to position [1167, 0]
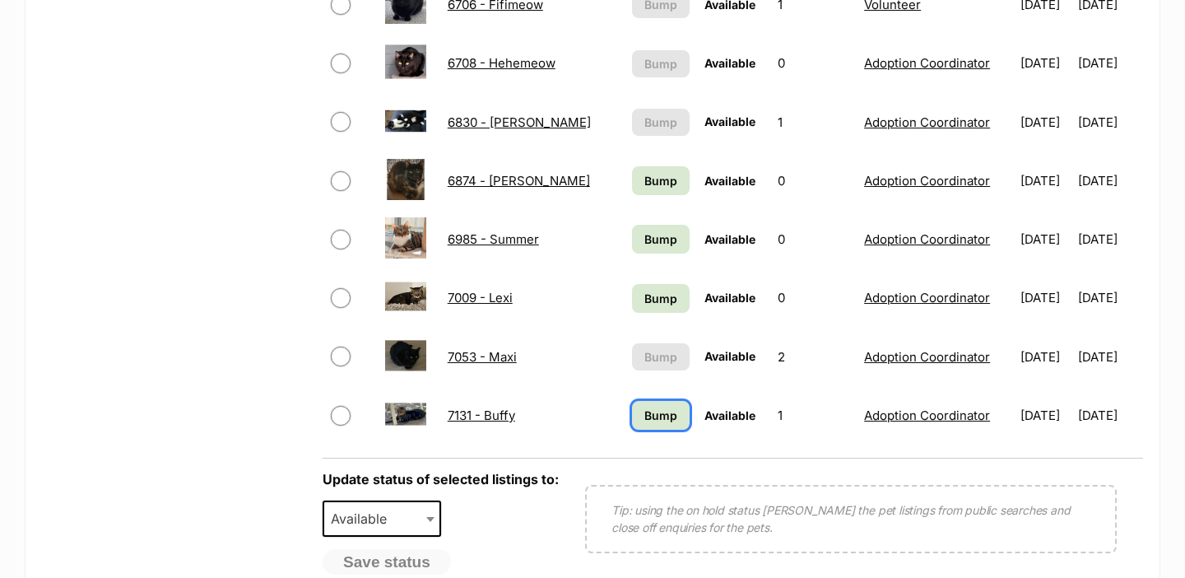
click at [637, 429] on link "Bump" at bounding box center [661, 415] width 58 height 29
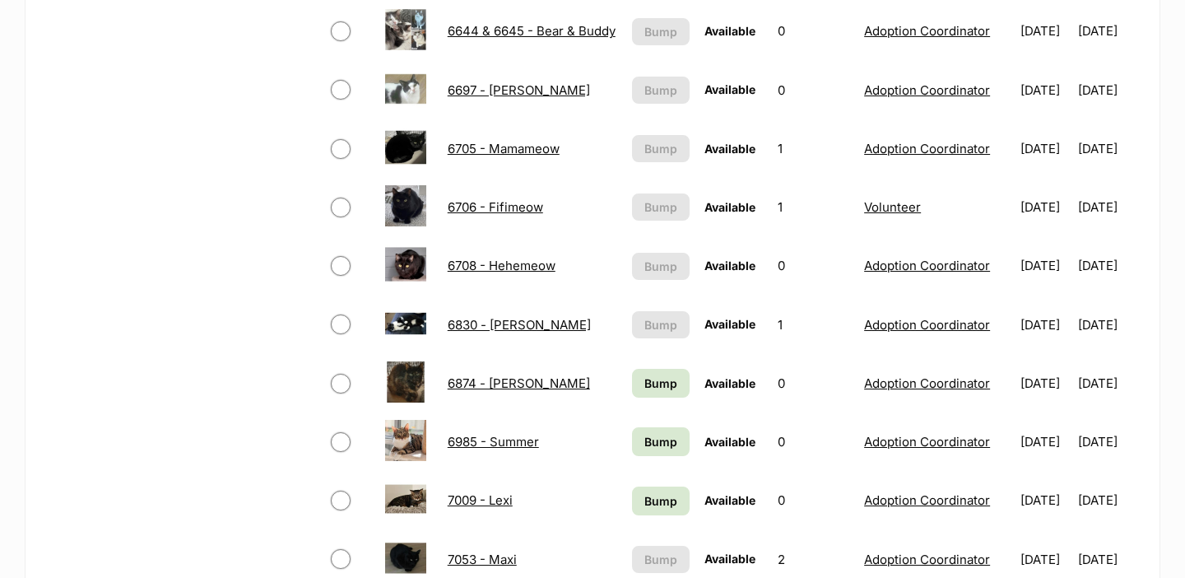
scroll to position [984, 0]
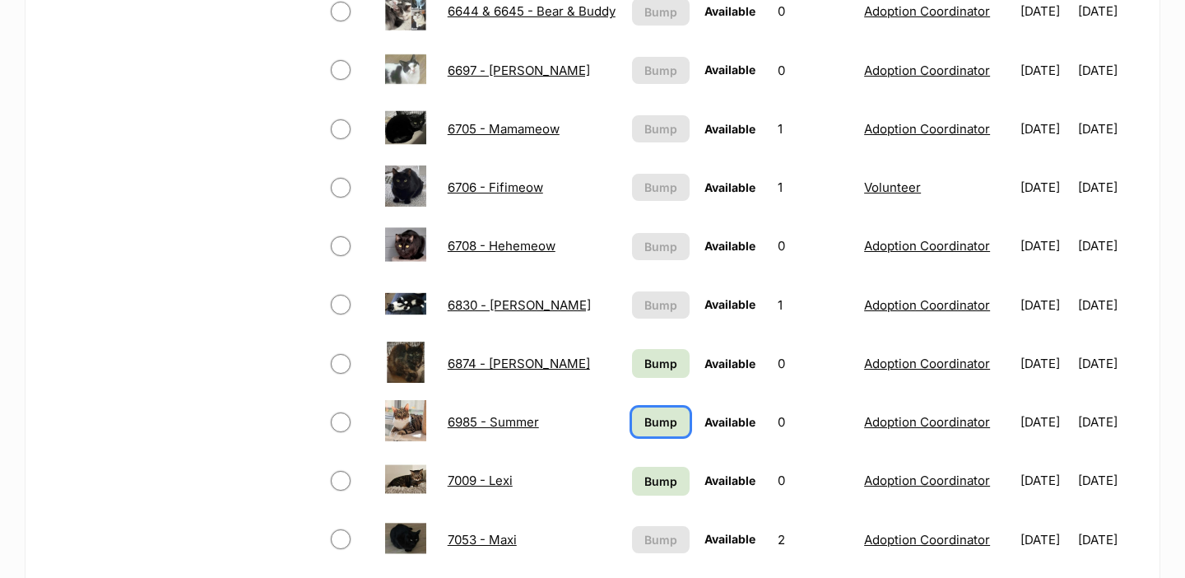
click at [644, 425] on span "Bump" at bounding box center [660, 421] width 33 height 17
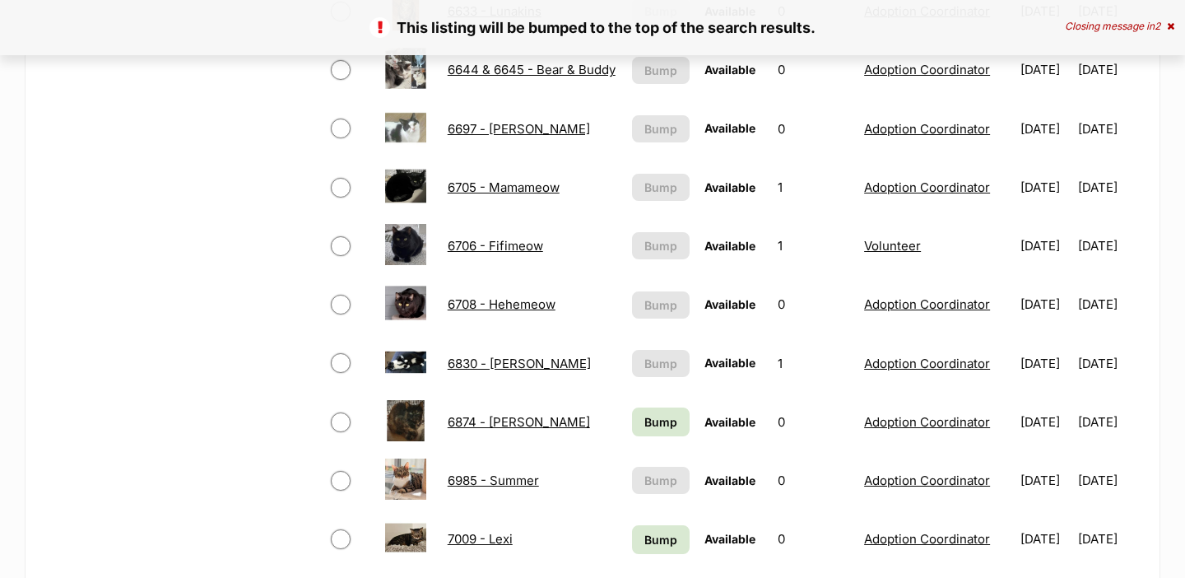
scroll to position [1033, 0]
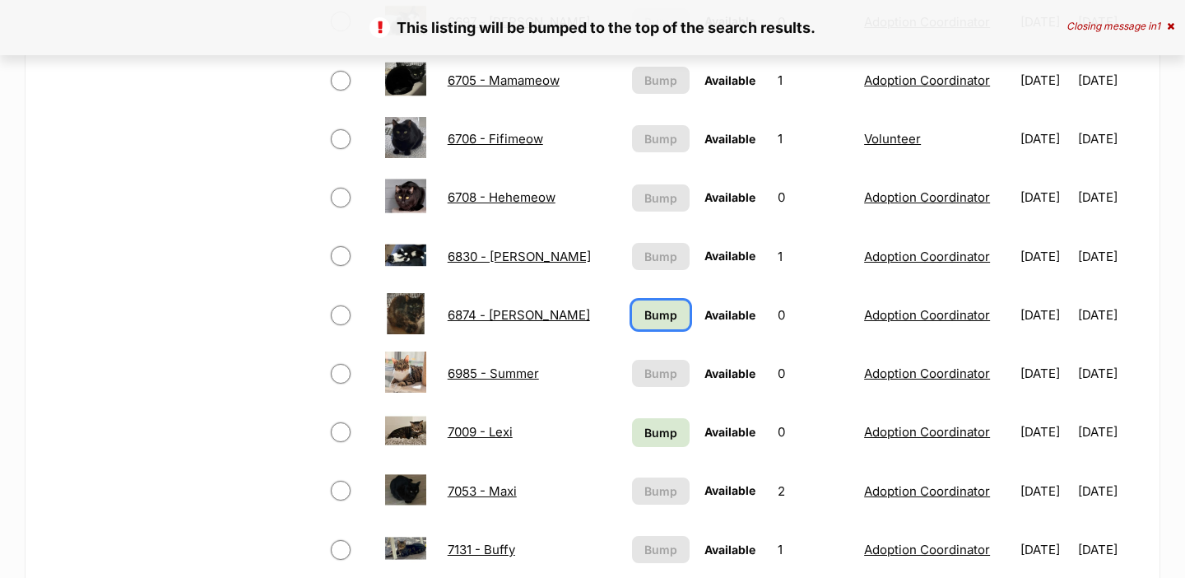
click at [643, 328] on link "Bump" at bounding box center [661, 314] width 58 height 29
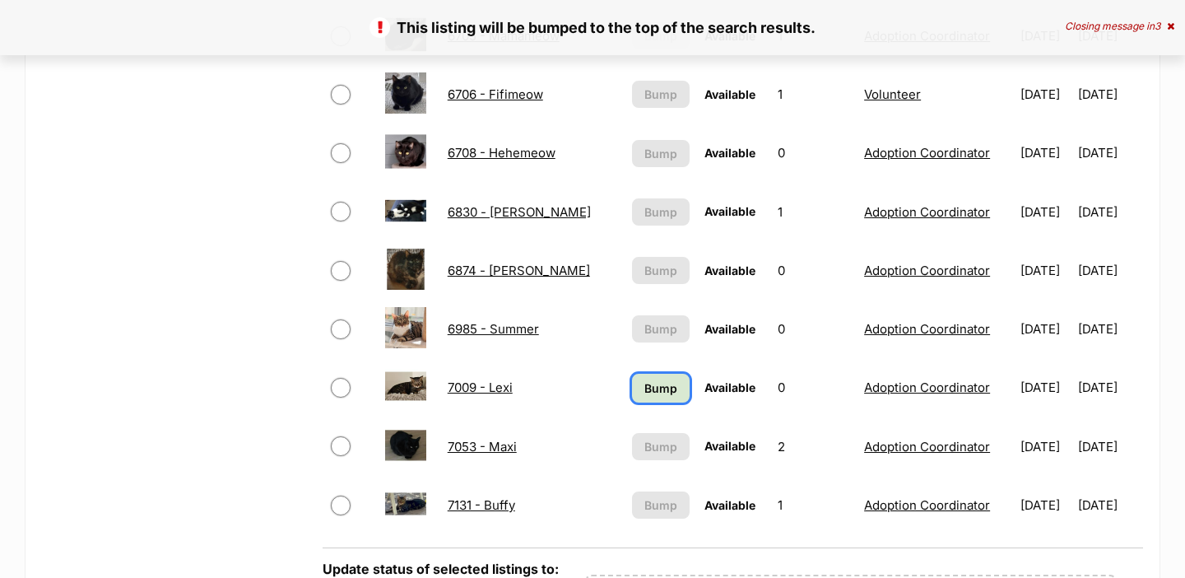
click at [644, 393] on span "Bump" at bounding box center [660, 387] width 33 height 17
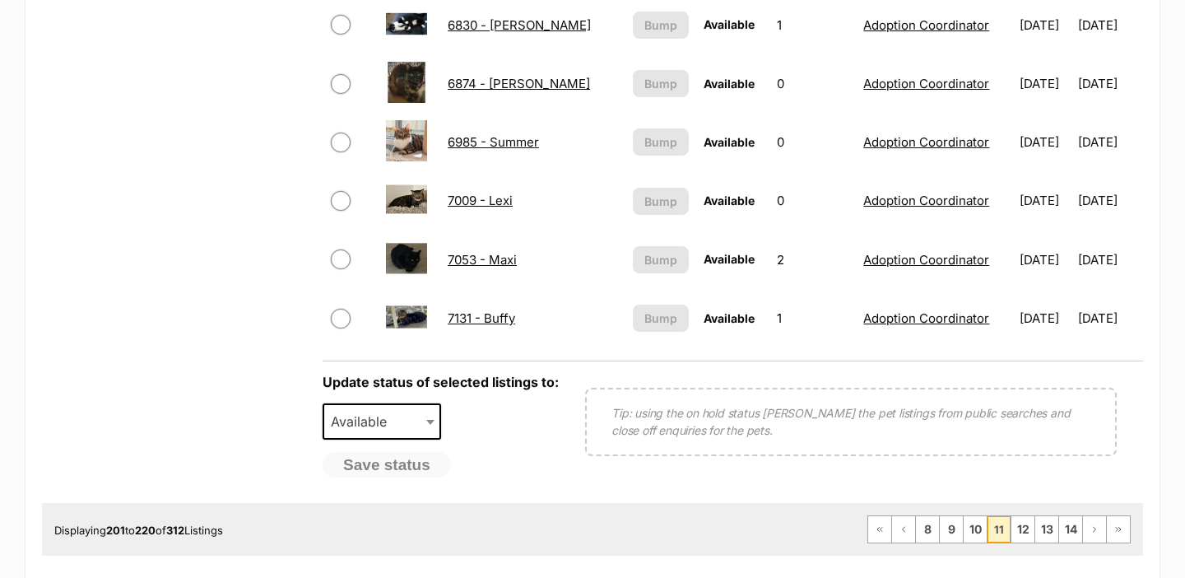
scroll to position [1265, 0]
click at [1014, 529] on link "12" at bounding box center [1022, 528] width 23 height 26
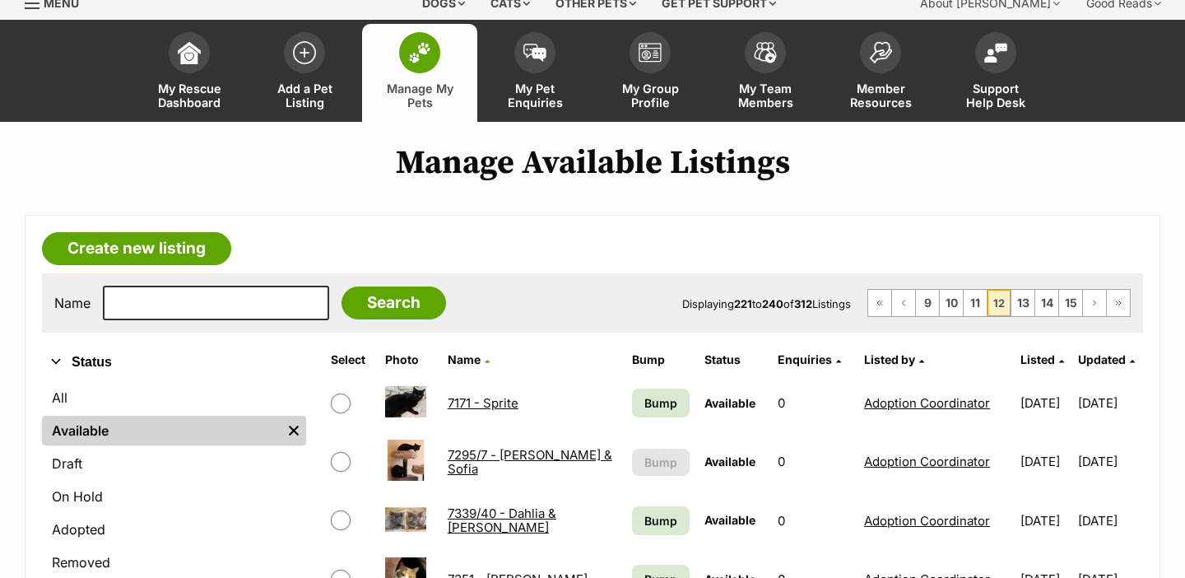
scroll to position [70, 0]
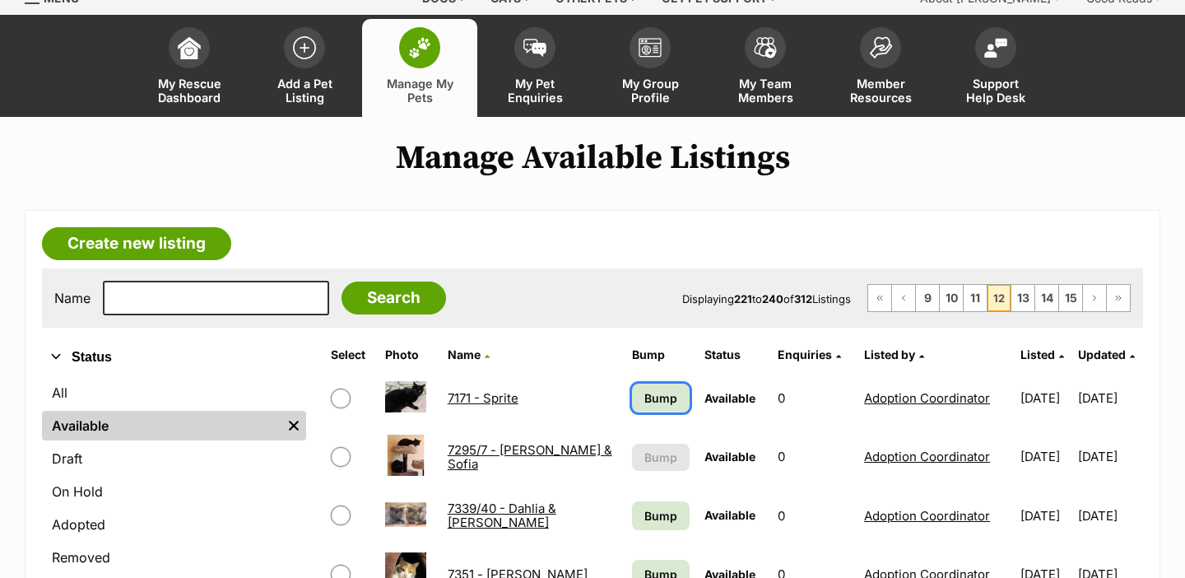
click at [648, 392] on span "Bump" at bounding box center [660, 397] width 33 height 17
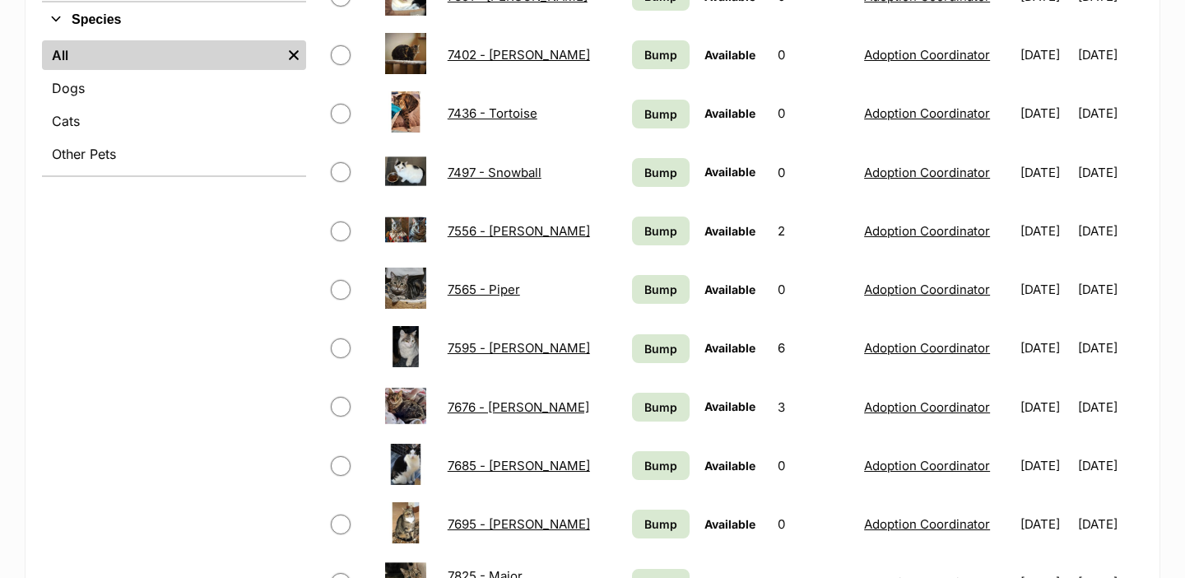
scroll to position [1056, 0]
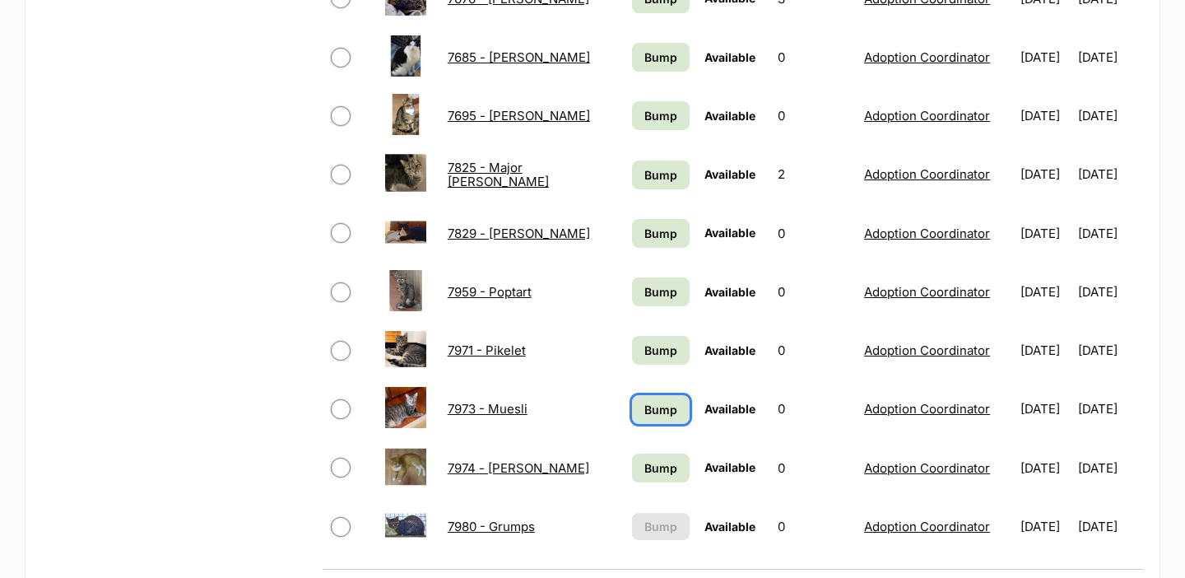
click at [648, 407] on span "Bump" at bounding box center [660, 409] width 33 height 17
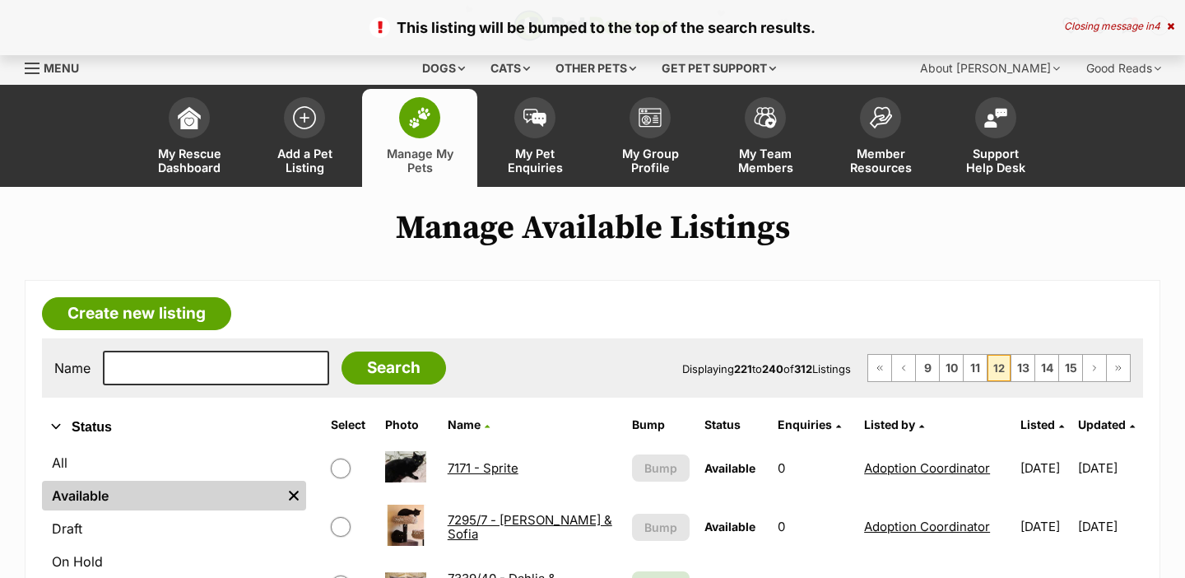
scroll to position [750, 0]
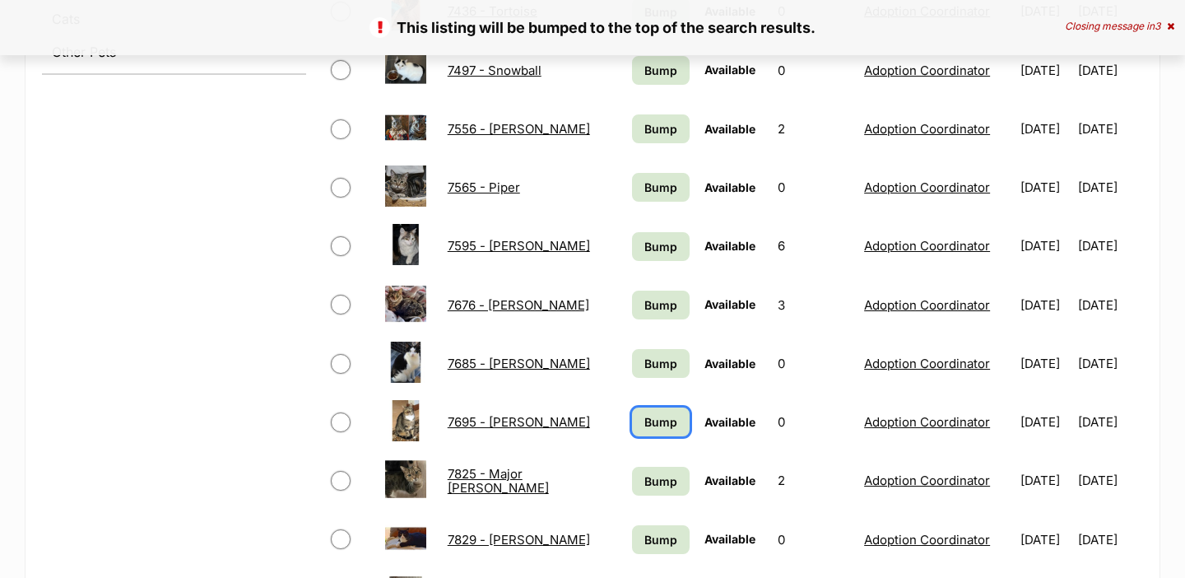
click at [648, 407] on link "Bump" at bounding box center [661, 421] width 58 height 29
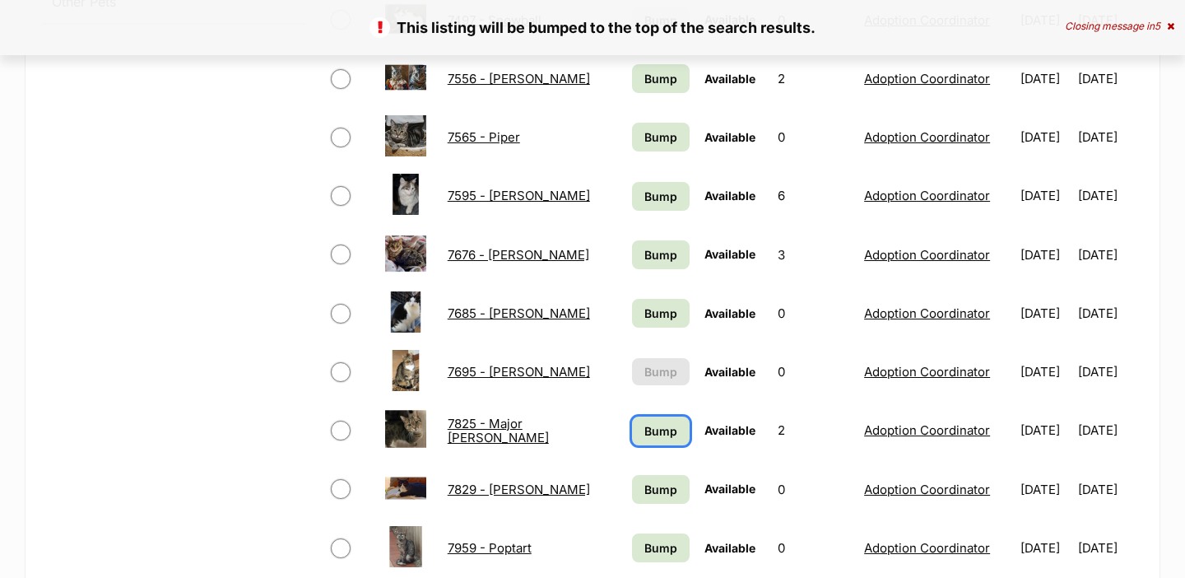
click at [644, 425] on span "Bump" at bounding box center [660, 430] width 33 height 17
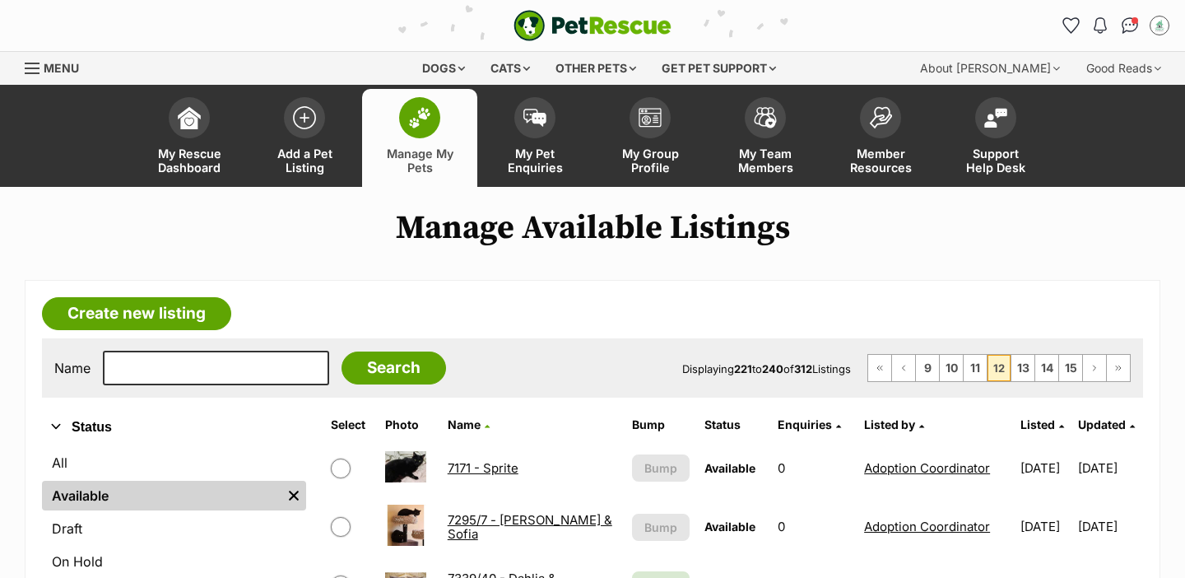
scroll to position [959, 0]
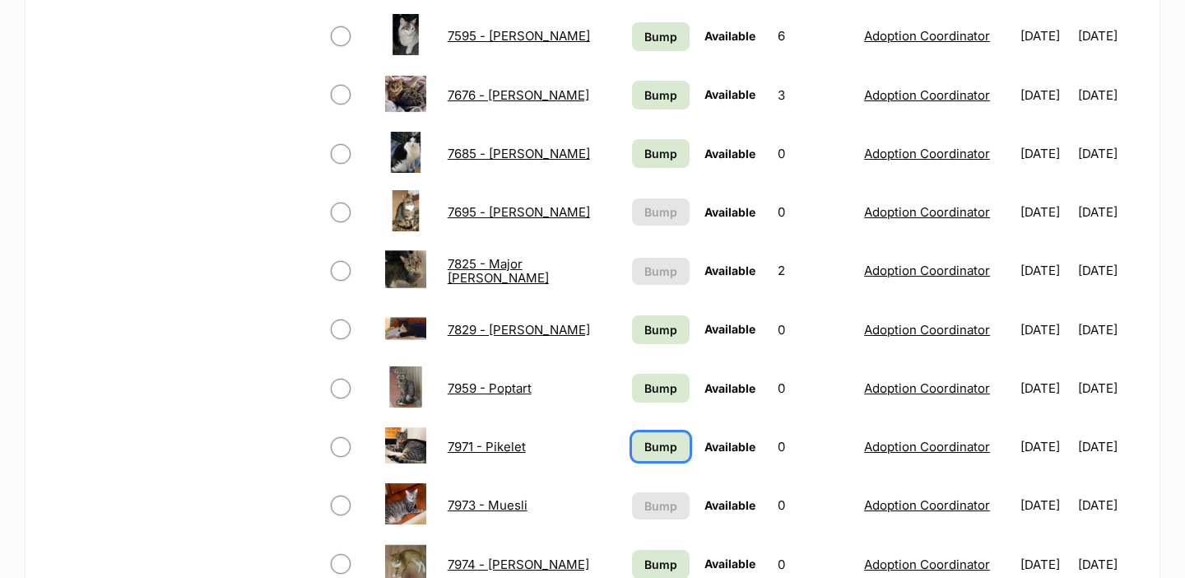
click at [644, 446] on span "Bump" at bounding box center [660, 446] width 33 height 17
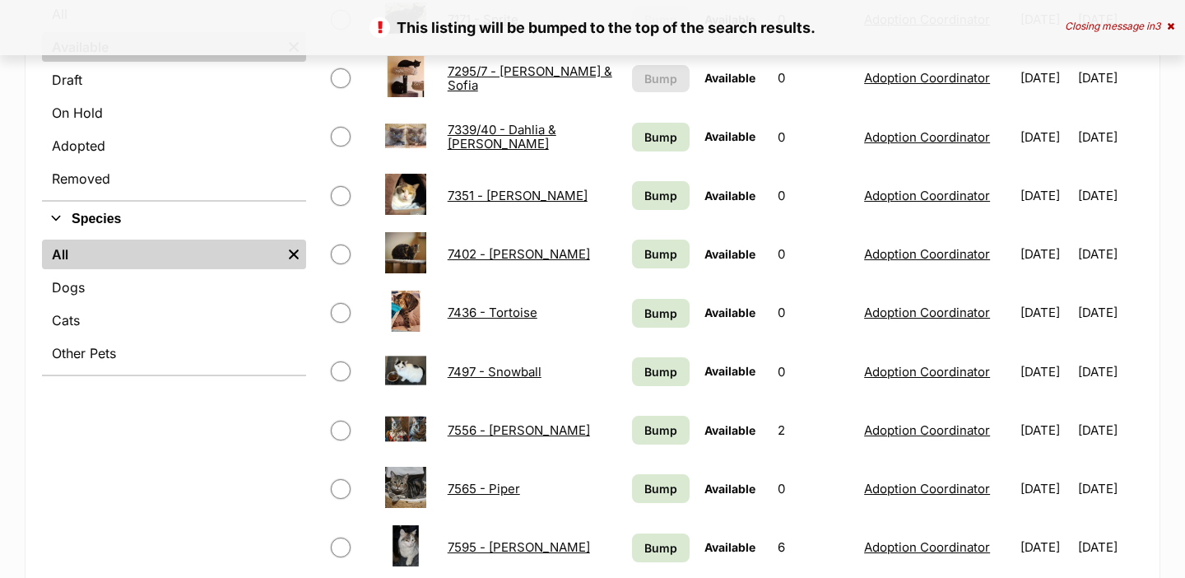
scroll to position [617, 0]
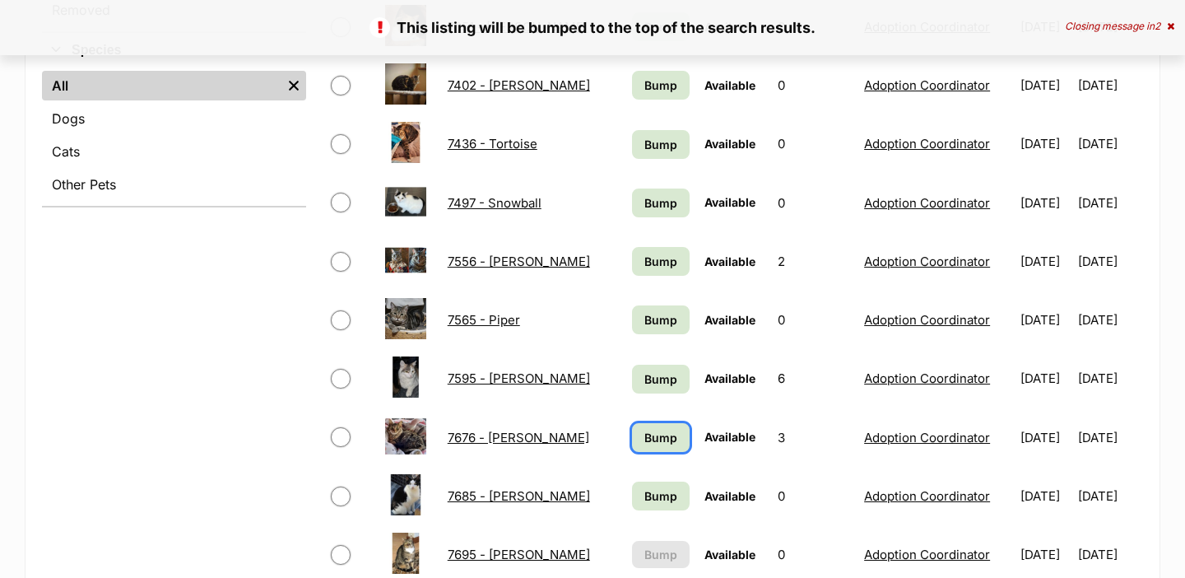
click at [644, 437] on span "Bump" at bounding box center [660, 437] width 33 height 17
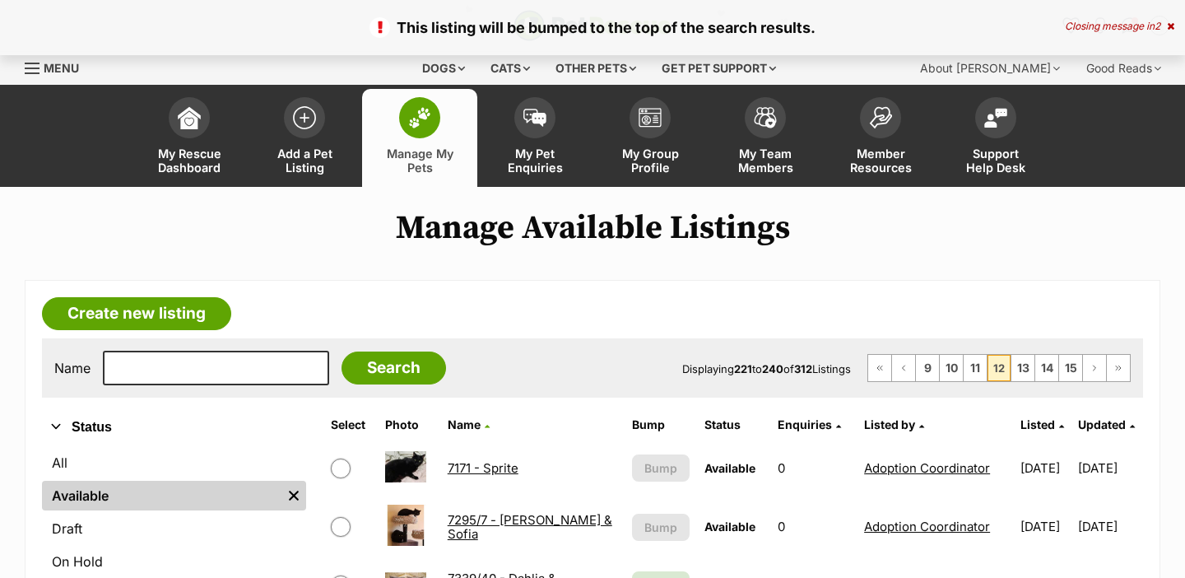
scroll to position [274, 0]
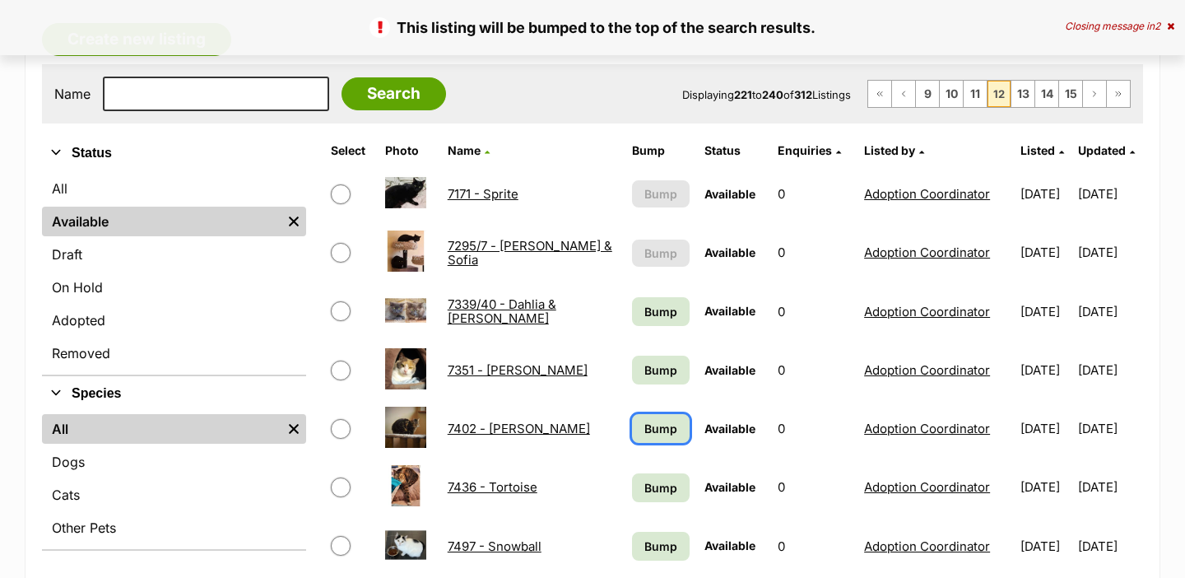
click at [636, 437] on link "Bump" at bounding box center [661, 428] width 58 height 29
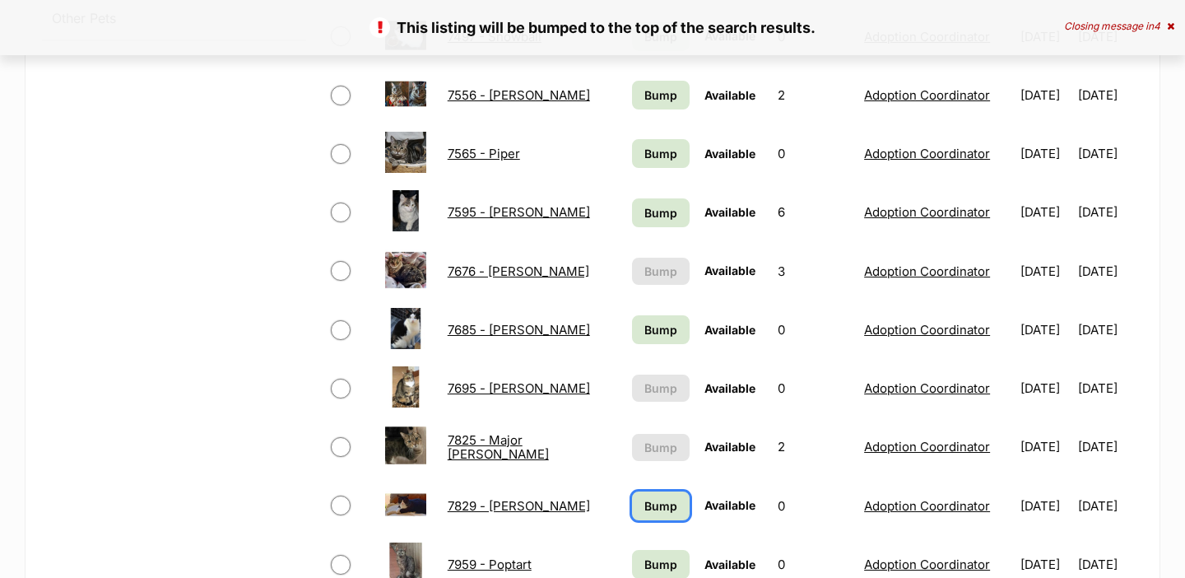
click at [637, 495] on link "Bump" at bounding box center [661, 505] width 58 height 29
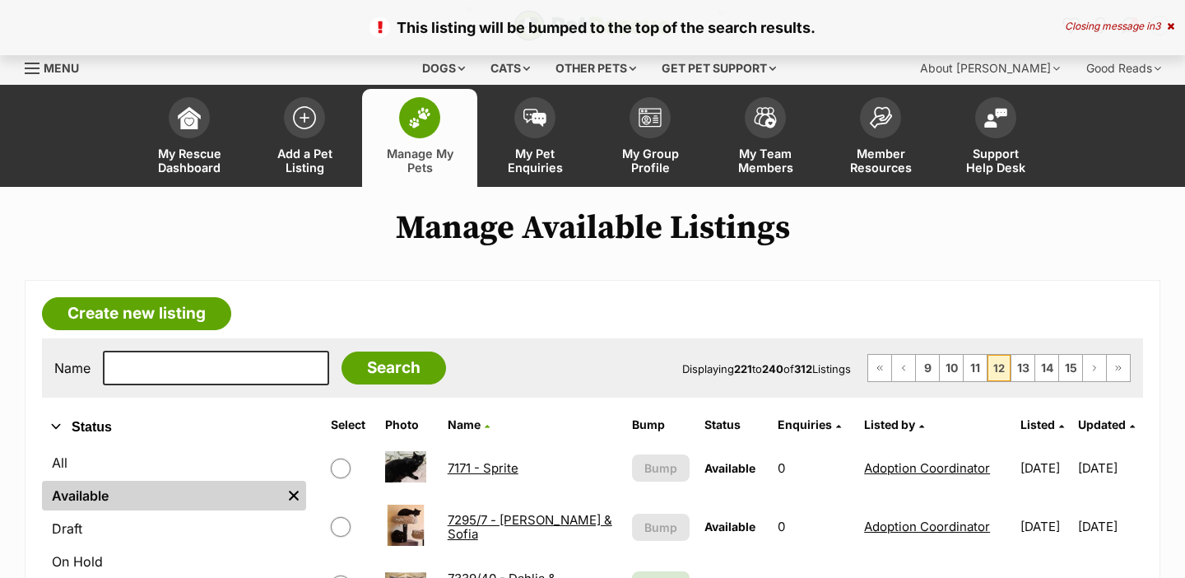
scroll to position [395, 0]
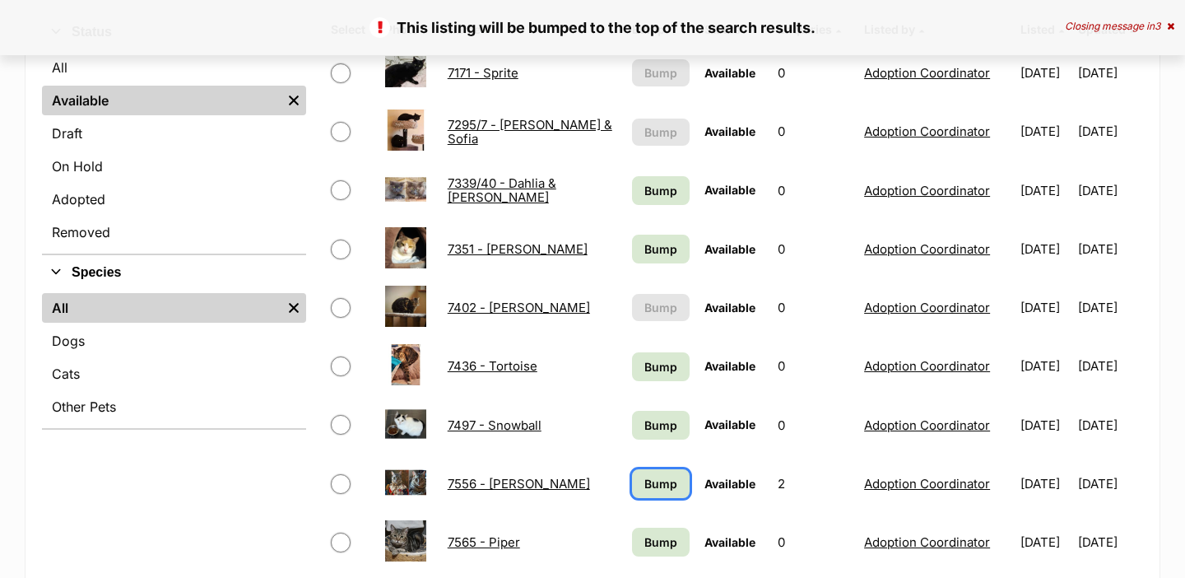
click at [637, 495] on link "Bump" at bounding box center [661, 483] width 58 height 29
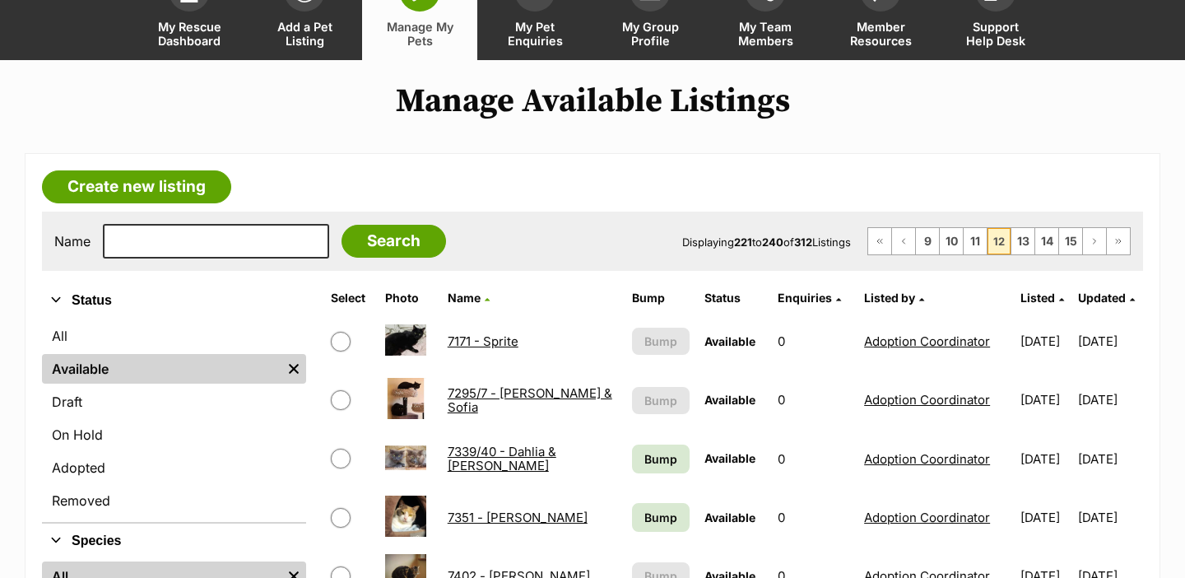
scroll to position [187, 0]
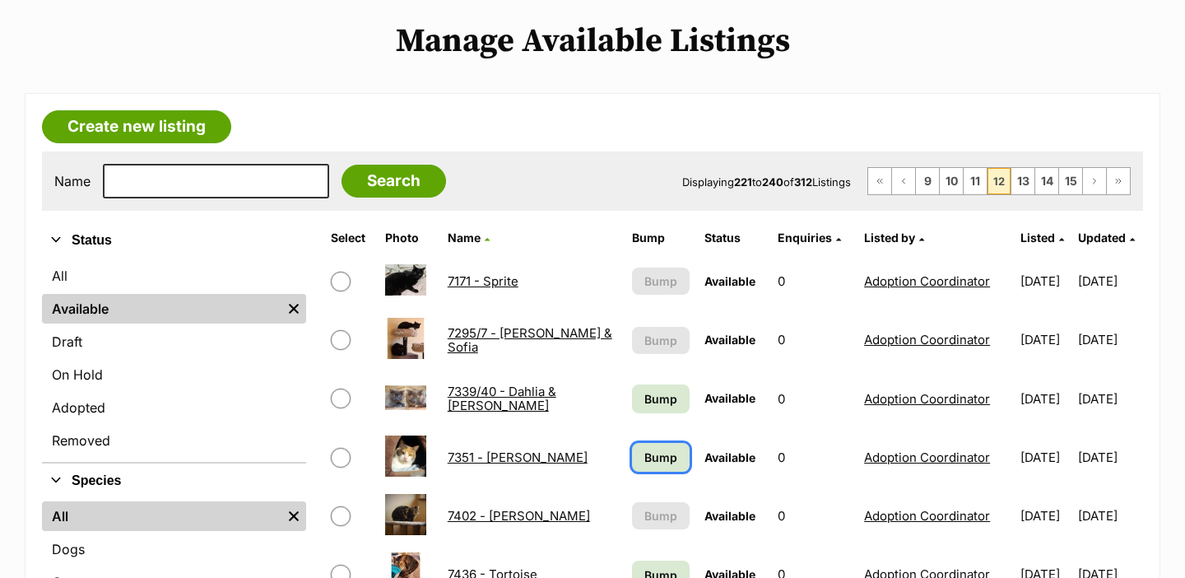
click at [644, 458] on span "Bump" at bounding box center [660, 456] width 33 height 17
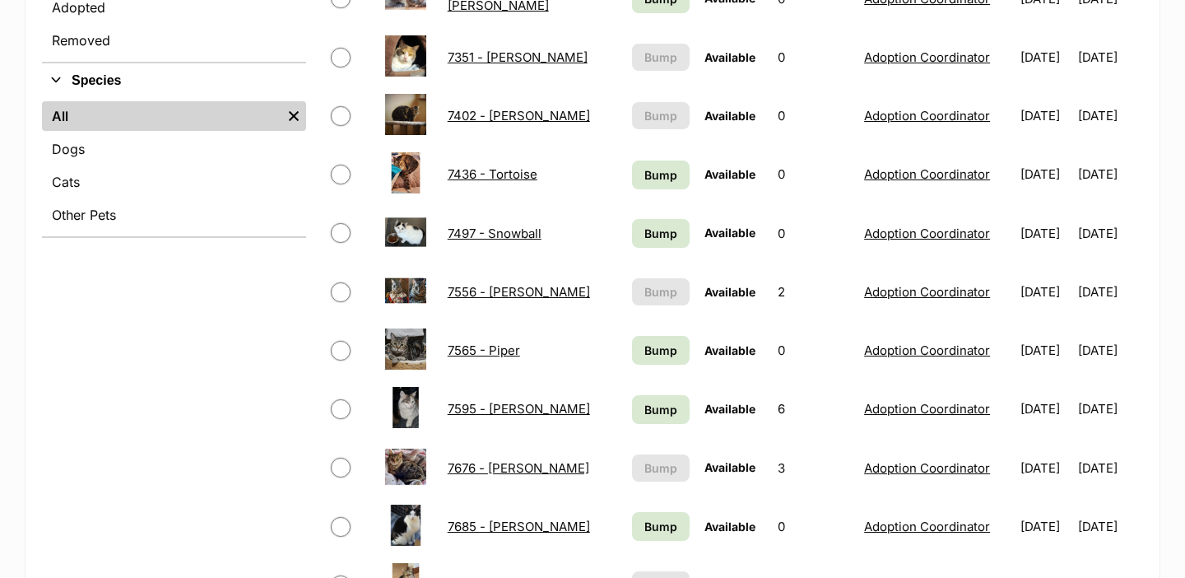
scroll to position [751, 0]
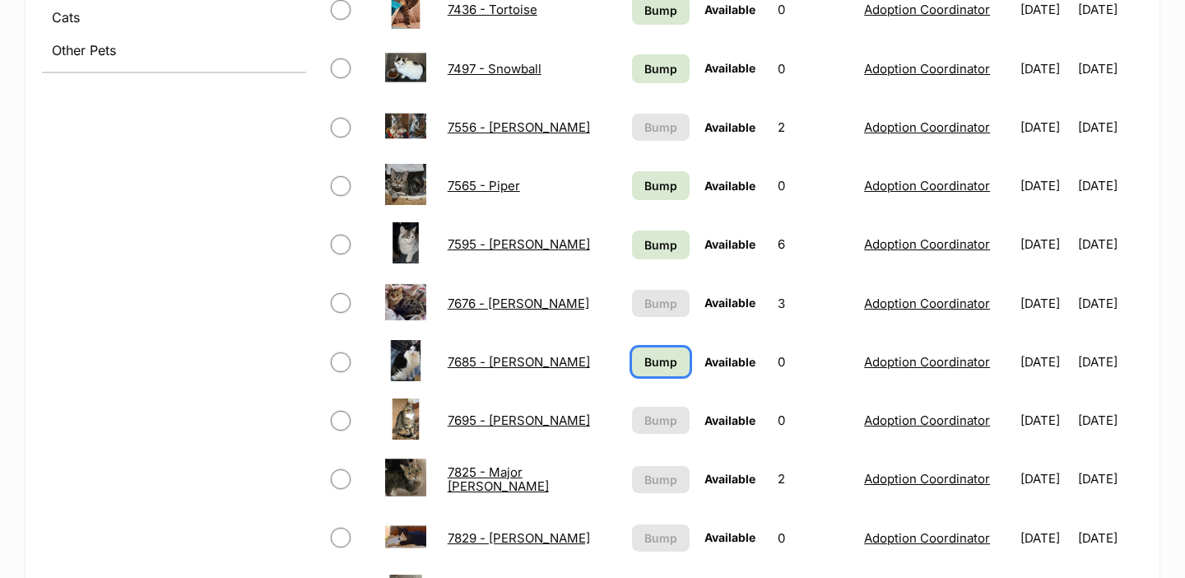
click at [644, 365] on span "Bump" at bounding box center [660, 361] width 33 height 17
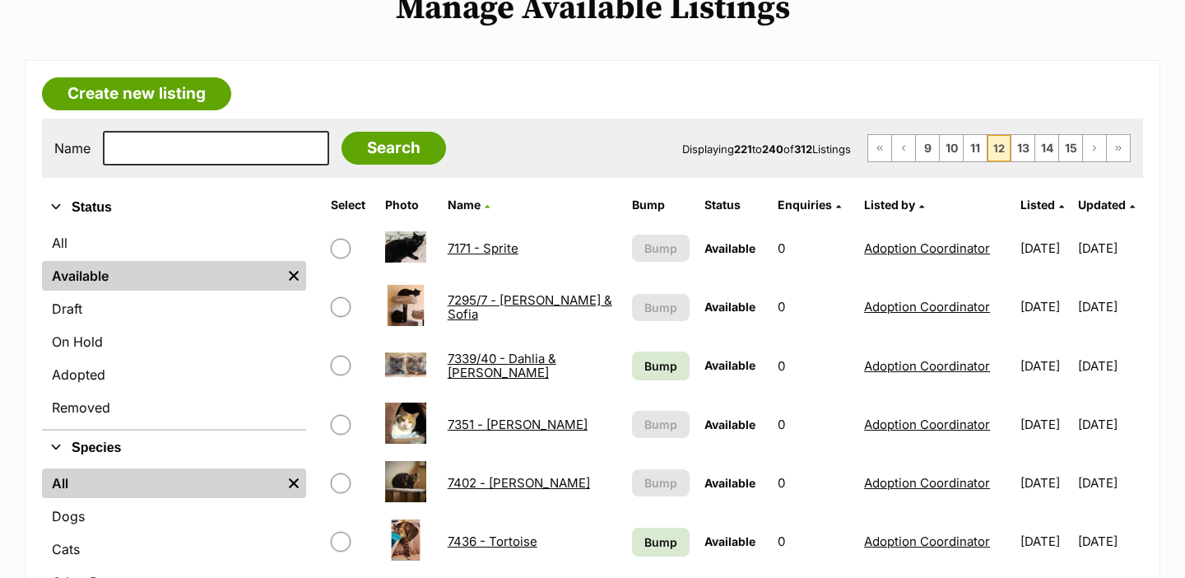
scroll to position [270, 0]
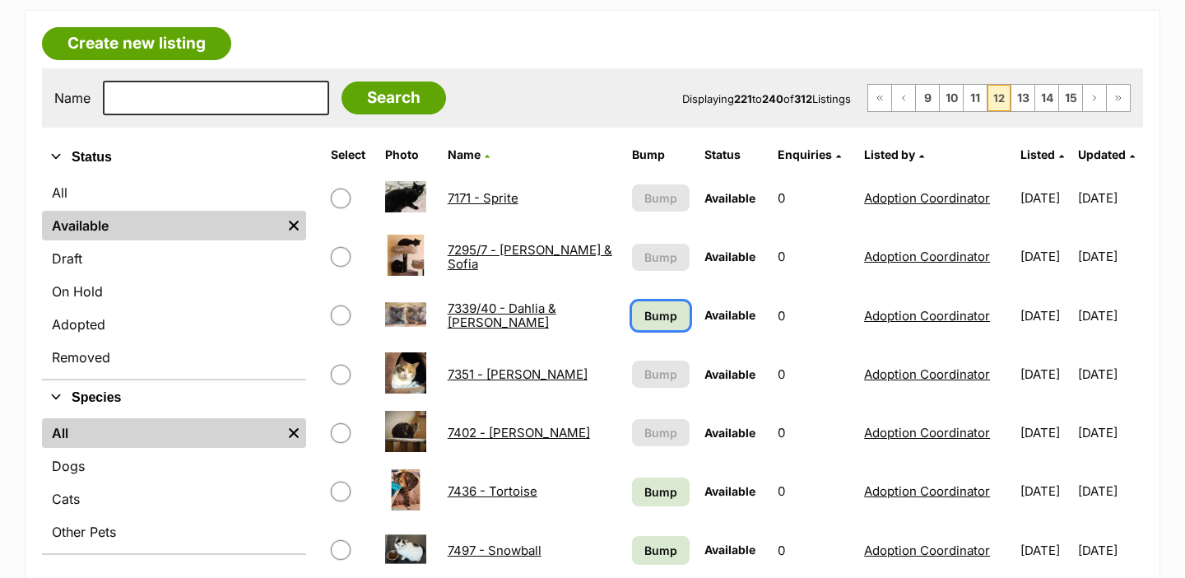
click at [639, 324] on link "Bump" at bounding box center [661, 315] width 58 height 29
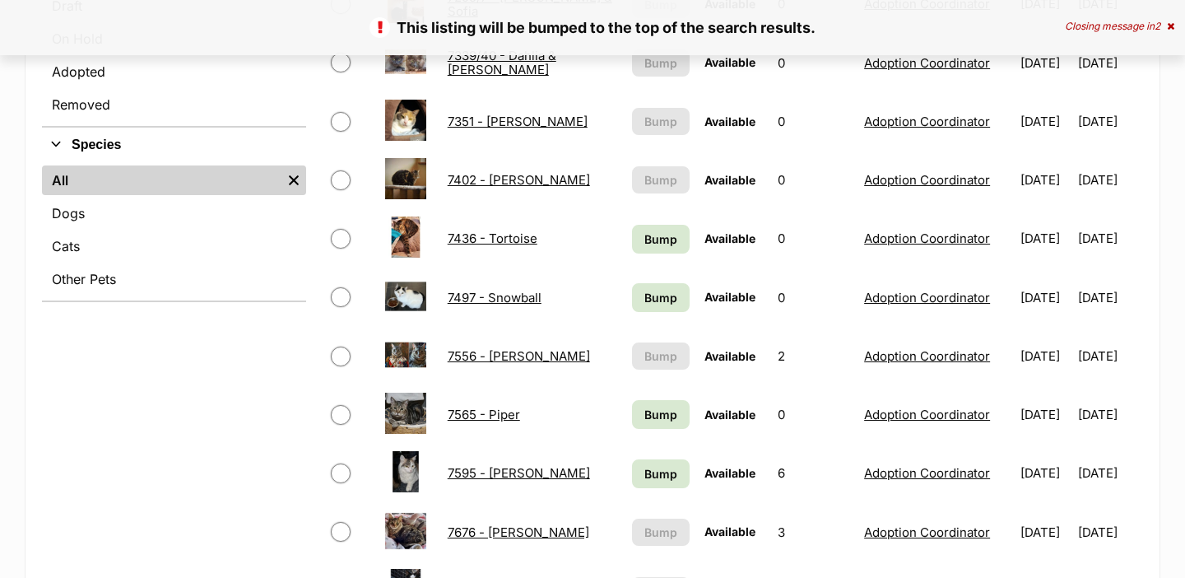
scroll to position [535, 0]
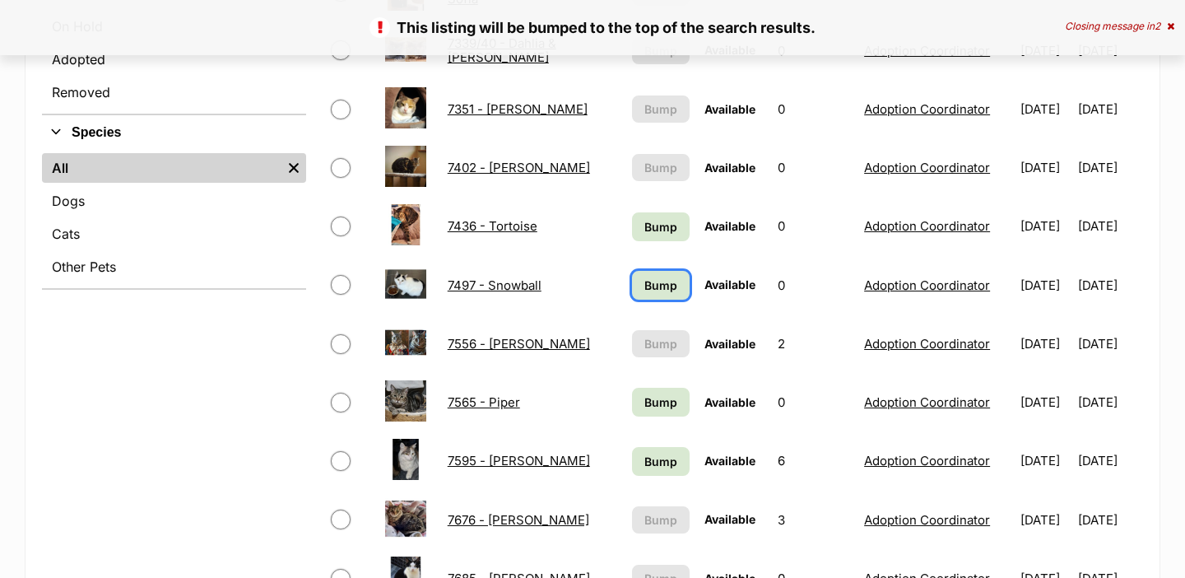
click at [644, 283] on span "Bump" at bounding box center [660, 284] width 33 height 17
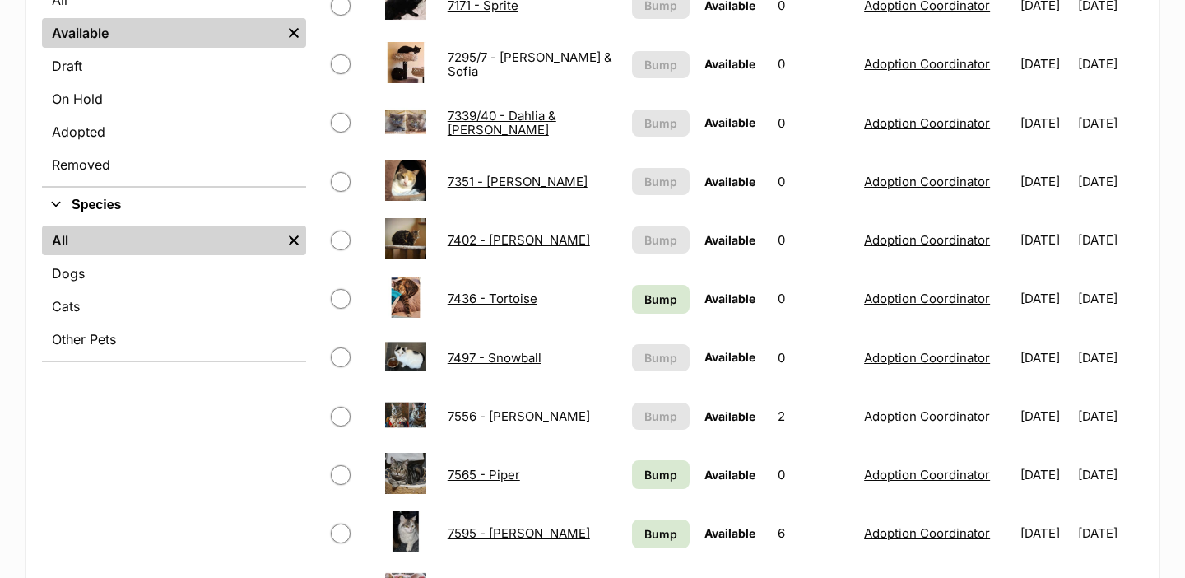
scroll to position [643, 0]
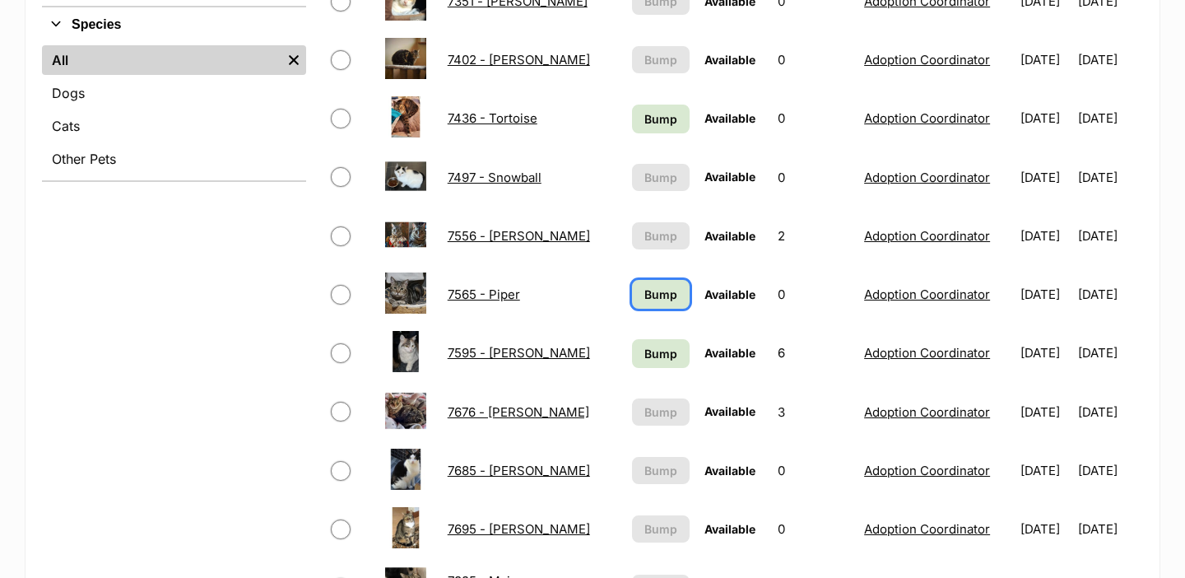
click at [644, 301] on span "Bump" at bounding box center [660, 294] width 33 height 17
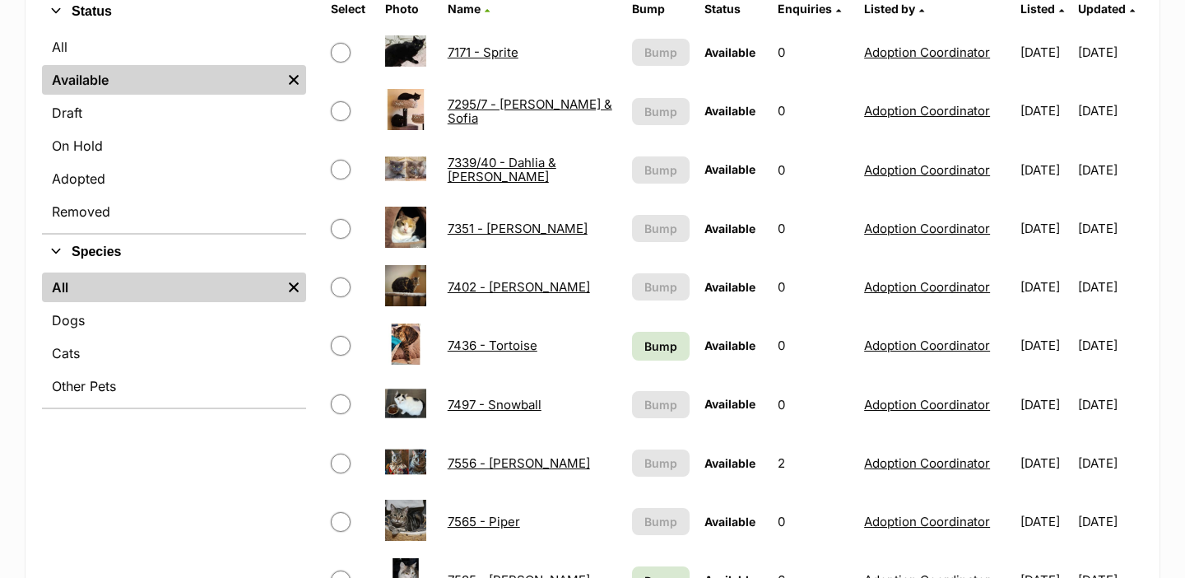
scroll to position [416, 0]
click at [644, 350] on span "Bump" at bounding box center [660, 345] width 33 height 17
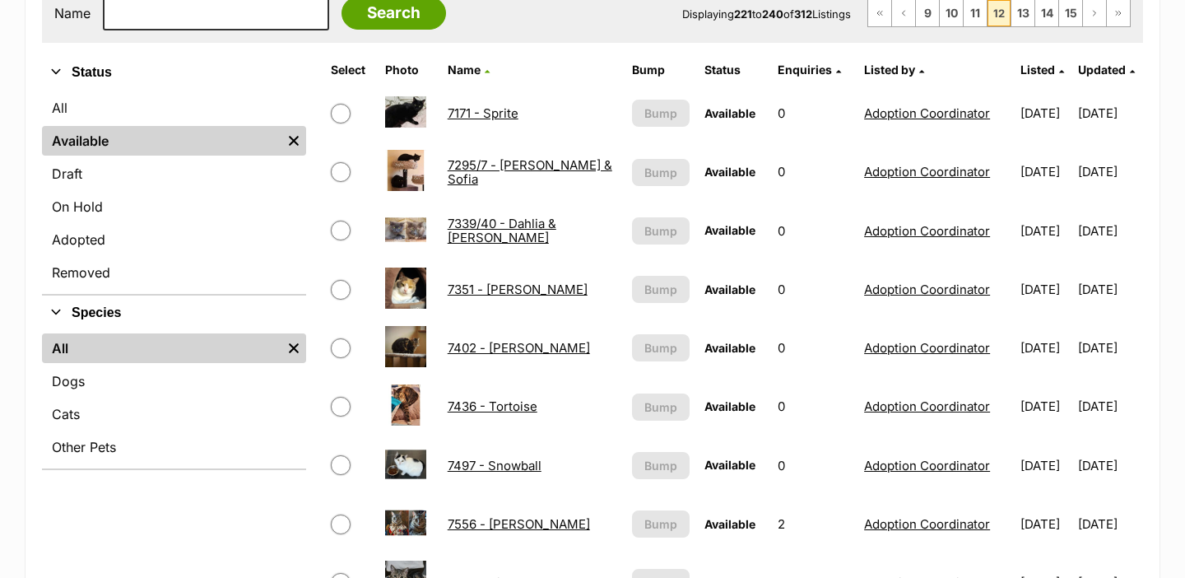
scroll to position [747, 0]
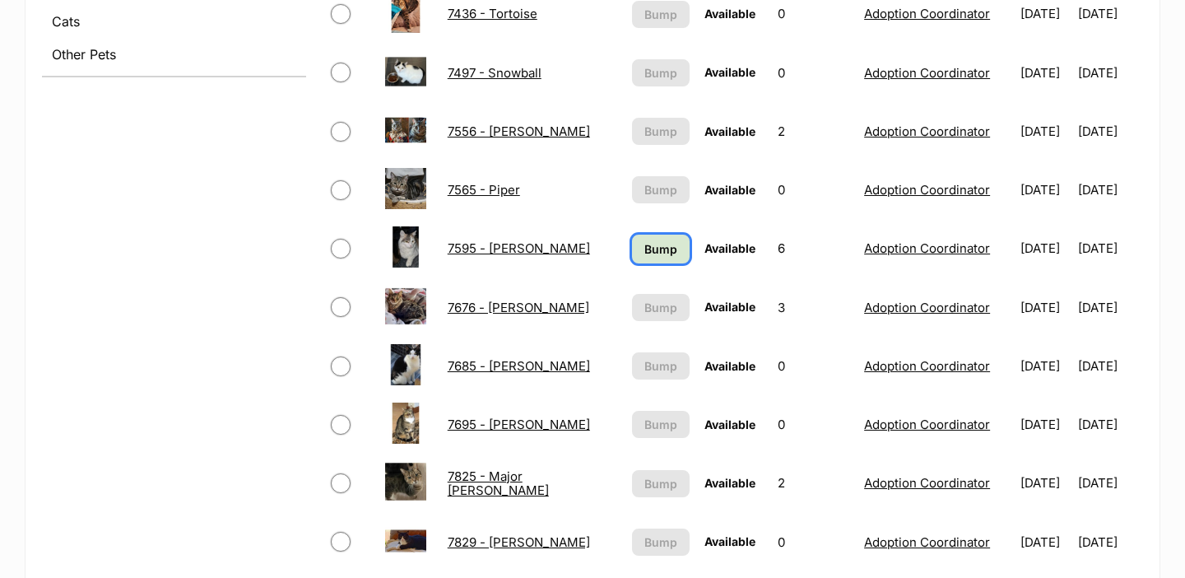
click at [658, 247] on span "Bump" at bounding box center [660, 248] width 33 height 17
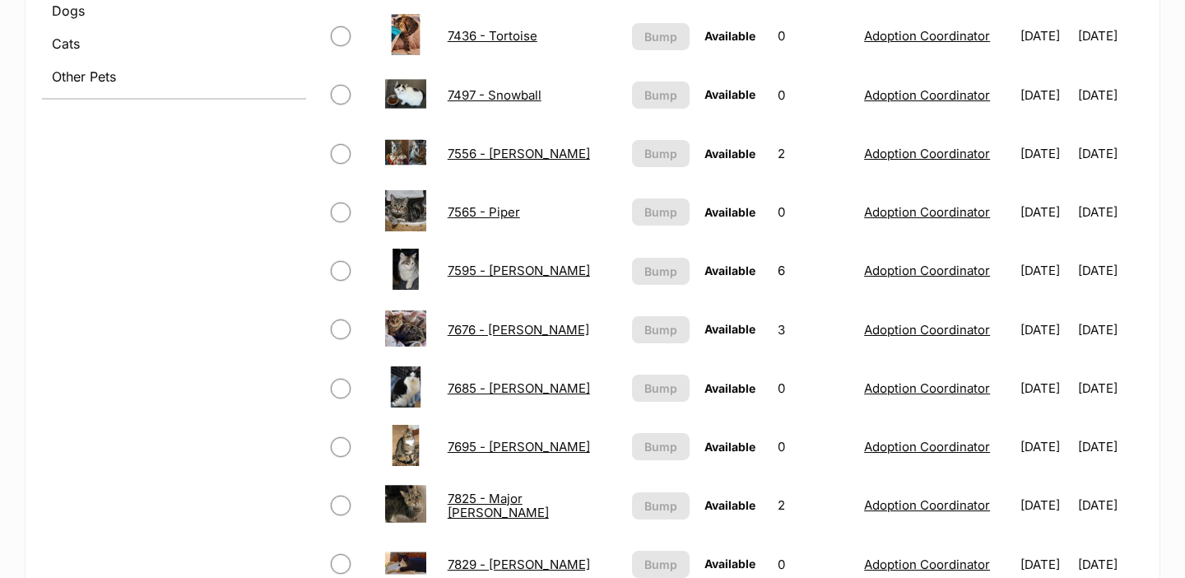
scroll to position [864, 0]
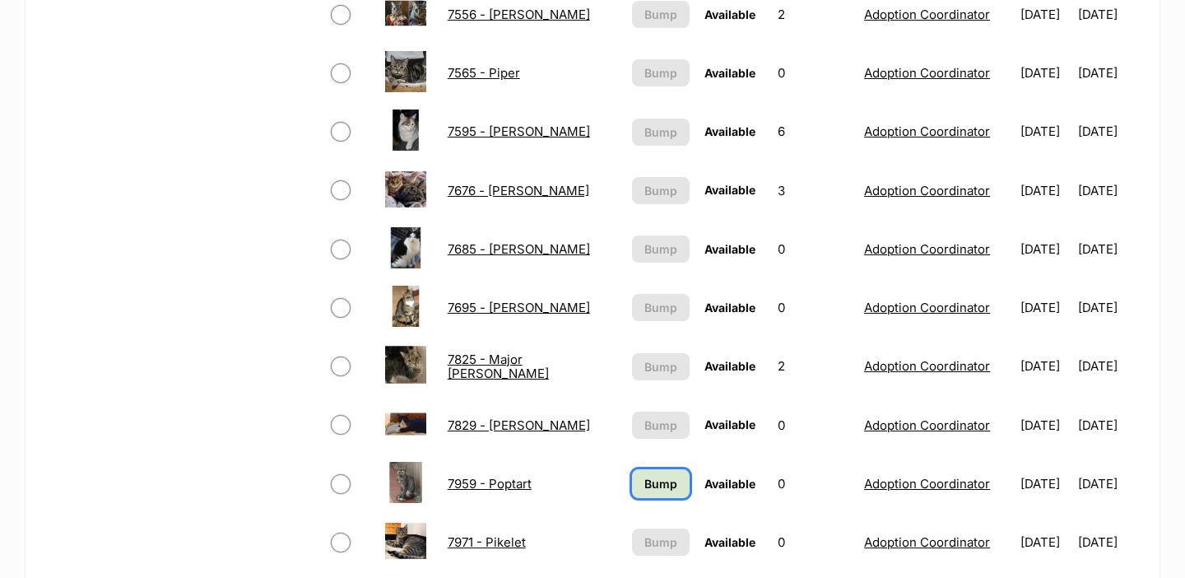
click at [644, 490] on span "Bump" at bounding box center [660, 483] width 33 height 17
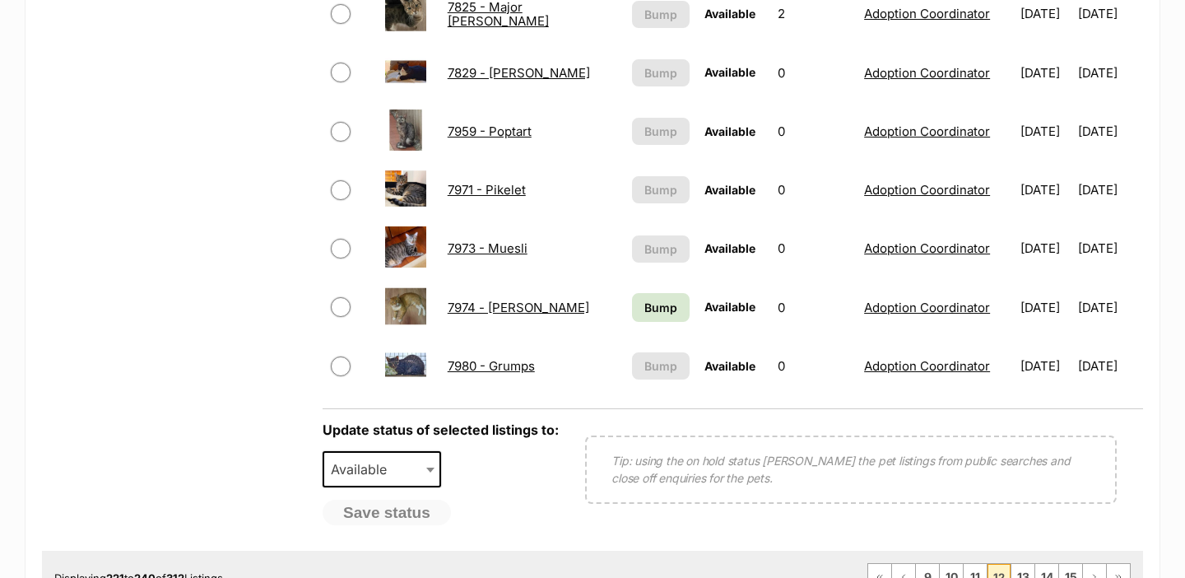
scroll to position [1215, 0]
click at [645, 311] on span "Bump" at bounding box center [660, 308] width 33 height 17
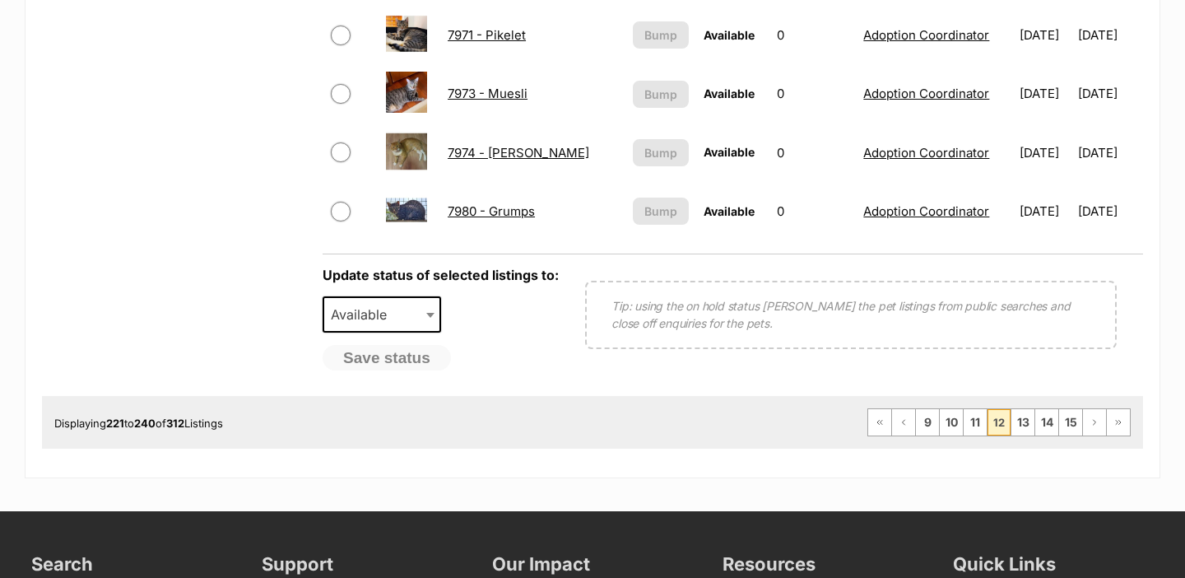
scroll to position [1389, 0]
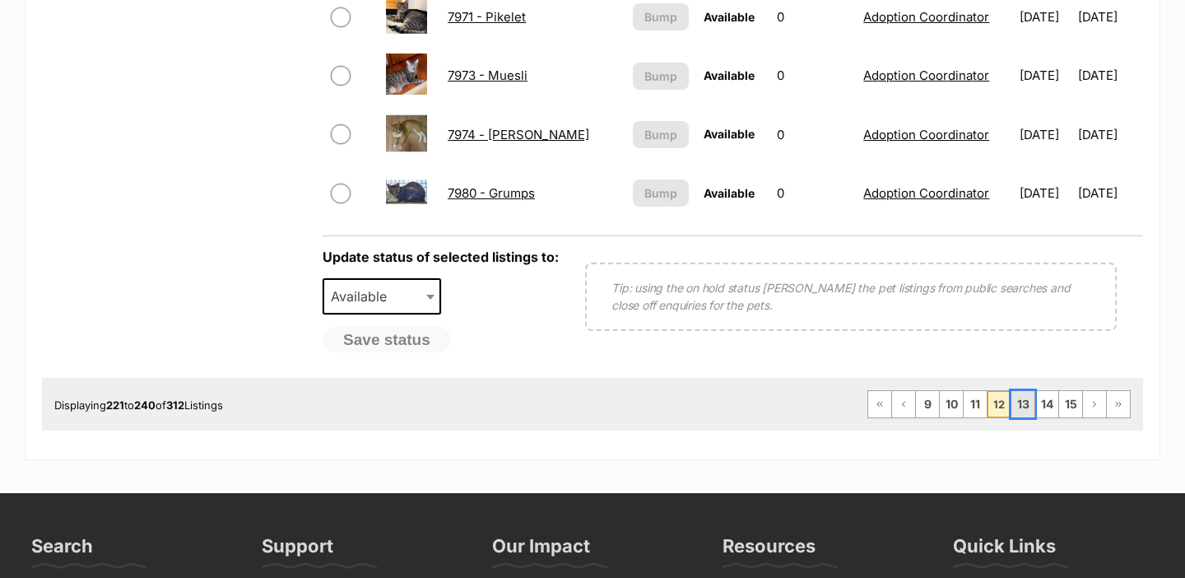
click at [1021, 402] on link "13" at bounding box center [1022, 404] width 23 height 26
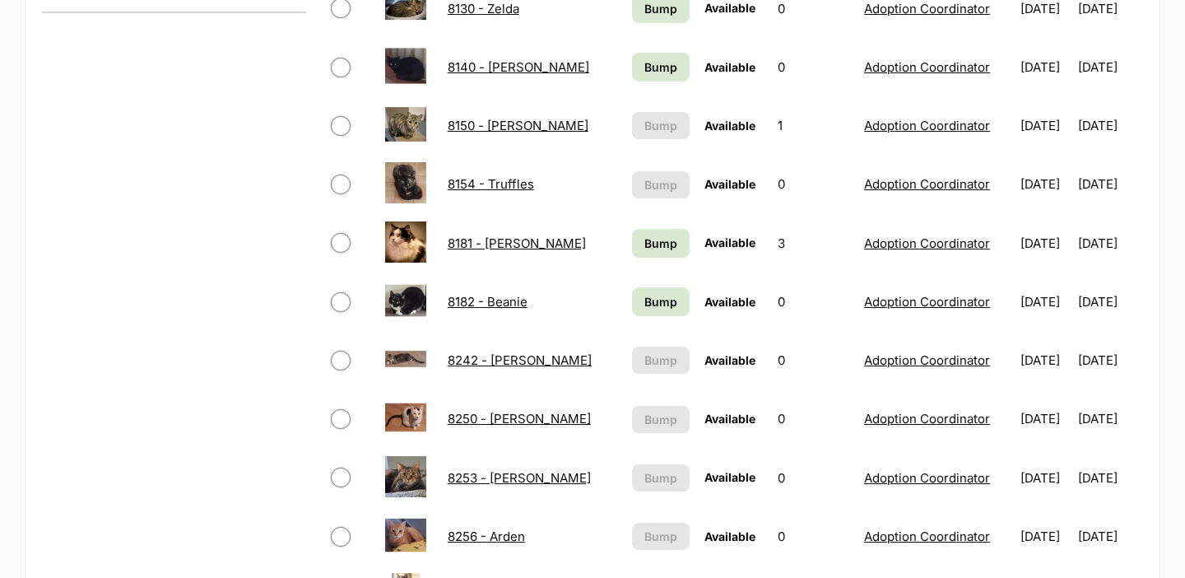
scroll to position [1013, 0]
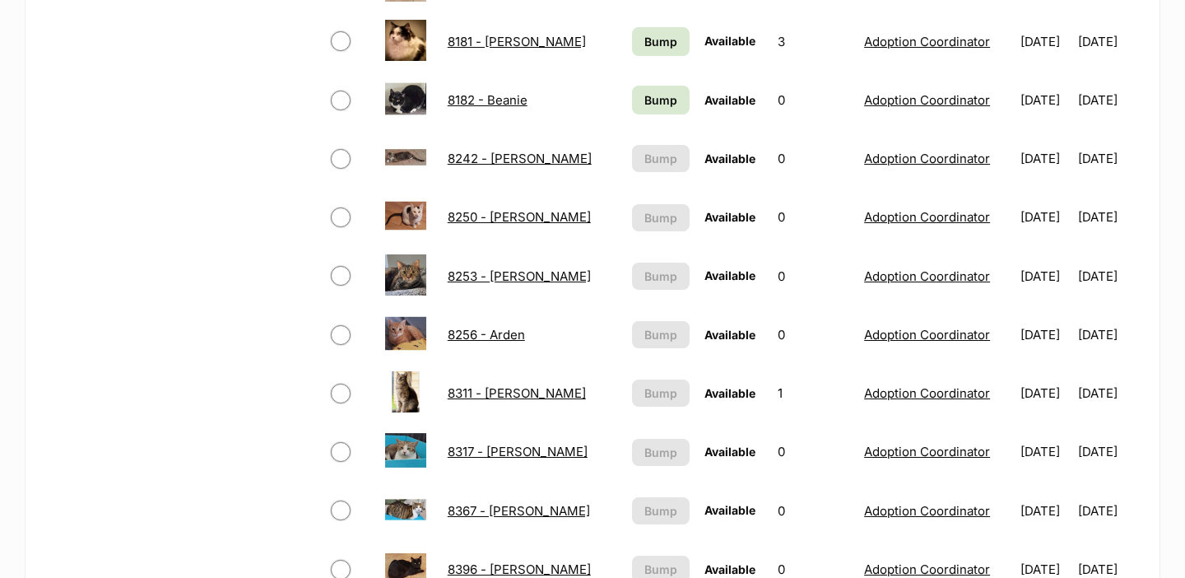
click at [650, 116] on td "Bump" at bounding box center [661, 100] width 72 height 57
click at [644, 101] on span "Bump" at bounding box center [660, 99] width 33 height 17
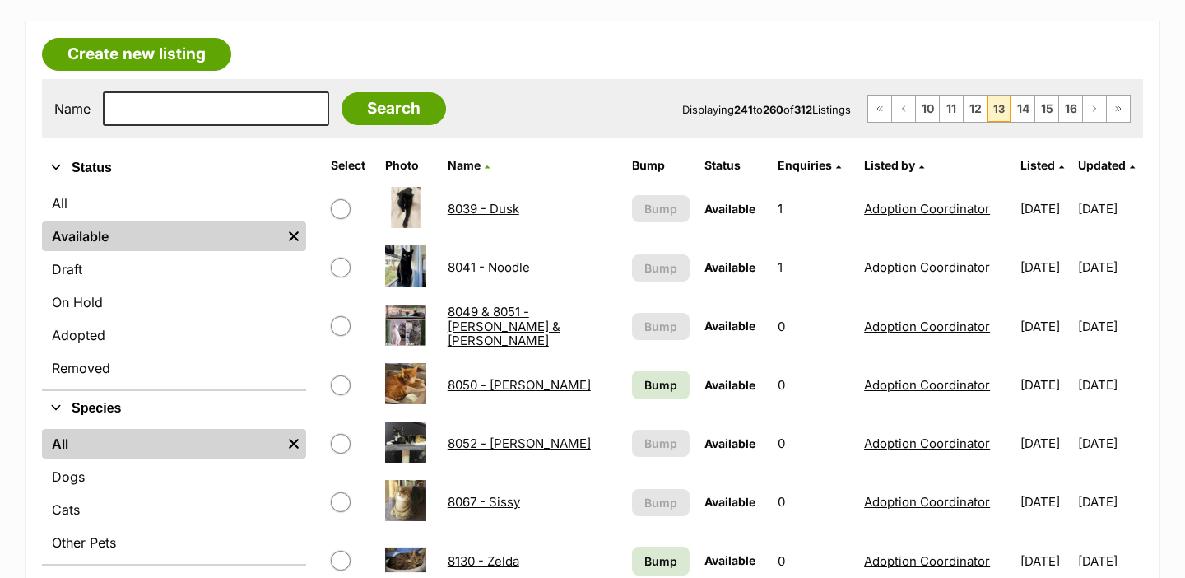
scroll to position [543, 0]
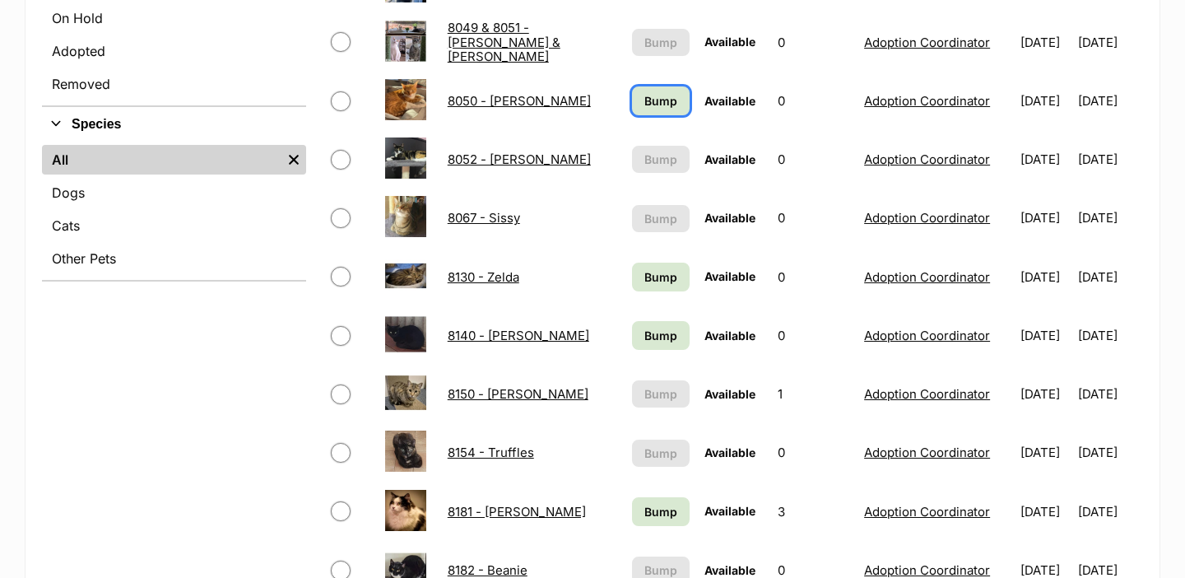
click at [645, 95] on span "Bump" at bounding box center [660, 100] width 33 height 17
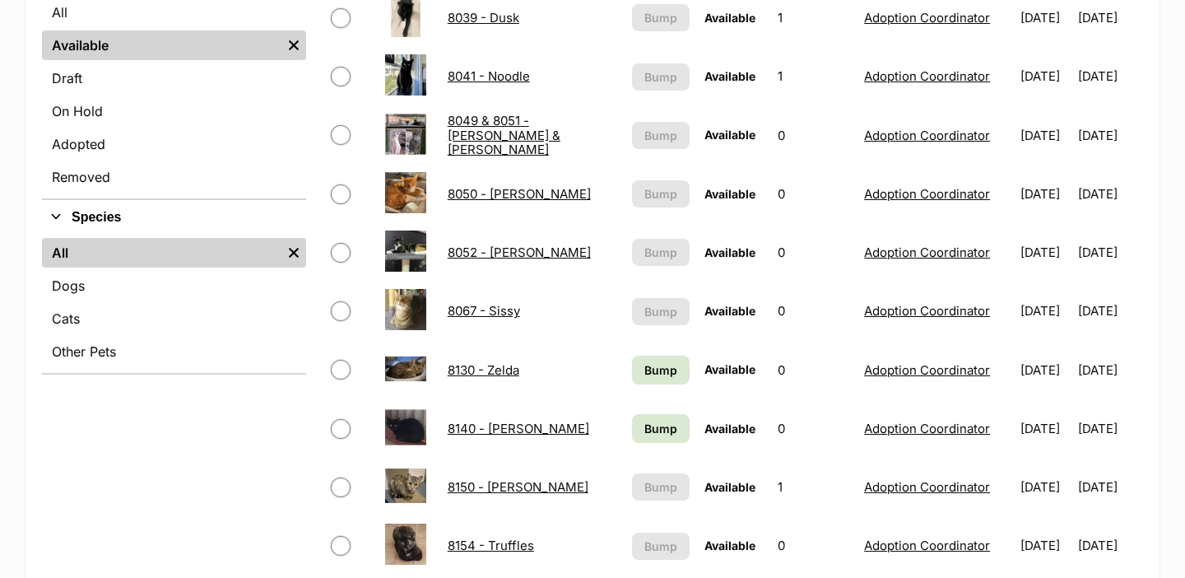
scroll to position [453, 0]
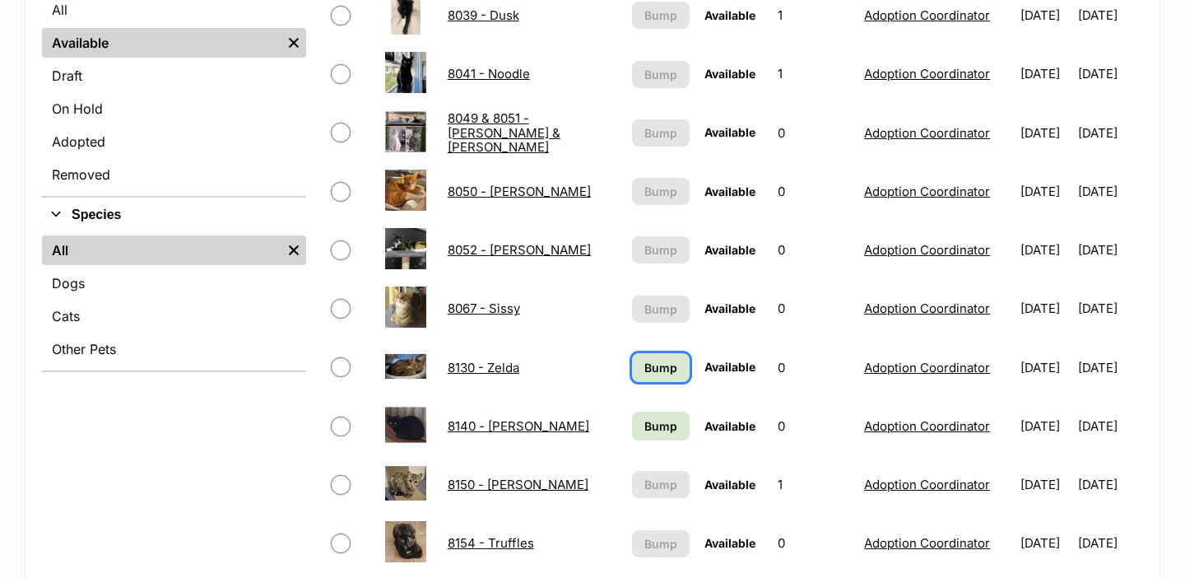
click at [645, 356] on link "Bump" at bounding box center [661, 367] width 58 height 29
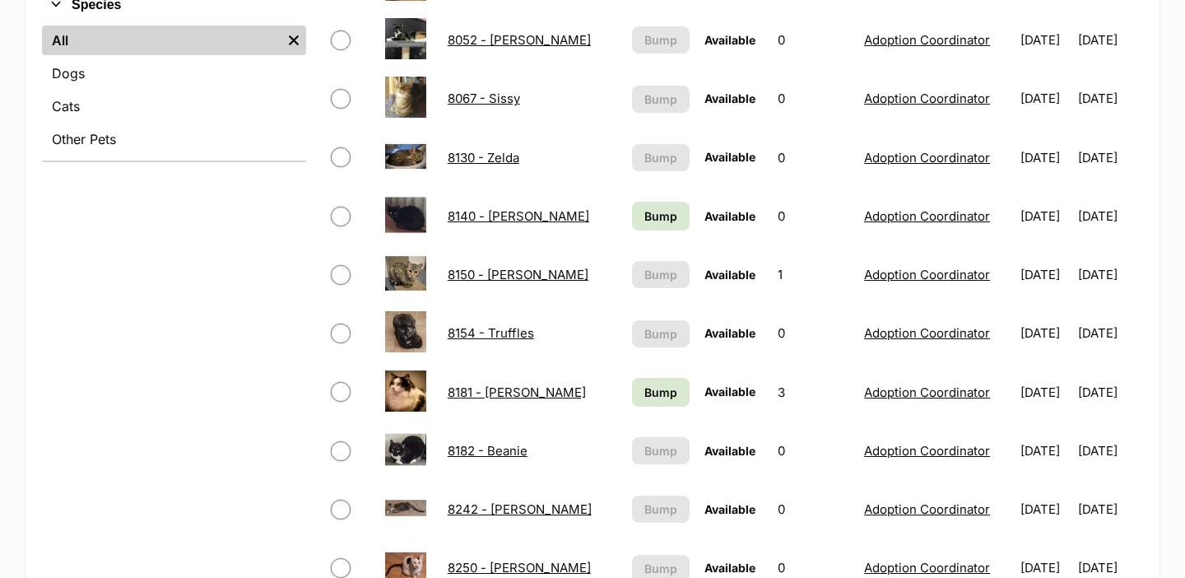
scroll to position [663, 0]
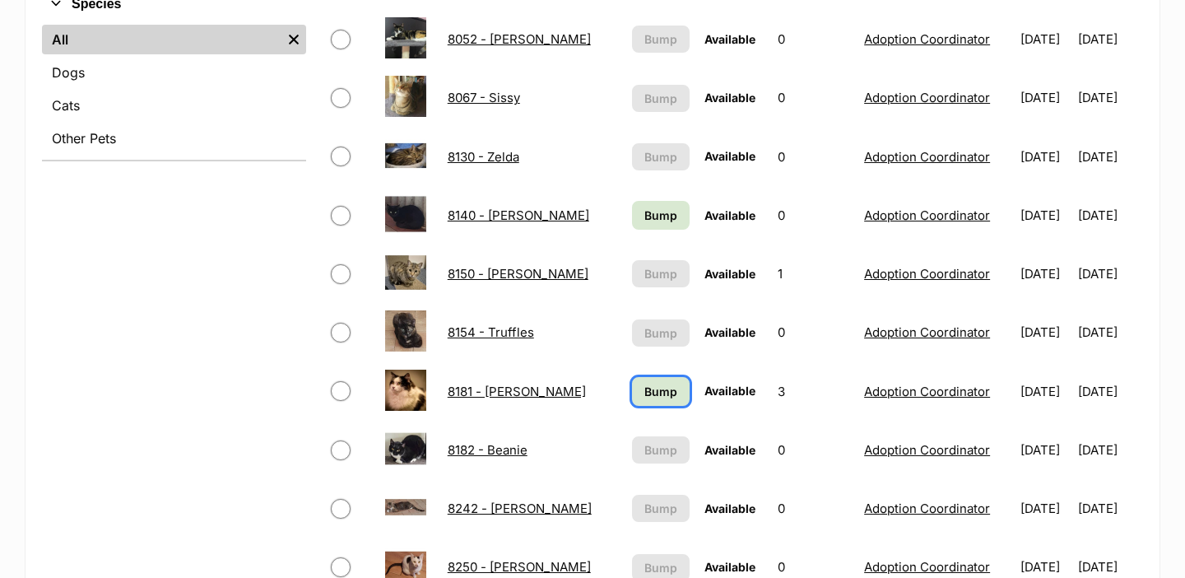
click at [644, 389] on span "Bump" at bounding box center [660, 391] width 33 height 17
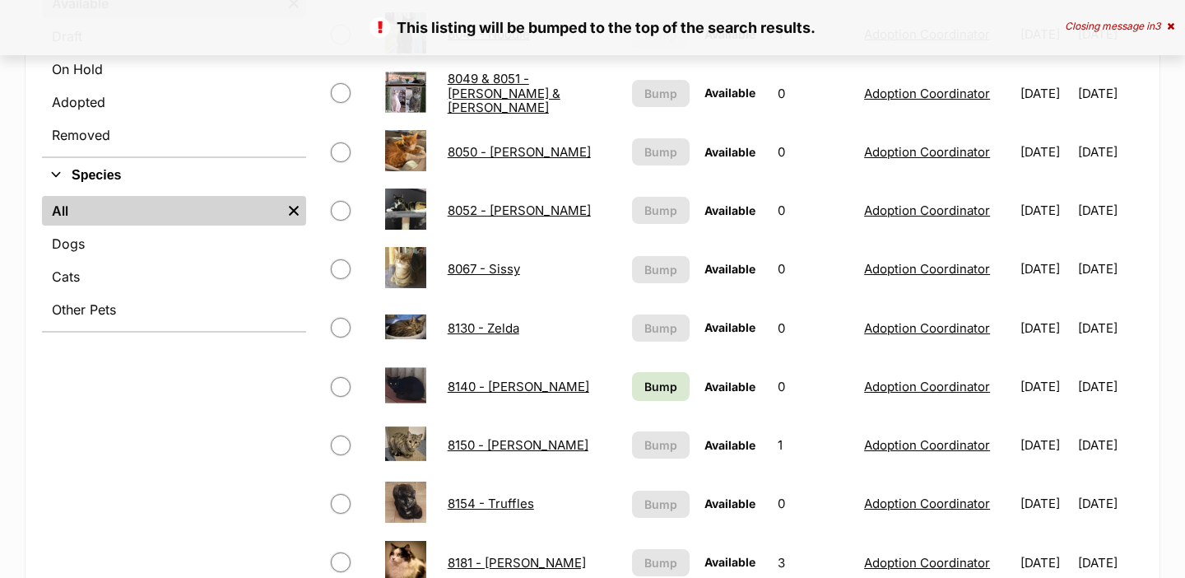
scroll to position [502, 0]
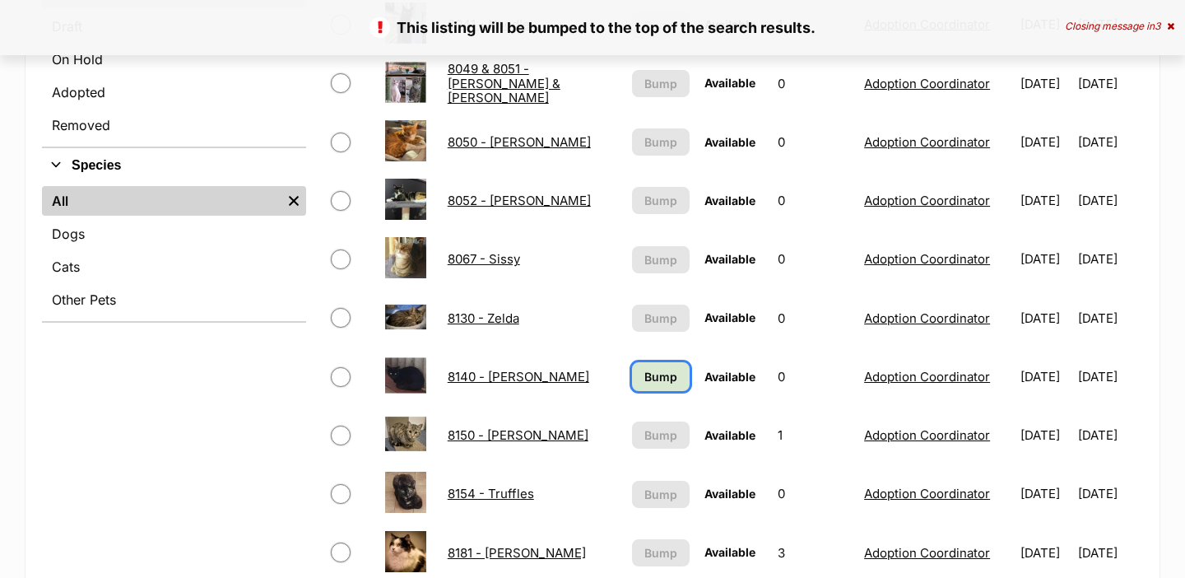
click at [644, 378] on span "Bump" at bounding box center [660, 376] width 33 height 17
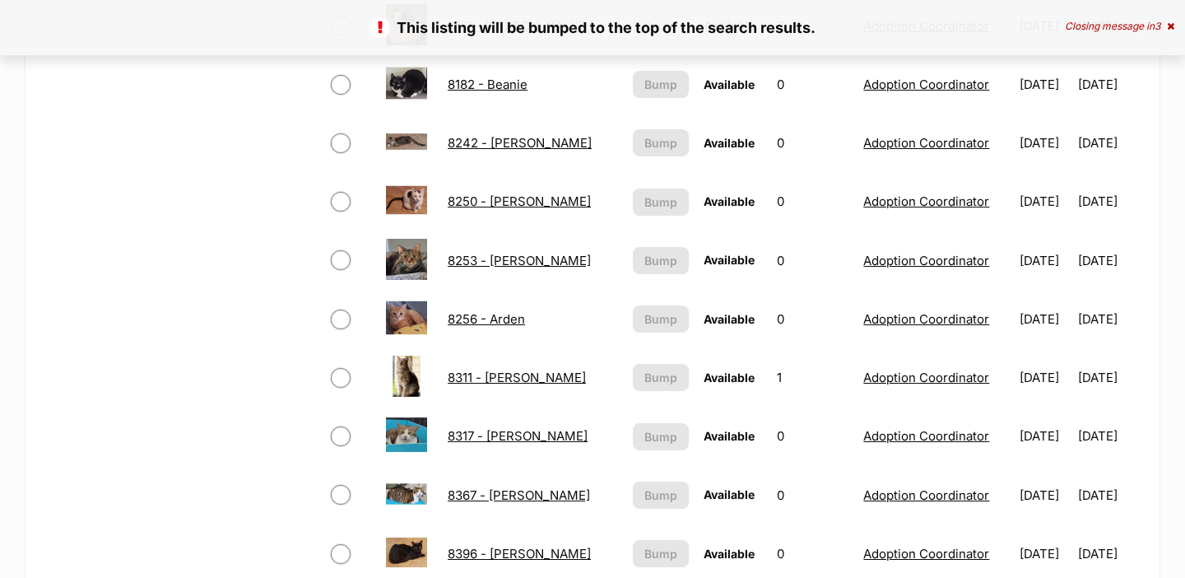
scroll to position [1318, 0]
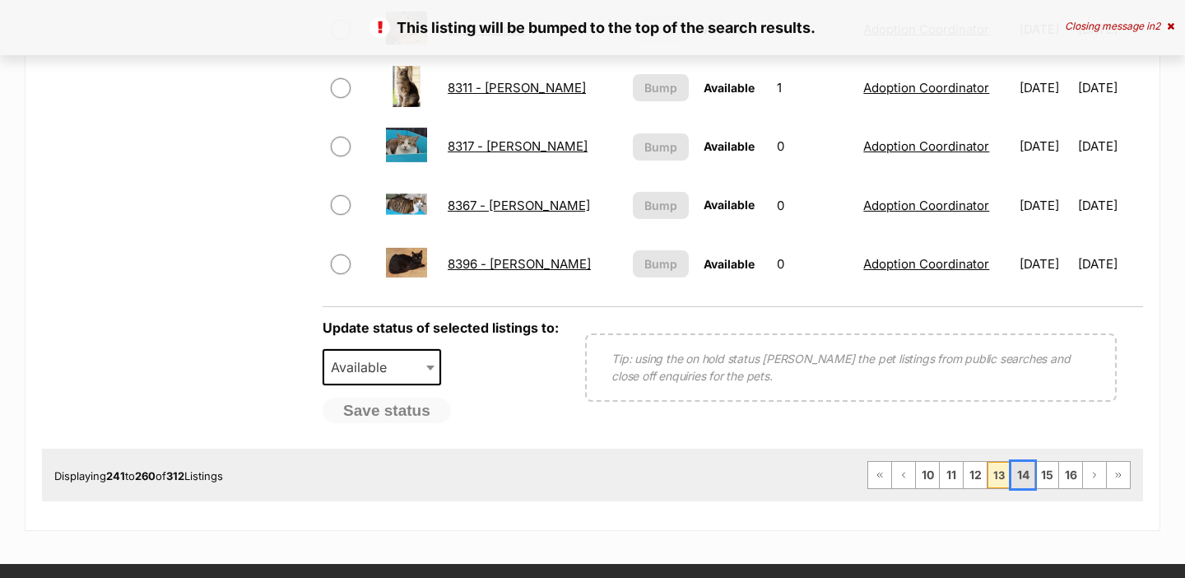
click at [1014, 471] on link "14" at bounding box center [1022, 475] width 23 height 26
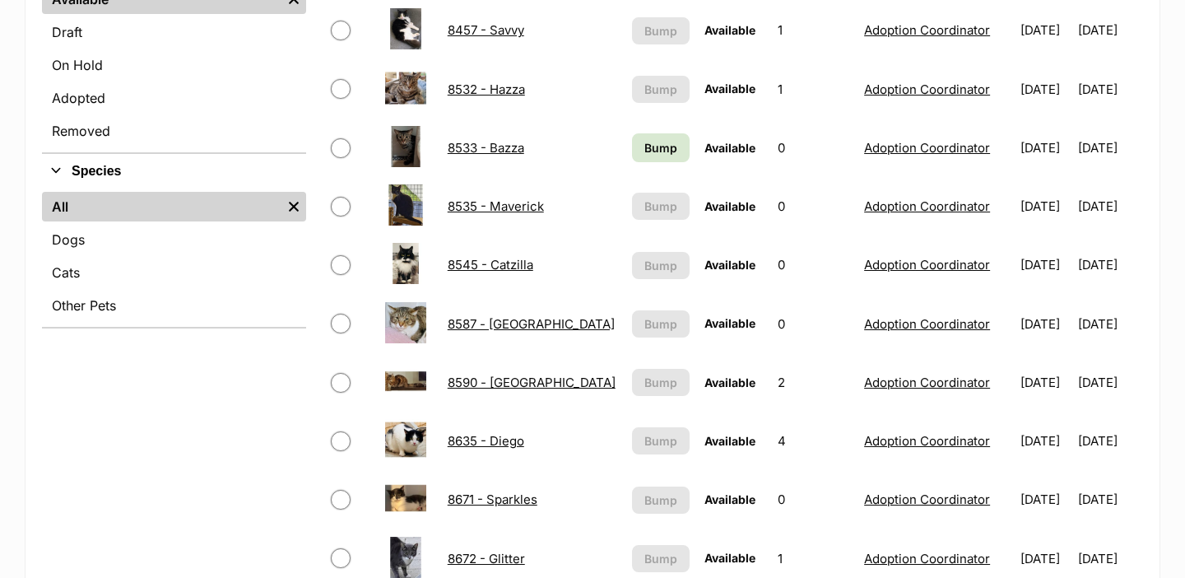
scroll to position [722, 0]
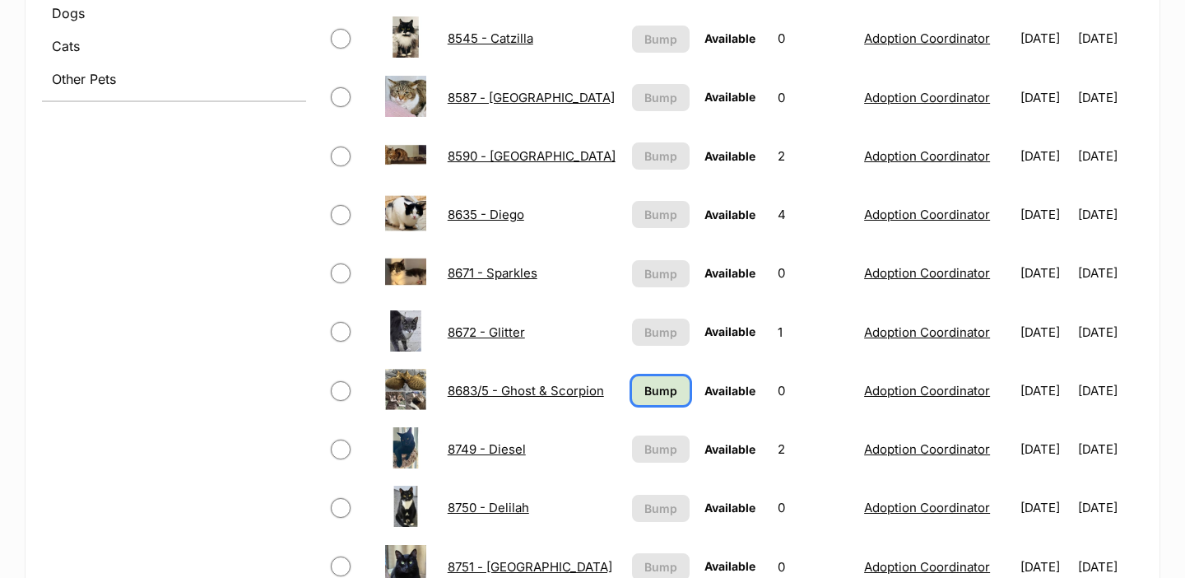
click at [661, 397] on link "Bump" at bounding box center [661, 390] width 58 height 29
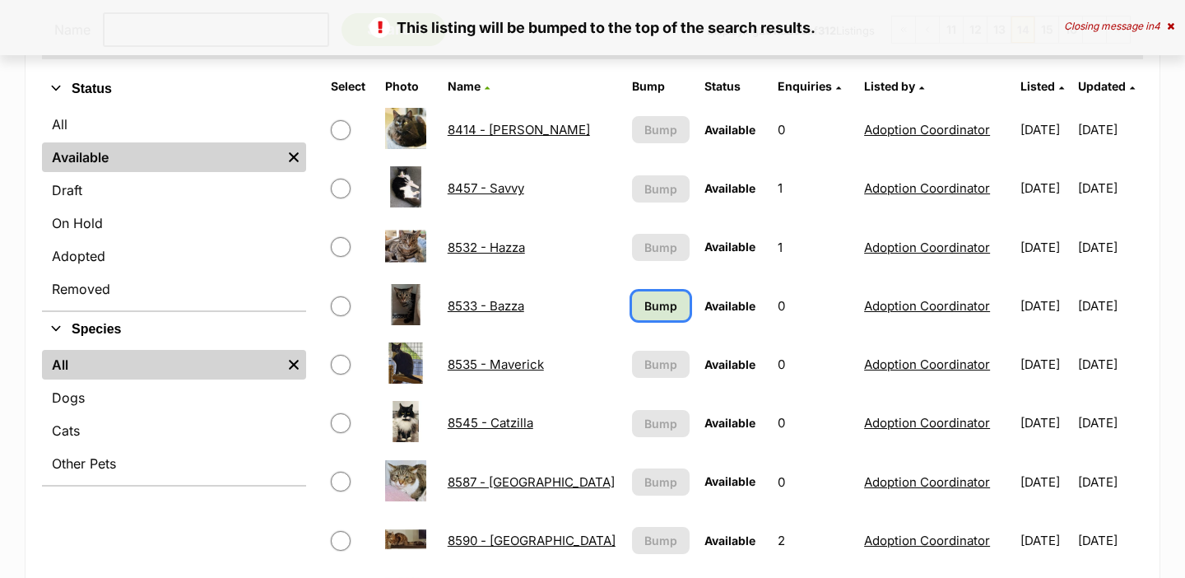
click at [649, 307] on span "Bump" at bounding box center [660, 305] width 33 height 17
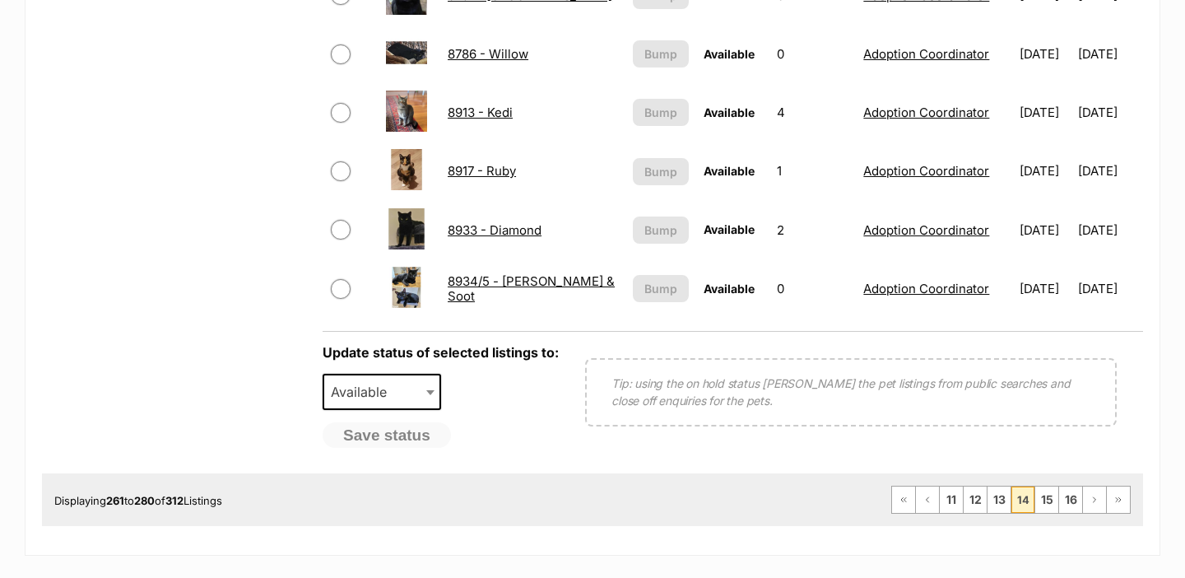
scroll to position [1308, 0]
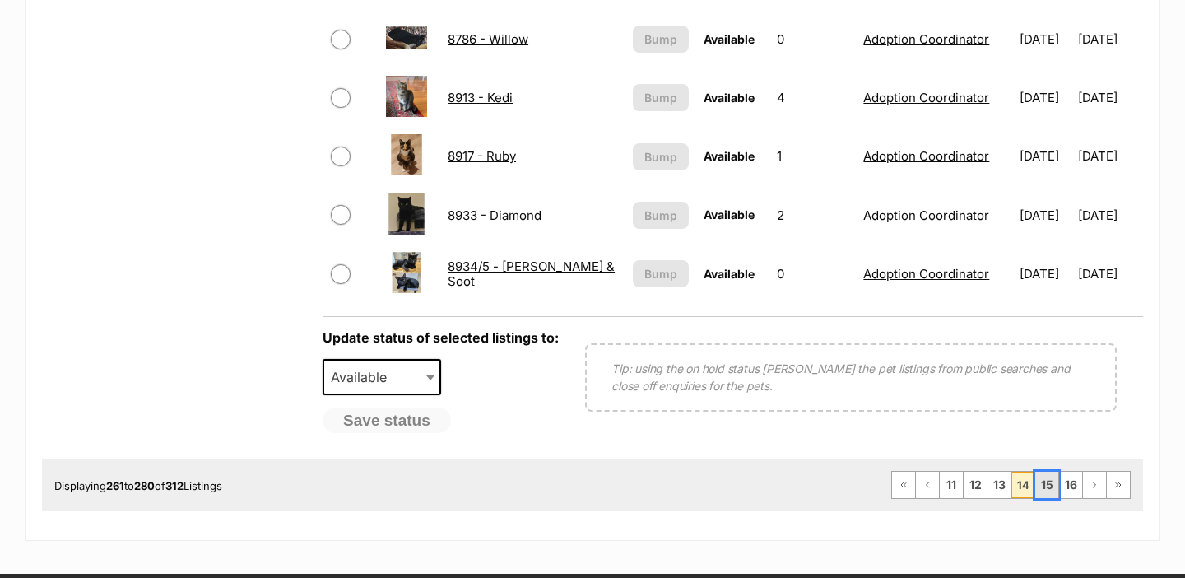
click at [1050, 485] on link "15" at bounding box center [1046, 484] width 23 height 26
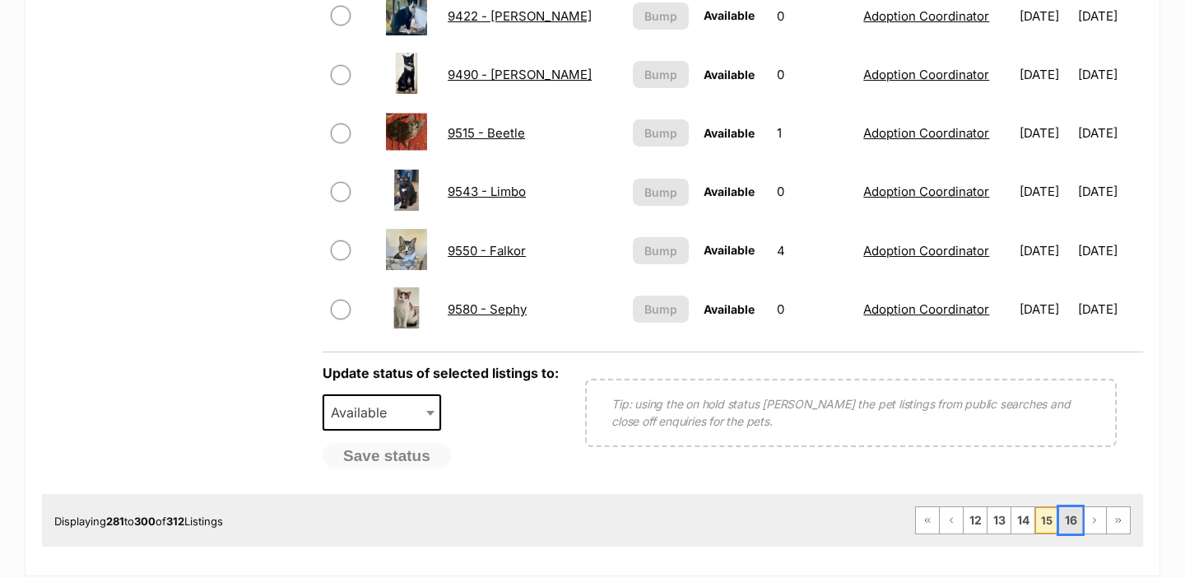
click at [1068, 518] on link "16" at bounding box center [1070, 520] width 23 height 26
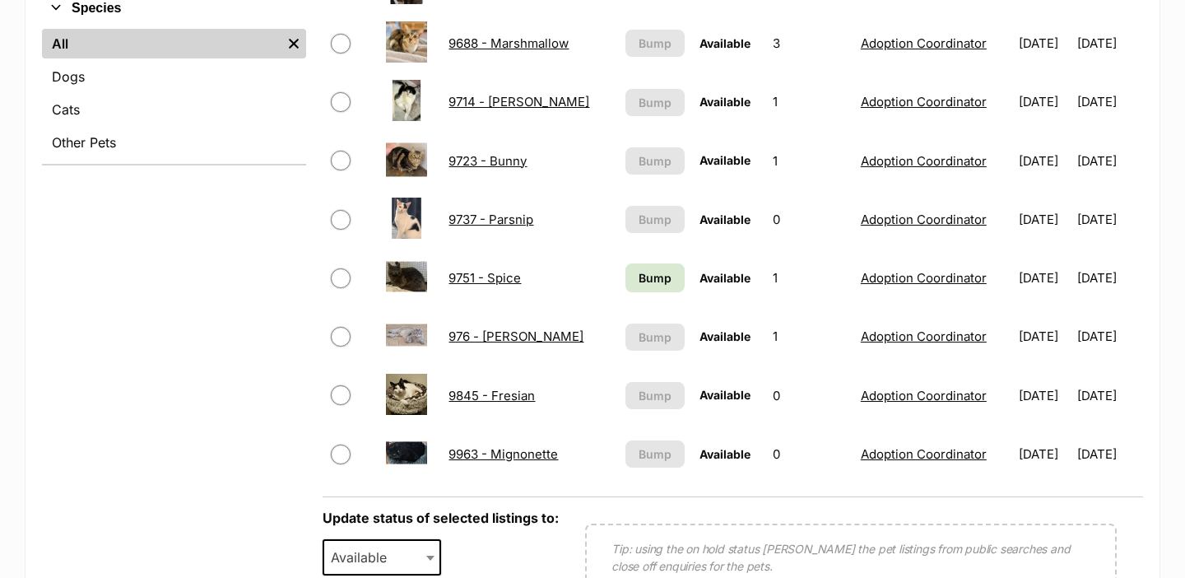
scroll to position [713, 0]
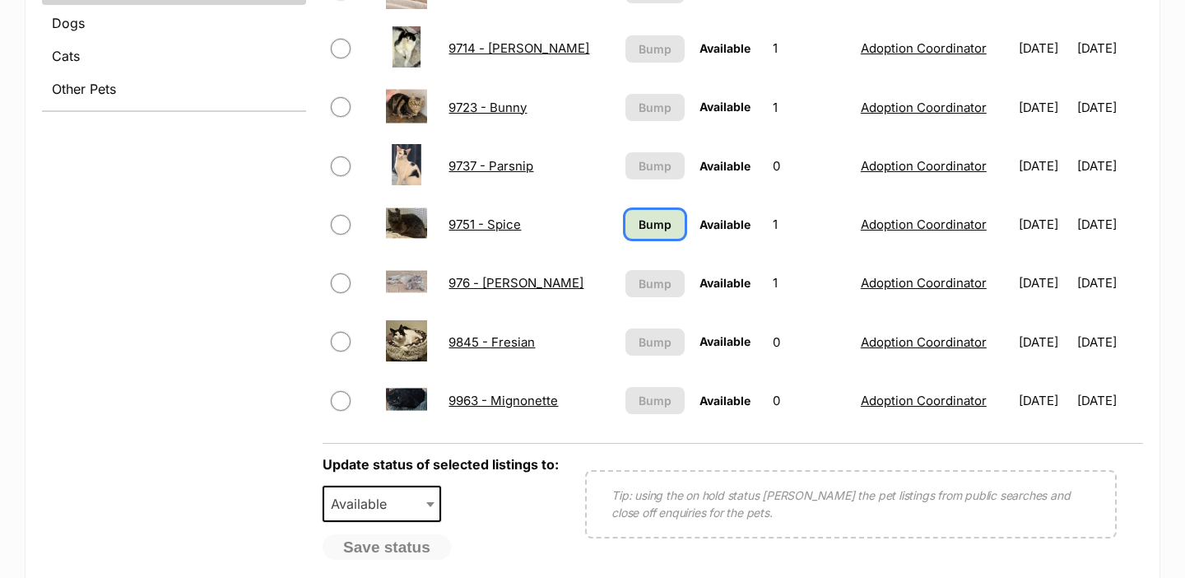
click at [639, 224] on span "Bump" at bounding box center [655, 224] width 33 height 17
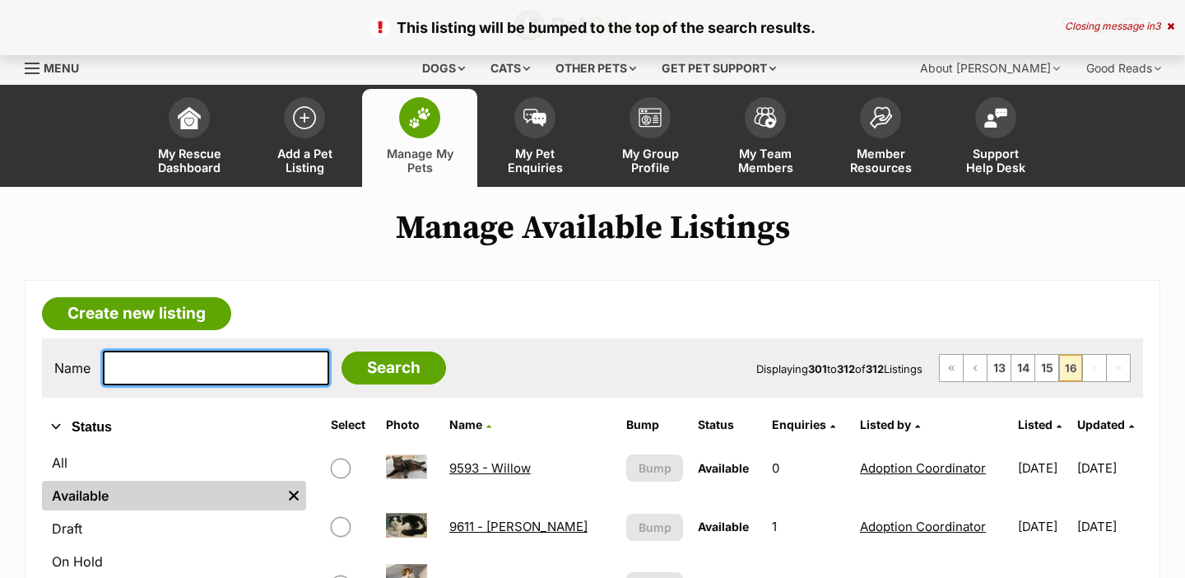
click at [162, 365] on input "text" at bounding box center [216, 368] width 226 height 35
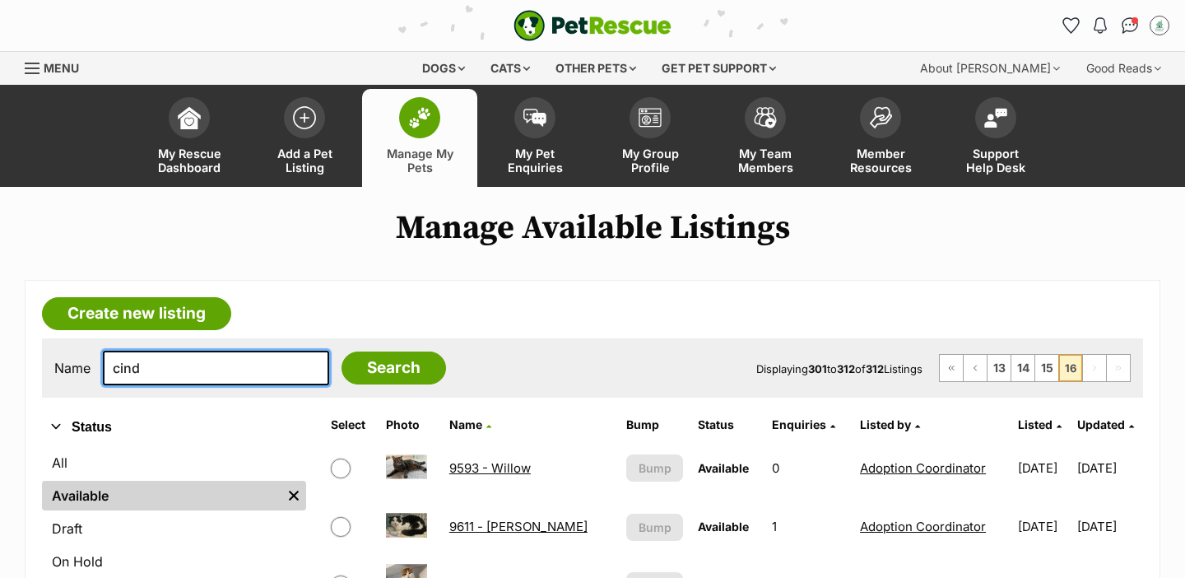
type input "cind"
click at [341, 351] on input "Search" at bounding box center [393, 367] width 105 height 33
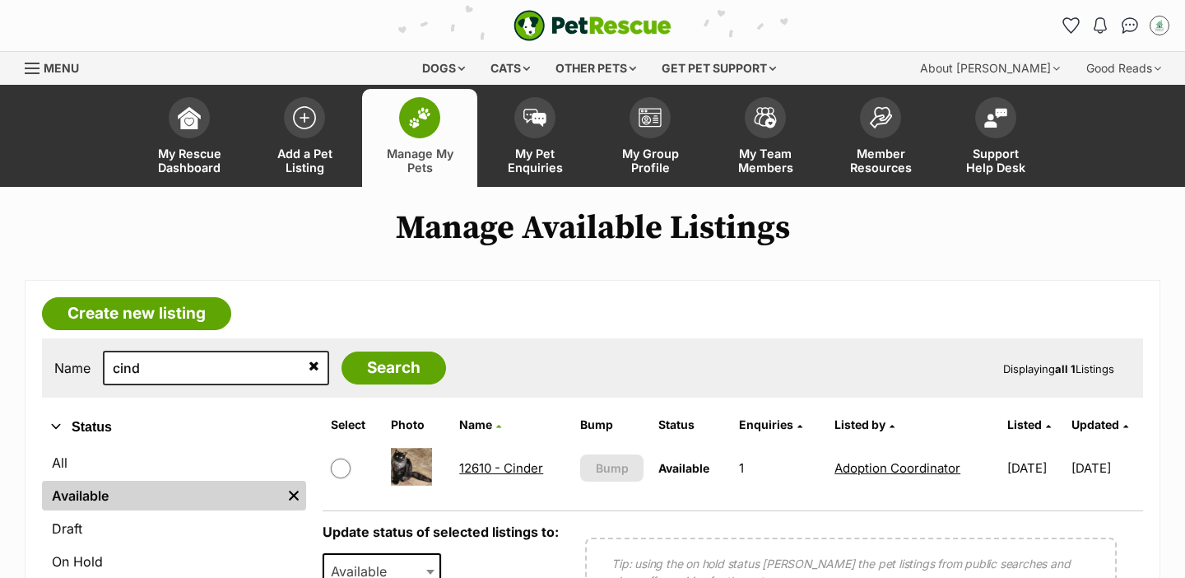
click at [492, 469] on link "12610 - Cinder" at bounding box center [501, 468] width 84 height 16
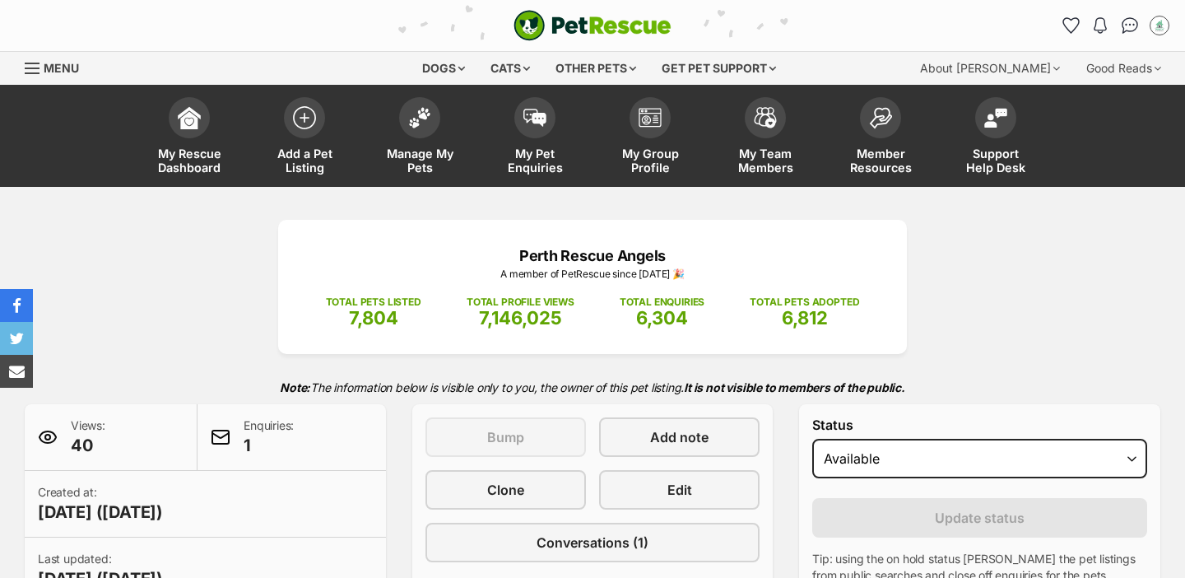
select select "rehomed"
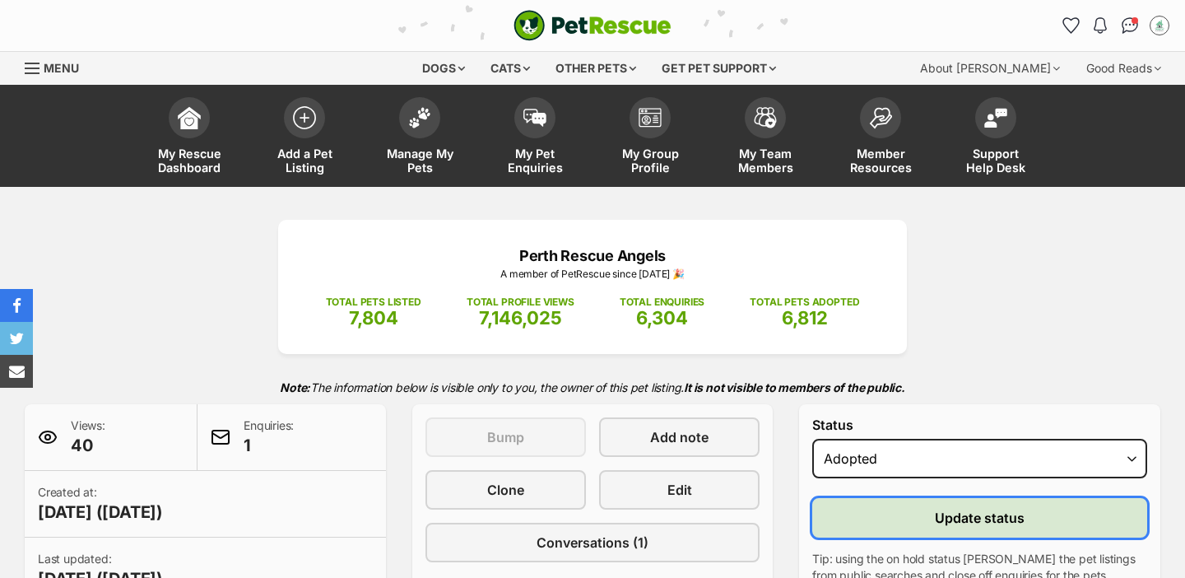
click at [881, 508] on button "Update status" at bounding box center [979, 517] width 335 height 39
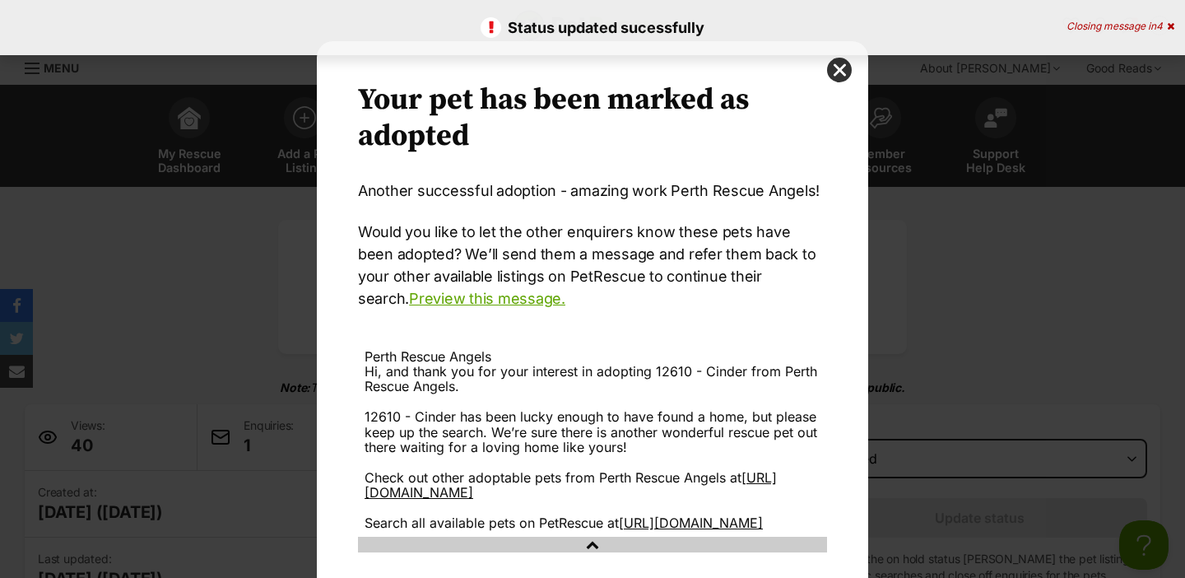
scroll to position [121, 0]
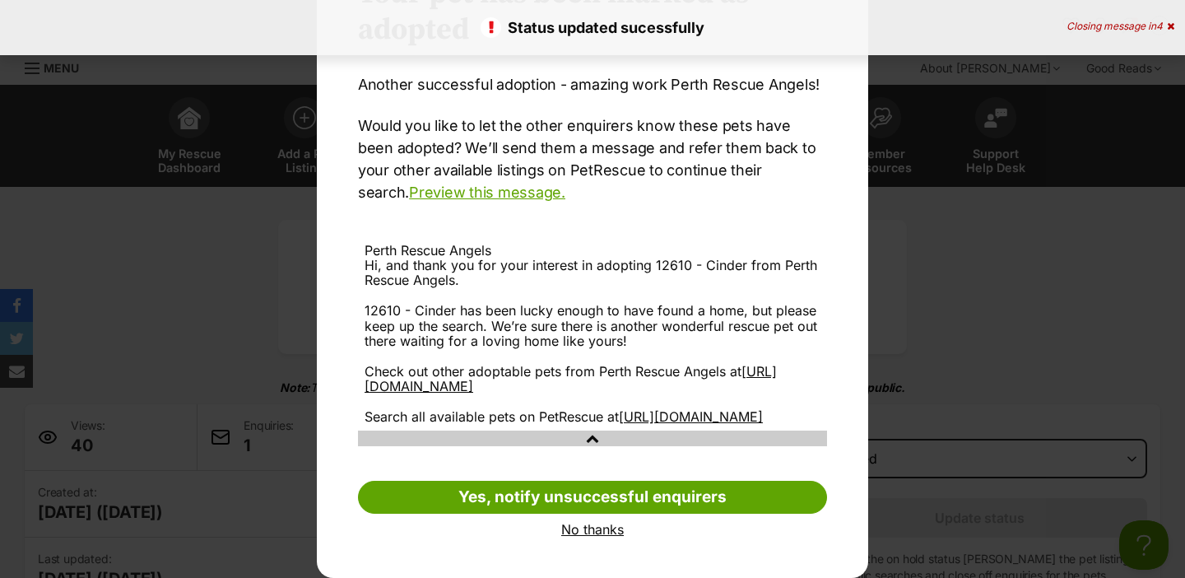
click at [591, 529] on link "No thanks" at bounding box center [592, 529] width 469 height 15
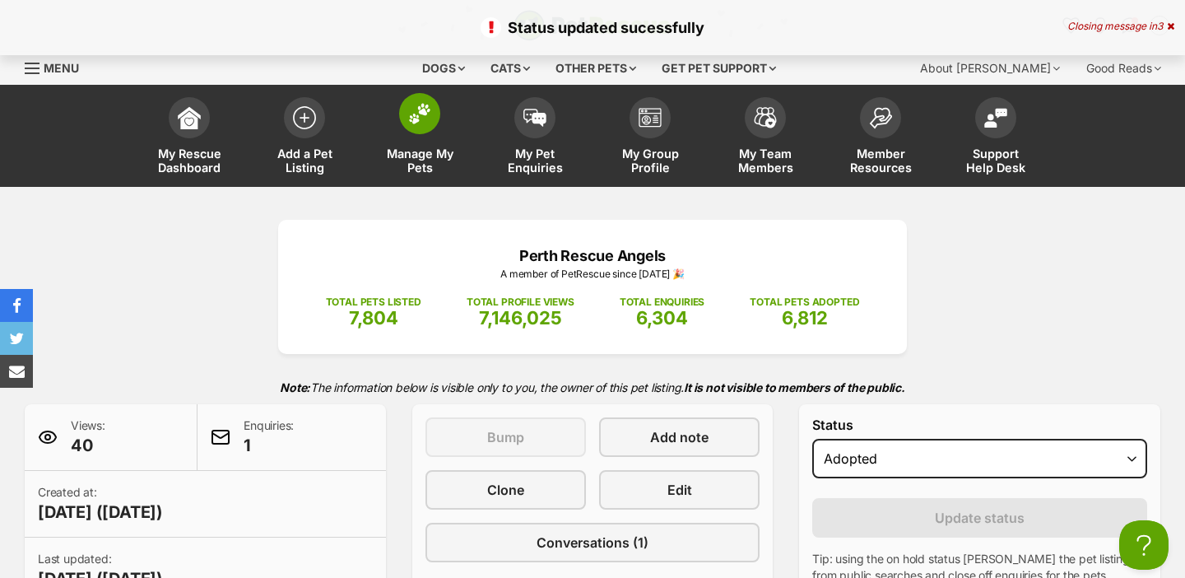
scroll to position [0, 0]
click at [415, 128] on span at bounding box center [419, 113] width 41 height 41
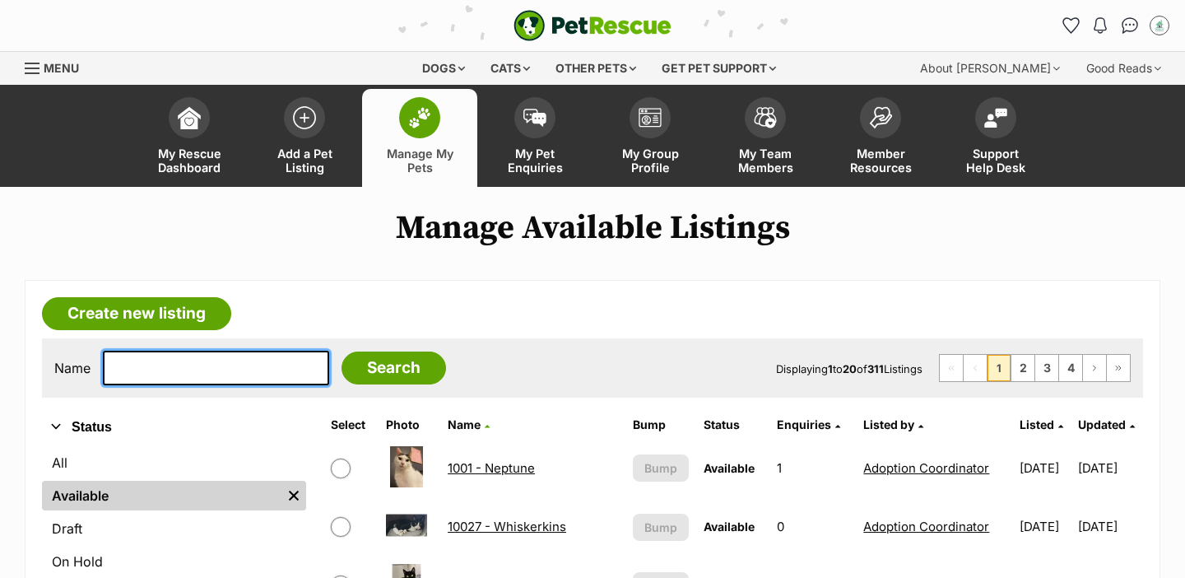
click at [228, 363] on input "text" at bounding box center [216, 368] width 226 height 35
type input "man"
click at [341, 351] on input "Search" at bounding box center [393, 367] width 105 height 33
